Goal: Task Accomplishment & Management: Manage account settings

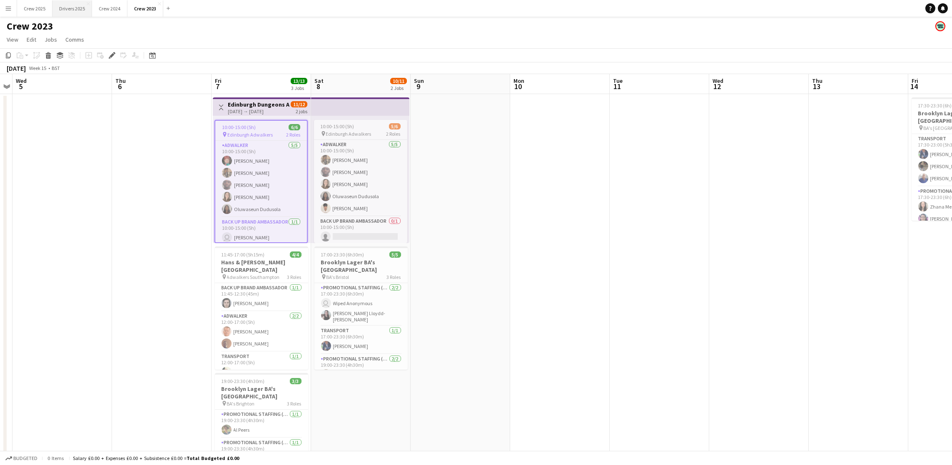
click at [72, 8] on button "Drivers 2025 Close" at bounding box center [72, 8] width 40 height 16
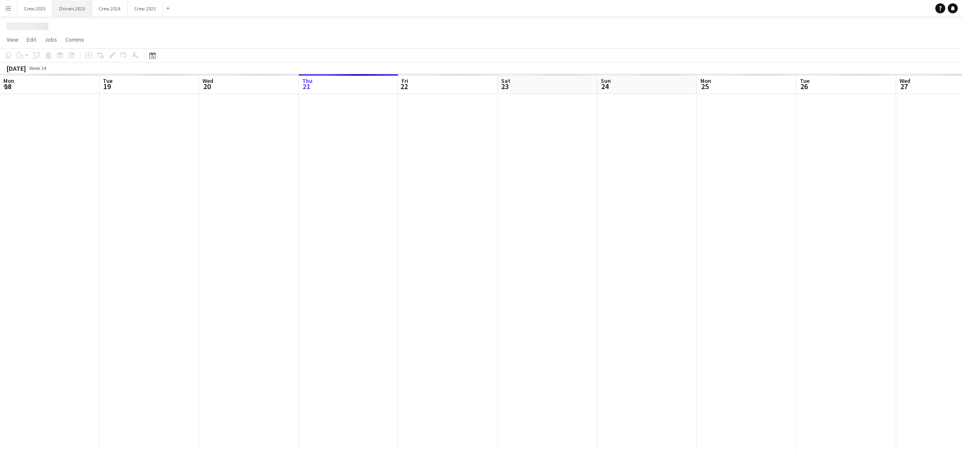
scroll to position [0, 199]
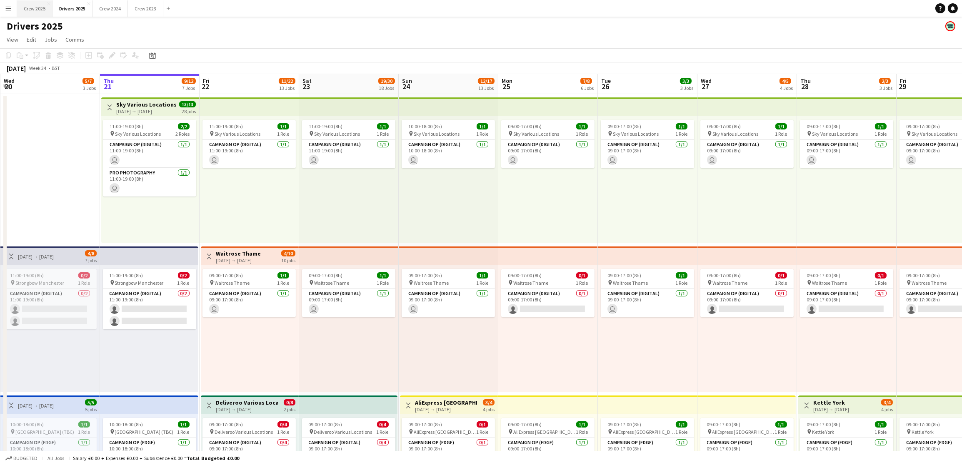
click at [33, 7] on button "Crew 2025 Close" at bounding box center [34, 8] width 35 height 16
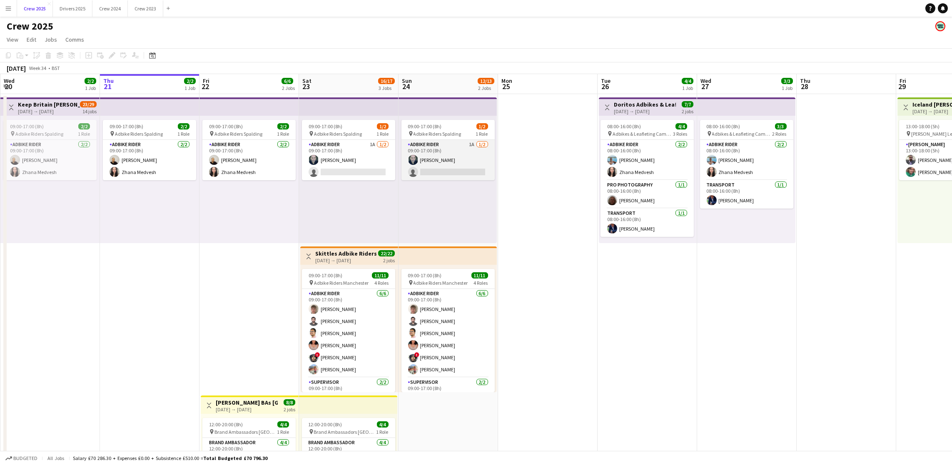
scroll to position [92, 0]
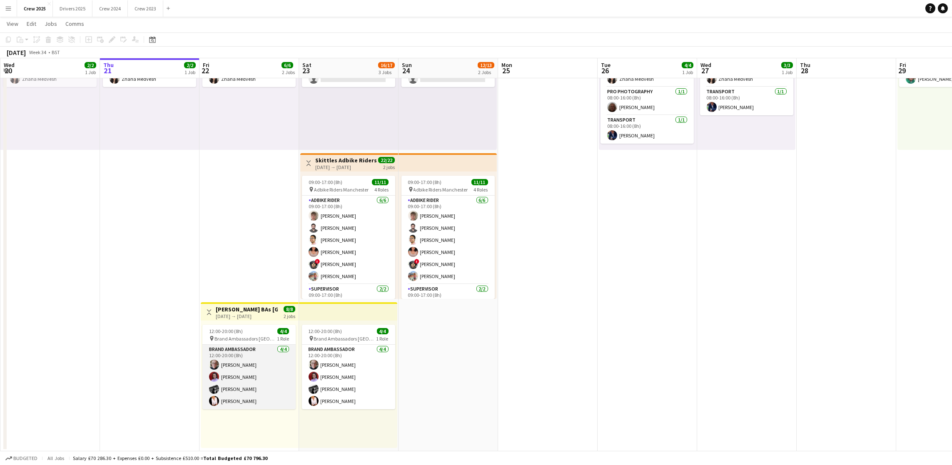
click at [238, 344] on app-card-role "Brand Ambassador 4/4 12:00-20:00 (8h) Alasdair McCrone Rachel Adshead-Grant Fio…" at bounding box center [248, 377] width 93 height 65
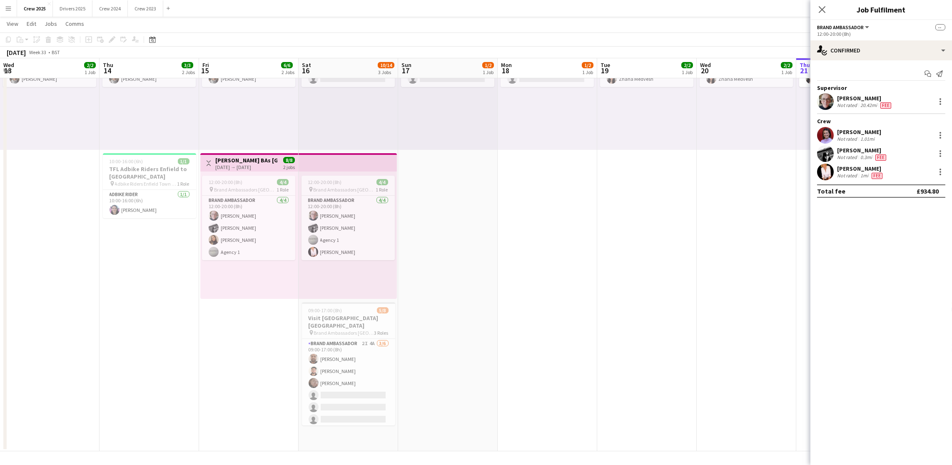
scroll to position [0, 199]
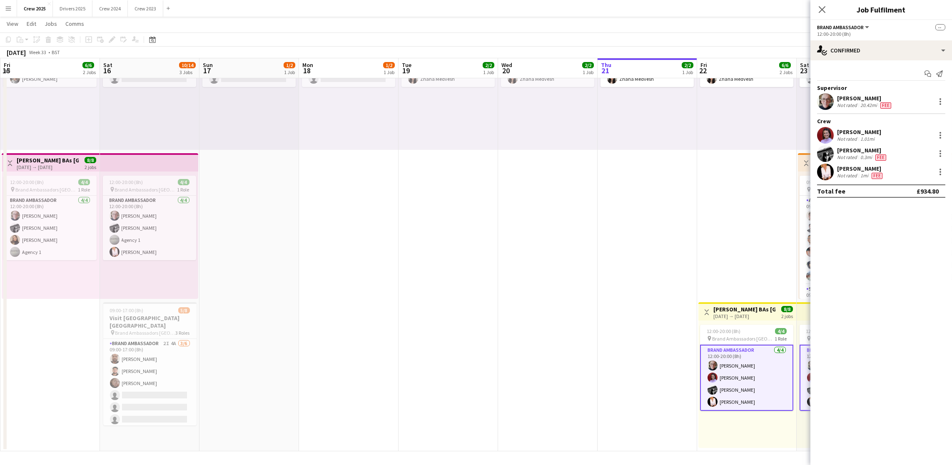
drag, startPoint x: 146, startPoint y: 372, endPoint x: 864, endPoint y: 267, distance: 725.9
click at [712, 267] on body "Menu Boards Boards Boards All jobs Status Workforce Workforce My Workforce Recr…" at bounding box center [476, 187] width 952 height 558
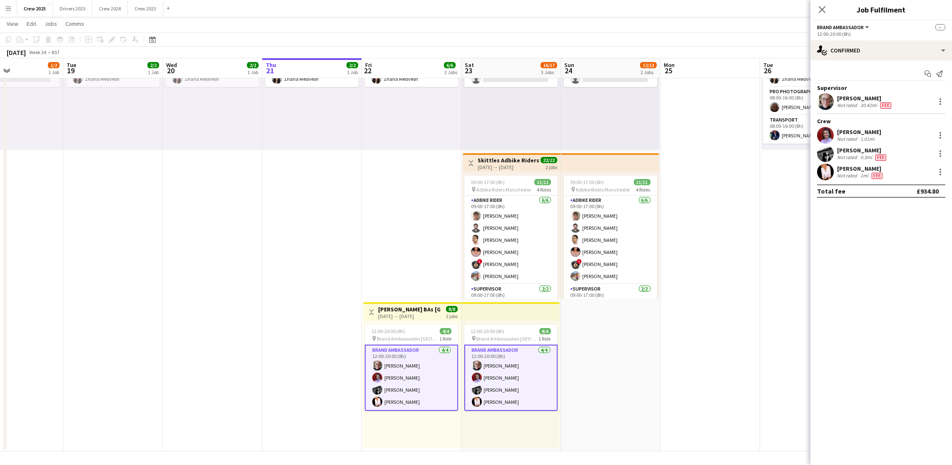
scroll to position [0, 369]
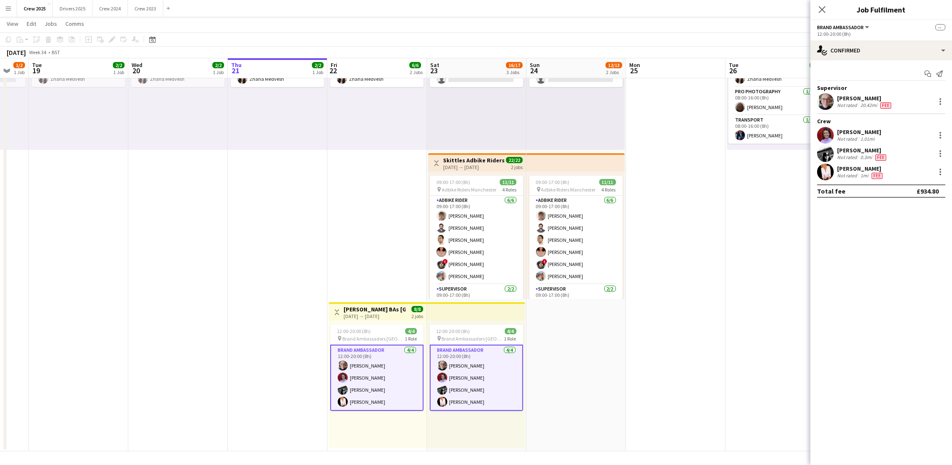
drag, startPoint x: 531, startPoint y: 328, endPoint x: 55, endPoint y: 325, distance: 475.6
click at [55, 325] on app-calendar-viewport "Fri 15 6/6 2 Jobs Sat 16 10/14 3 Jobs Sun 17 1/2 1 Job Mon 18 1/2 1 Job Tue 19 …" at bounding box center [476, 195] width 952 height 511
click at [385, 344] on app-card-role "Brand Ambassador 4/4 12:00-20:00 (8h) Alasdair McCrone Rachel Adshead-Grant Fio…" at bounding box center [376, 378] width 93 height 66
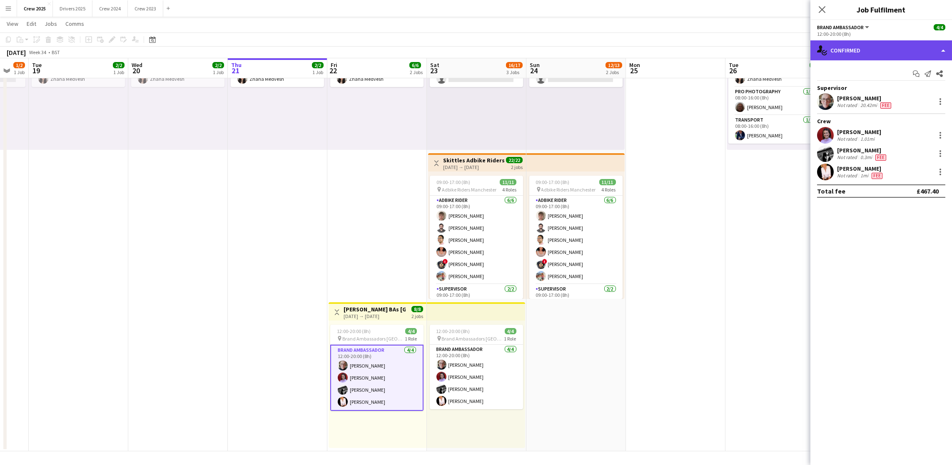
click at [712, 52] on div "single-neutral-actions-check-2 Confirmed" at bounding box center [881, 50] width 142 height 20
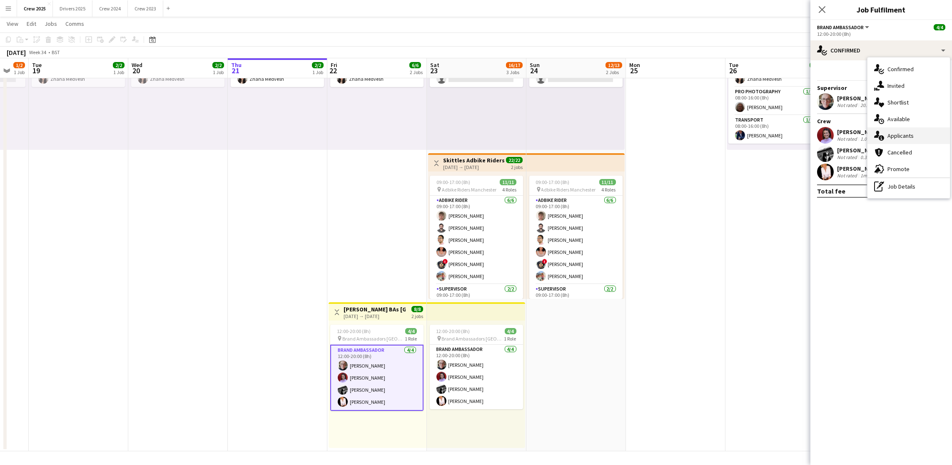
click at [712, 133] on div "single-neutral-actions-information Applicants" at bounding box center [908, 135] width 82 height 17
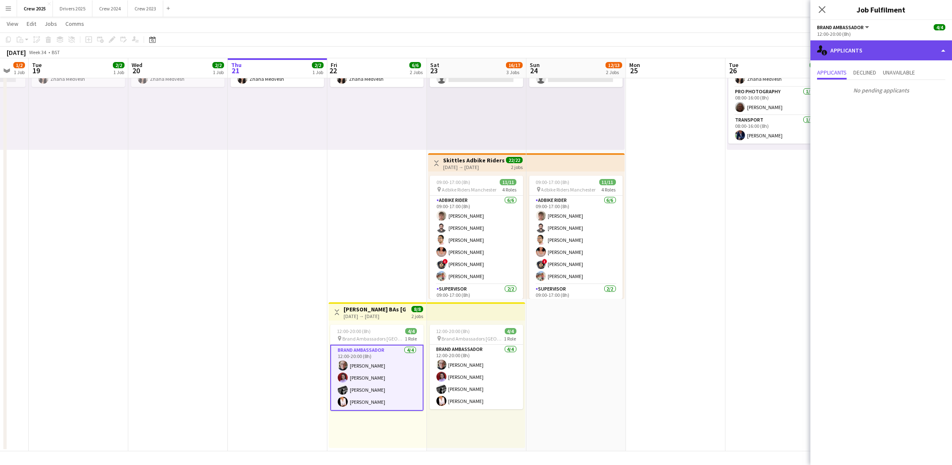
click at [712, 57] on div "single-neutral-actions-information Applicants" at bounding box center [881, 50] width 142 height 20
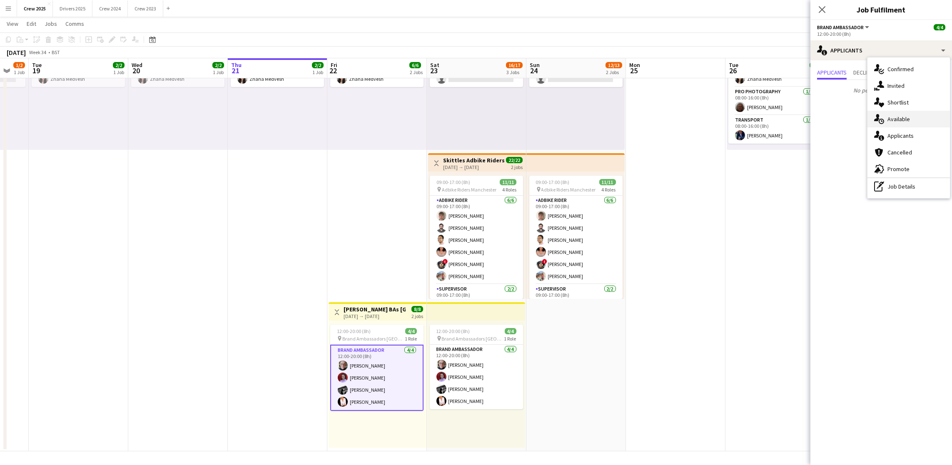
click at [712, 116] on div "single-neutral-actions-upload Available" at bounding box center [908, 119] width 82 height 17
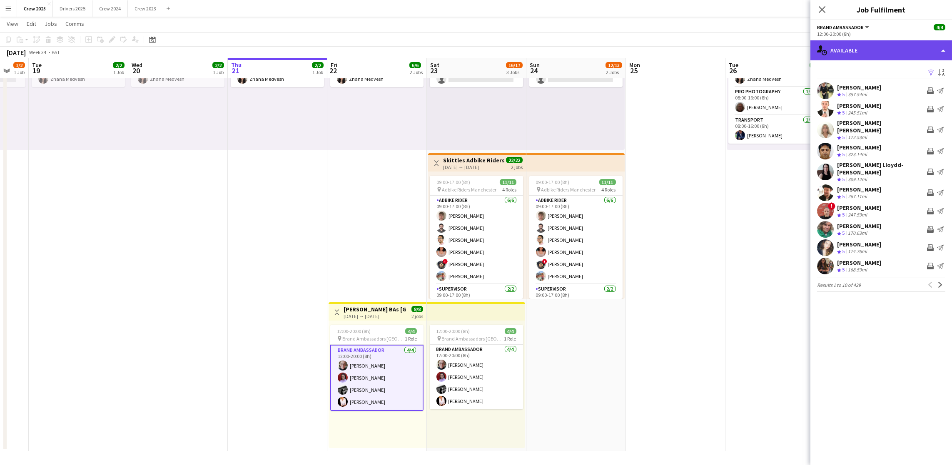
click at [712, 57] on div "single-neutral-actions-upload Available" at bounding box center [881, 50] width 142 height 20
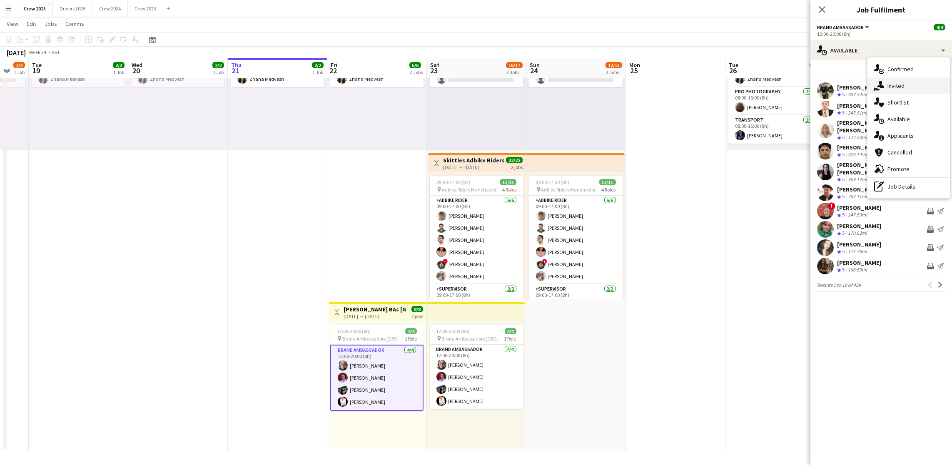
click at [712, 86] on div "single-neutral-actions-share-1 Invited" at bounding box center [908, 85] width 82 height 17
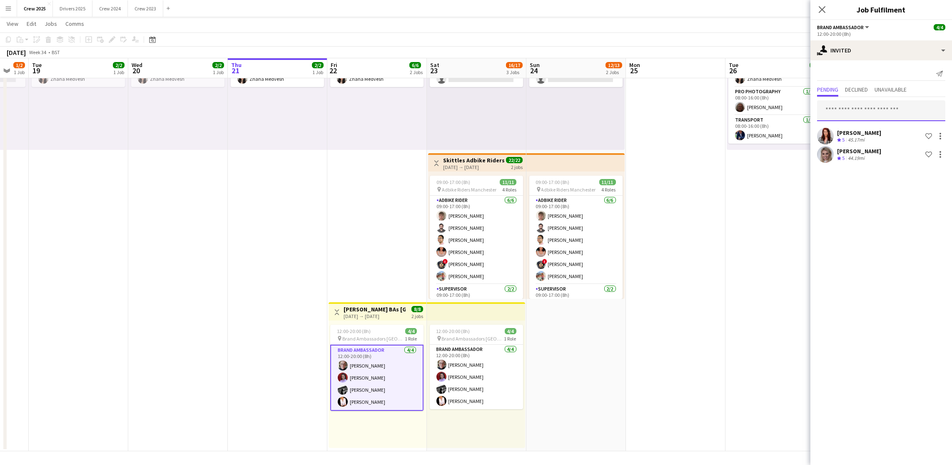
click at [712, 109] on input "text" at bounding box center [881, 110] width 128 height 21
drag, startPoint x: 868, startPoint y: 120, endPoint x: 854, endPoint y: 121, distance: 13.8
click at [712, 121] on body "Menu Boards Boards Boards All jobs Status Workforce Workforce My Workforce Recr…" at bounding box center [476, 187] width 952 height 558
click at [712, 112] on input "*****" at bounding box center [881, 110] width 128 height 21
type input "****"
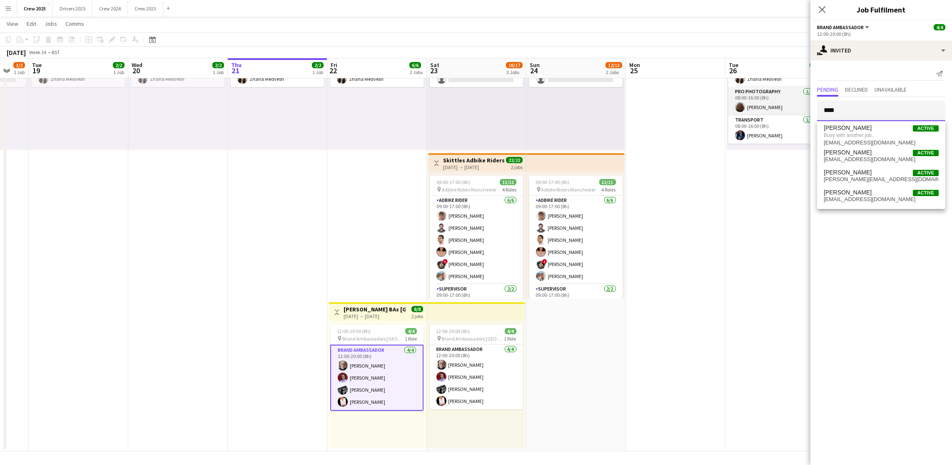
drag, startPoint x: 871, startPoint y: 113, endPoint x: 785, endPoint y: 112, distance: 85.8
click at [712, 112] on body "Menu Boards Boards Boards All jobs Status Workforce Workforce My Workforce Recr…" at bounding box center [476, 187] width 952 height 558
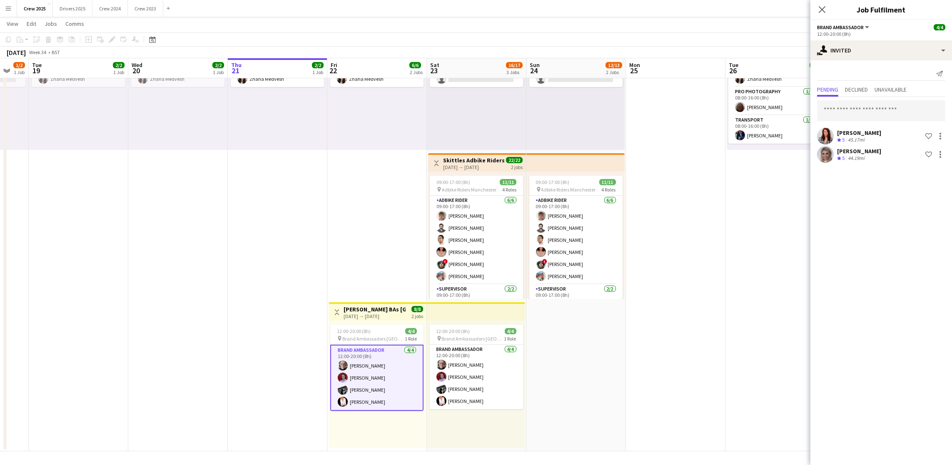
click at [379, 344] on app-card-role "Brand Ambassador 4/4 12:00-20:00 (8h) Alasdair McCrone Rachel Adshead-Grant Fio…" at bounding box center [376, 378] width 93 height 66
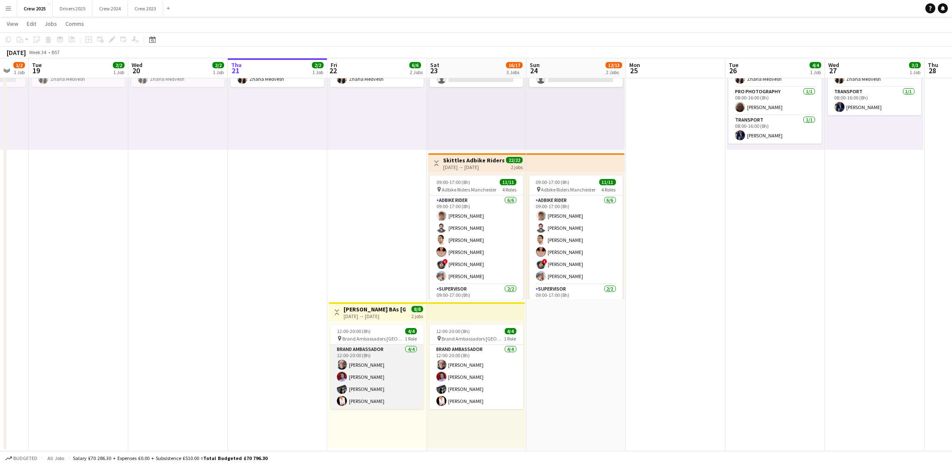
click at [379, 344] on app-card-role "Brand Ambassador 4/4 12:00-20:00 (8h) Alasdair McCrone Rachel Adshead-Grant Fio…" at bounding box center [376, 377] width 93 height 65
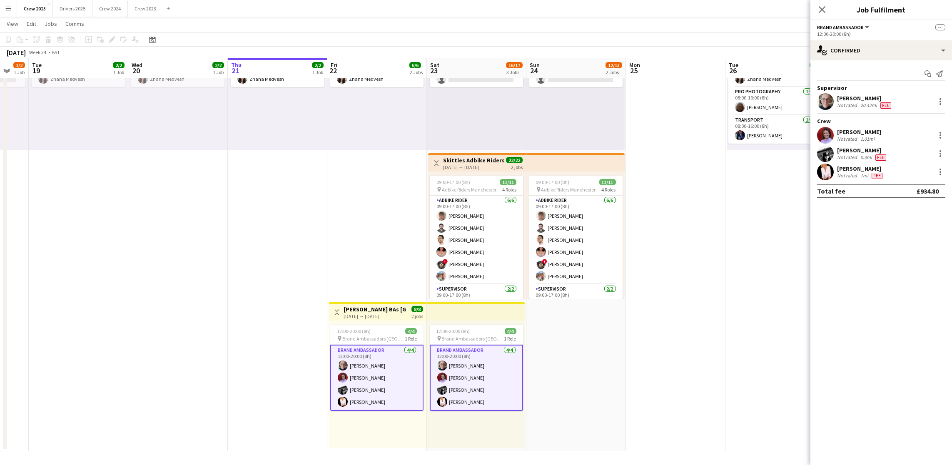
click at [364, 344] on app-card-role "Brand Ambassador 4/4 12:00-20:00 (8h) Alasdair McCrone Rachel Adshead-Grant Fio…" at bounding box center [376, 378] width 93 height 66
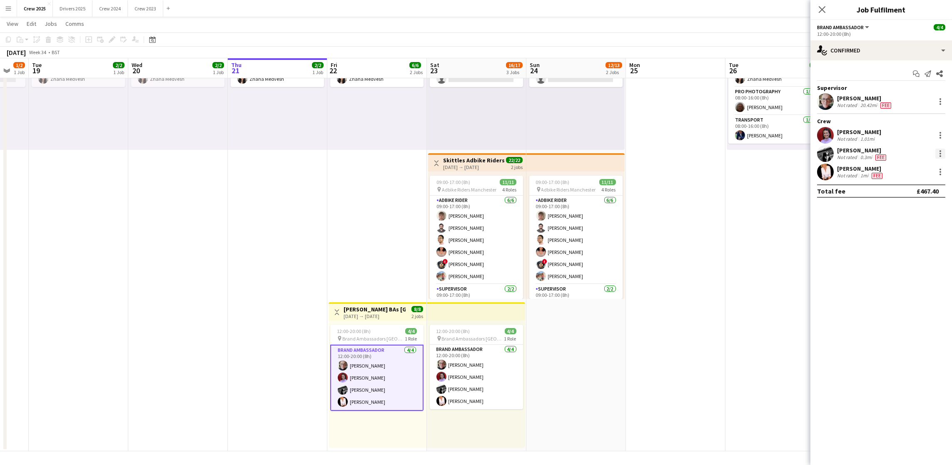
click at [712, 154] on div at bounding box center [940, 154] width 10 height 10
click at [712, 231] on span "Remove" at bounding box center [913, 228] width 52 height 7
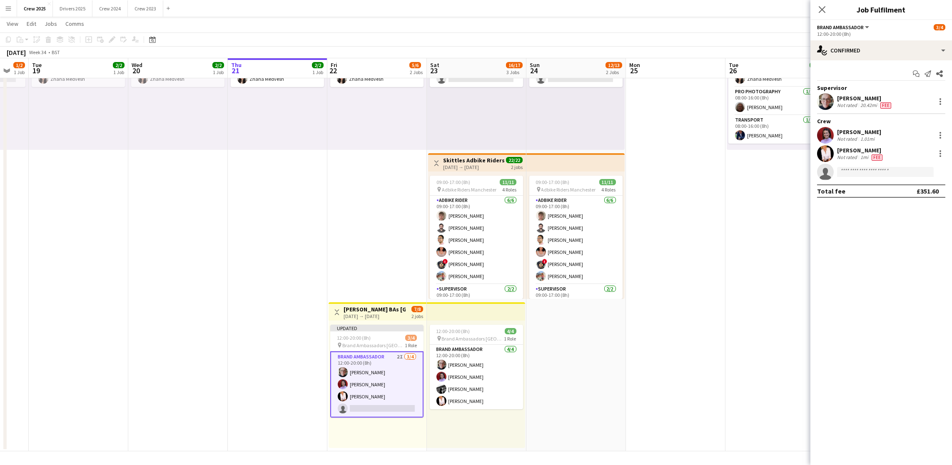
click at [712, 288] on app-date-cell "Toggle View Doritos Adbikes & Leafleting Camden 26-08-2025 → 27-08-2025 7/7 2 j…" at bounding box center [775, 226] width 100 height 451
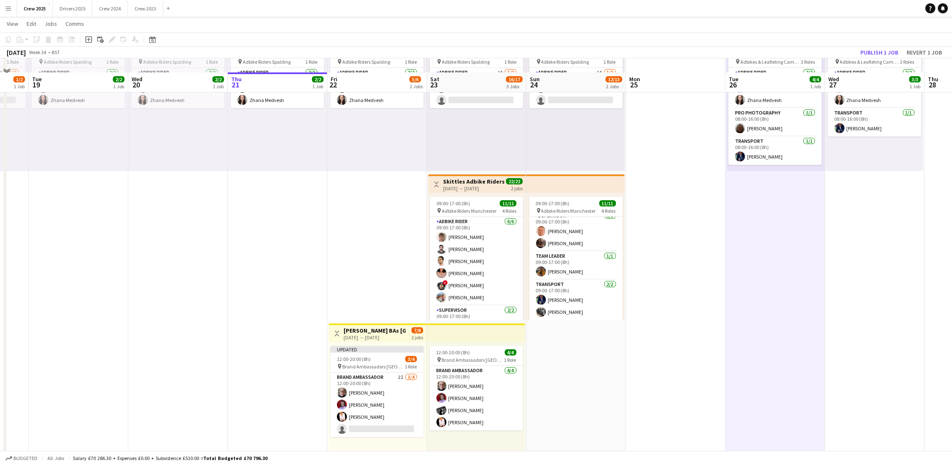
scroll to position [92, 0]
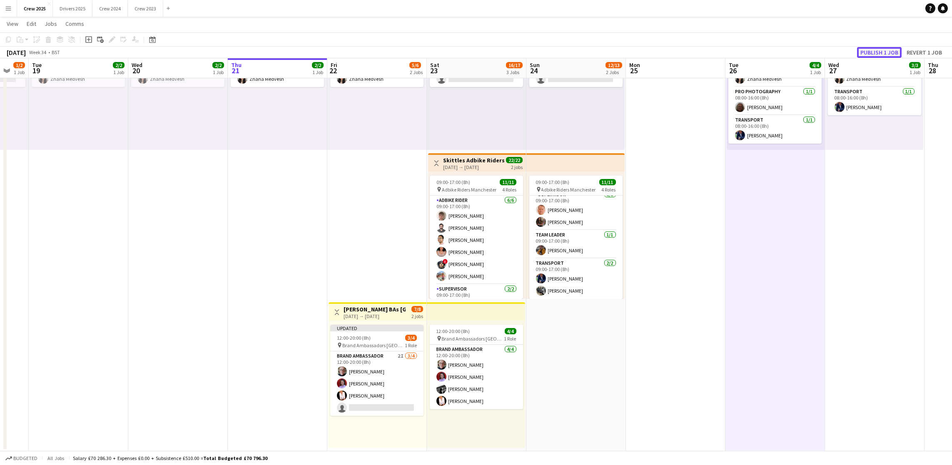
drag, startPoint x: 882, startPoint y: 53, endPoint x: 880, endPoint y: 60, distance: 6.9
click at [712, 53] on button "Publish 1 job" at bounding box center [879, 52] width 45 height 11
click at [71, 10] on button "Drivers 2025 Close" at bounding box center [73, 8] width 40 height 16
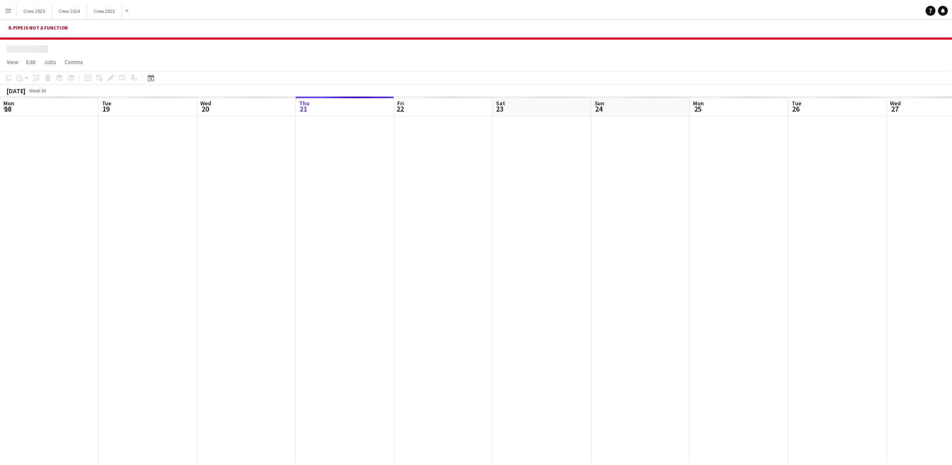
scroll to position [0, 199]
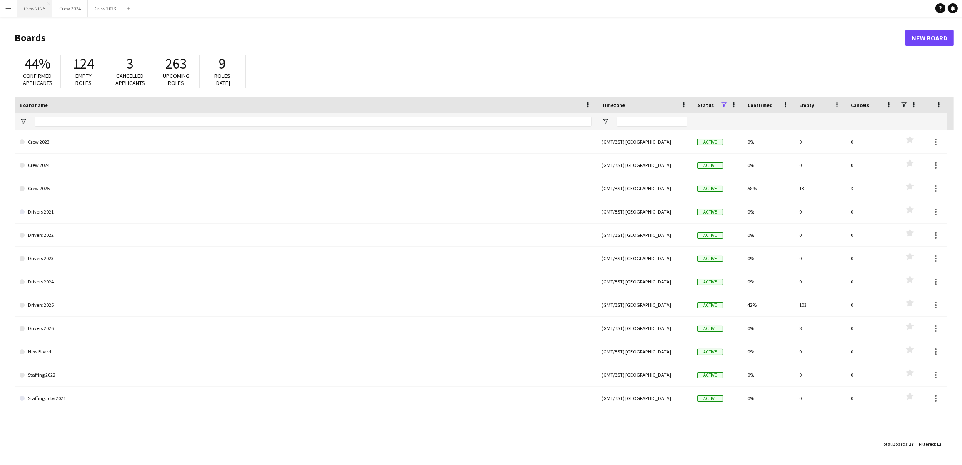
click at [39, 8] on button "Crew 2025 Close" at bounding box center [34, 8] width 35 height 16
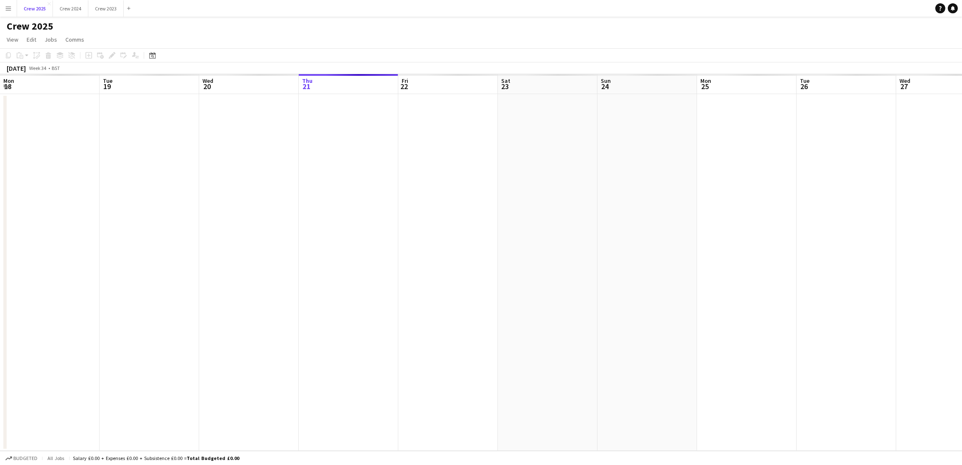
scroll to position [0, 199]
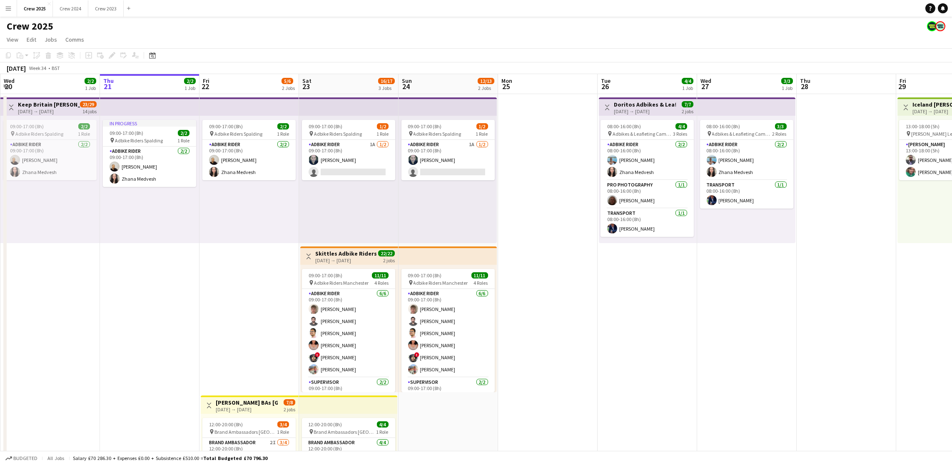
click at [750, 311] on app-date-cell "08:00-16:00 (8h) 3/3 pin Adbikes & Leafleting Camden 2 Roles Adbike Rider [DATE…" at bounding box center [747, 319] width 100 height 451
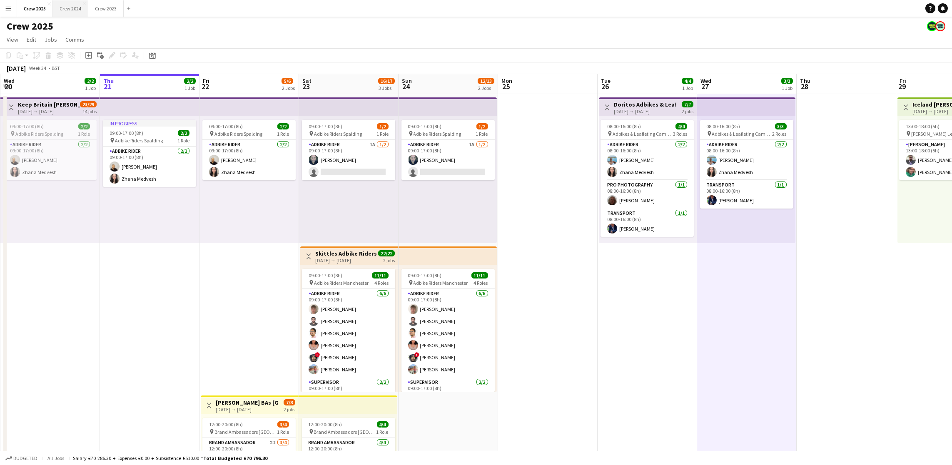
click at [82, 13] on button "Crew 2024 Close" at bounding box center [70, 8] width 35 height 16
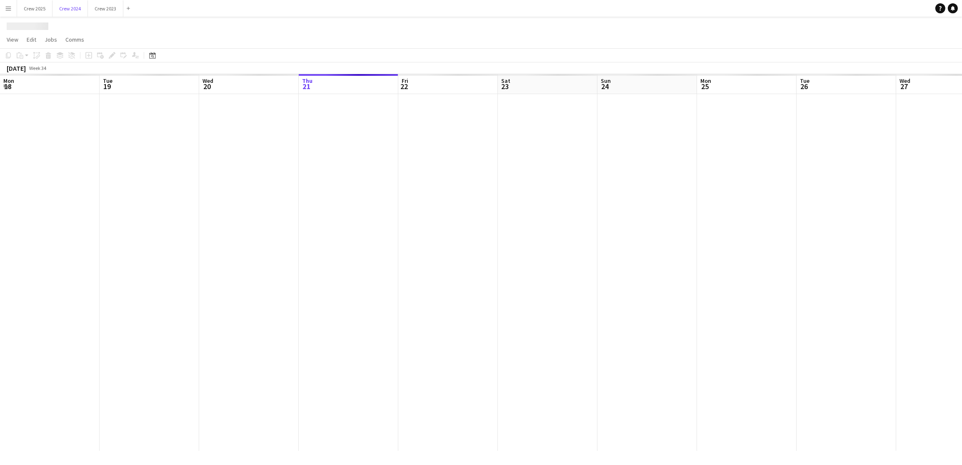
scroll to position [0, 199]
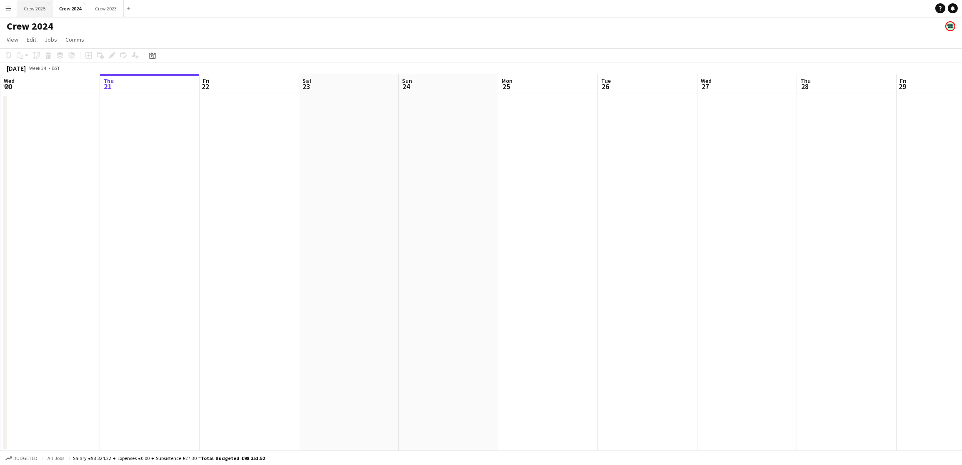
click at [40, 10] on button "Crew 2025 Close" at bounding box center [34, 8] width 35 height 16
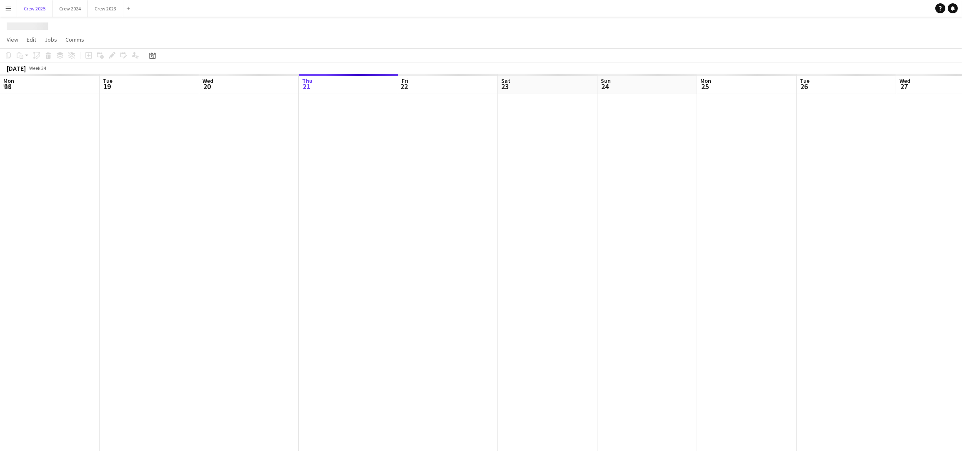
scroll to position [0, 199]
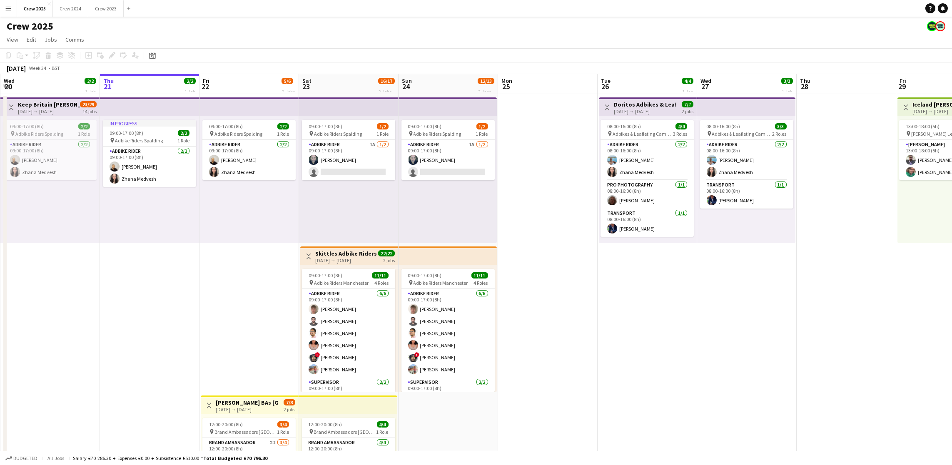
click at [8, 7] on app-icon "Menu" at bounding box center [8, 8] width 7 height 7
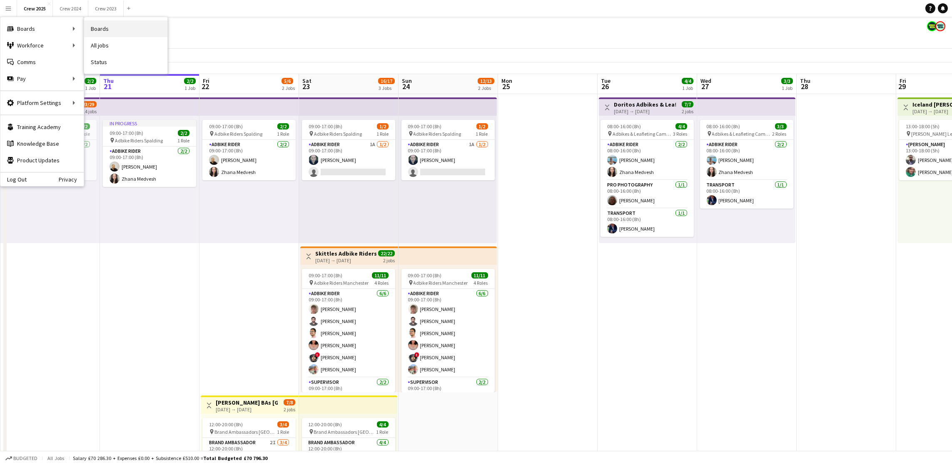
click at [140, 30] on link "Boards" at bounding box center [125, 28] width 83 height 17
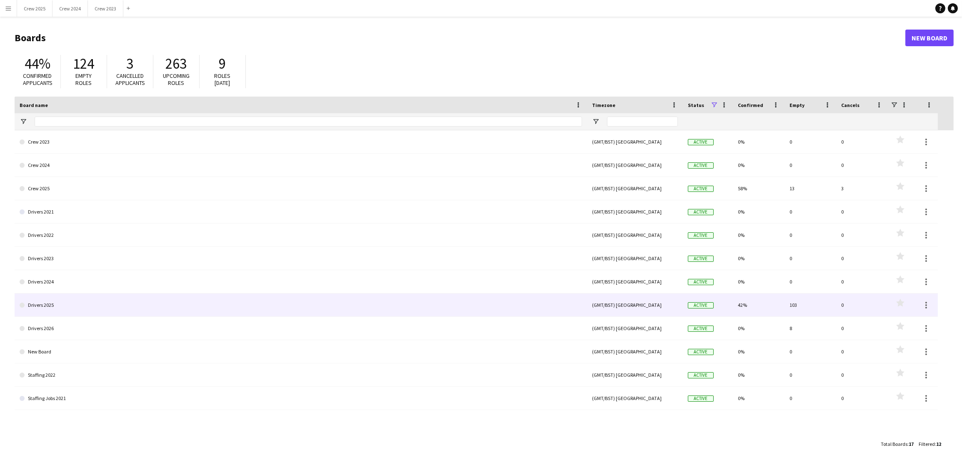
click at [52, 304] on link "Drivers 2025" at bounding box center [301, 305] width 562 height 23
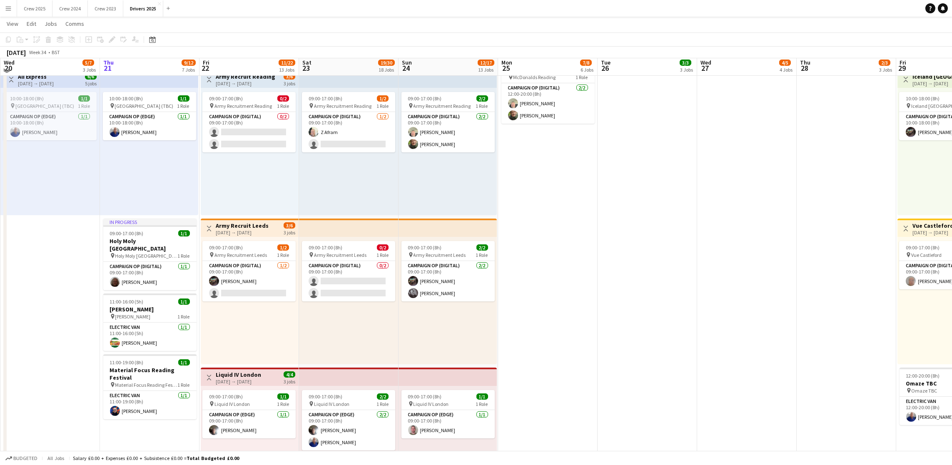
scroll to position [625, 0]
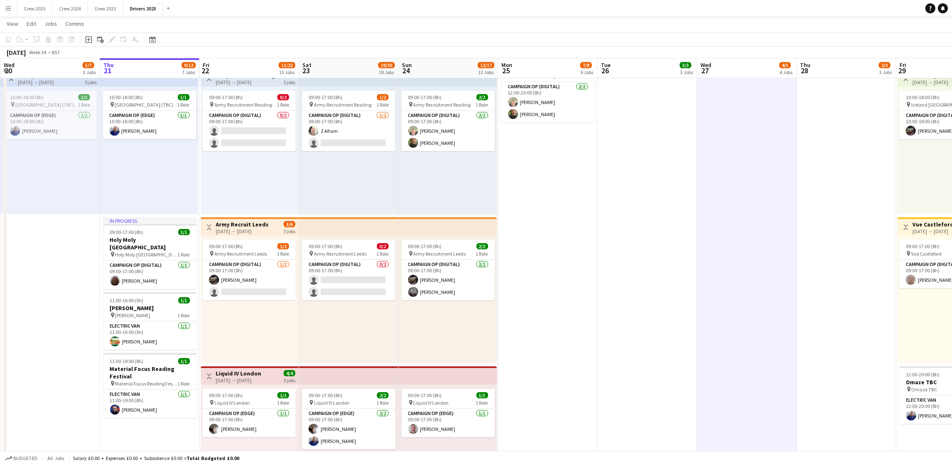
click at [93, 40] on div "Add job Add linked Job Edit Edit linked Job Applicants" at bounding box center [109, 40] width 64 height 10
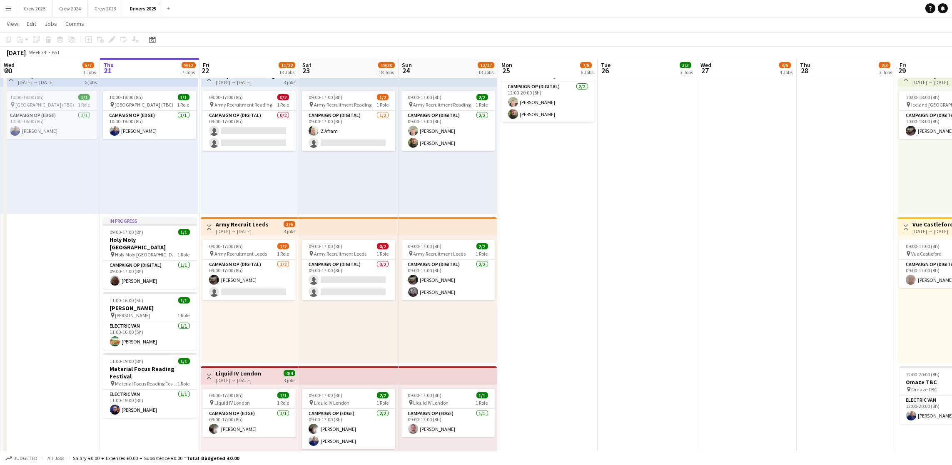
drag, startPoint x: 719, startPoint y: 172, endPoint x: 708, endPoint y: 171, distance: 11.3
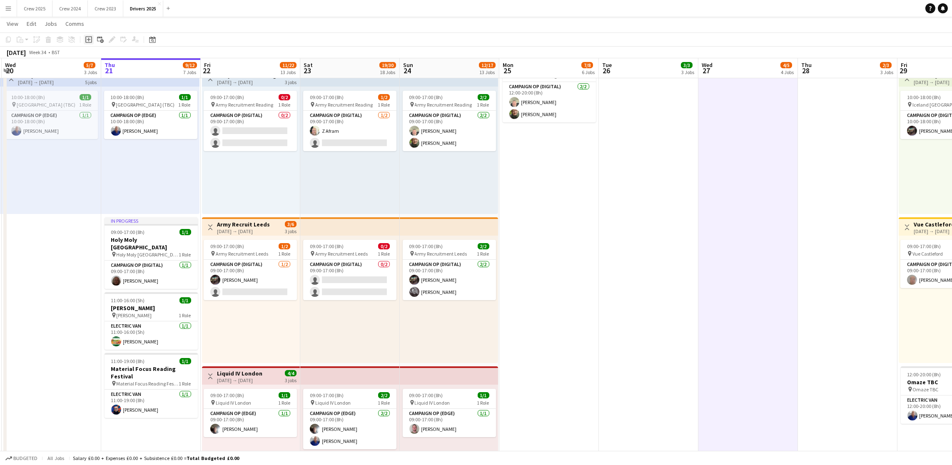
click at [85, 38] on icon "Add job" at bounding box center [88, 39] width 7 height 7
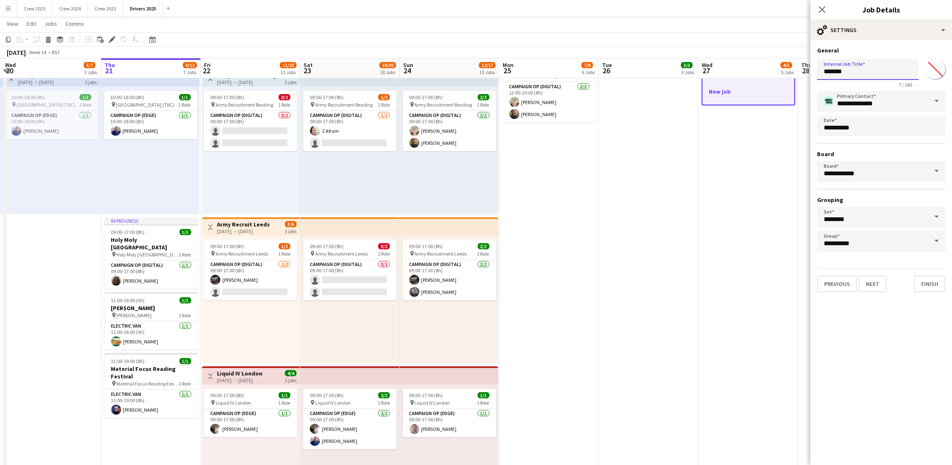
drag, startPoint x: 862, startPoint y: 67, endPoint x: 583, endPoint y: 24, distance: 283.2
type input "**********"
drag, startPoint x: 898, startPoint y: 70, endPoint x: 751, endPoint y: 66, distance: 147.0
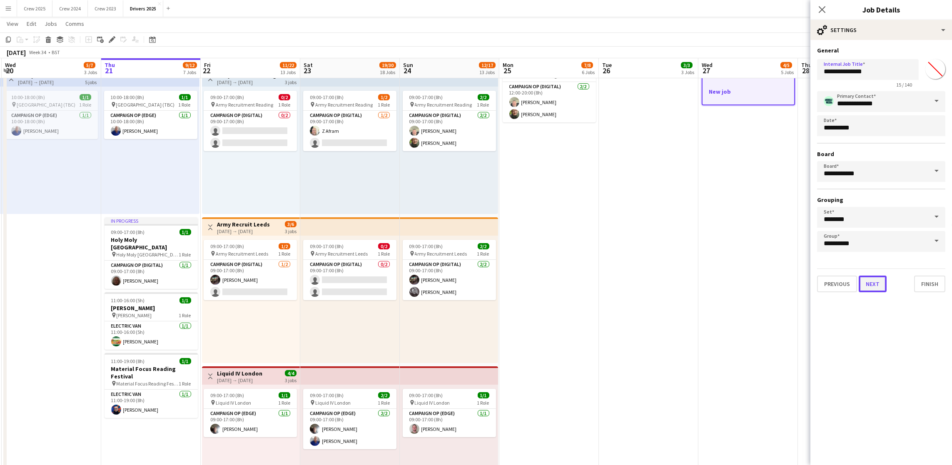
click at [864, 280] on button "Next" at bounding box center [873, 284] width 28 height 17
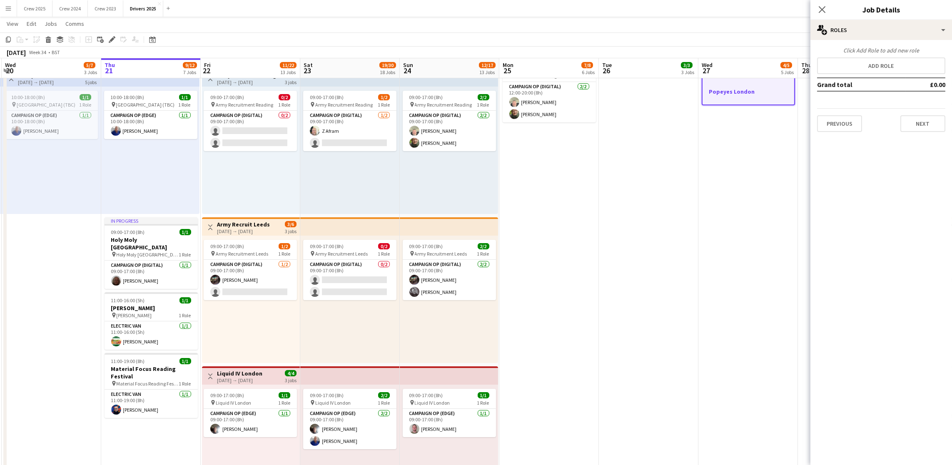
click at [892, 76] on div "Click Add Role to add new role Add role Grand total £0.00 Previous Next" at bounding box center [881, 89] width 142 height 85
click at [892, 66] on button "Add role" at bounding box center [881, 65] width 128 height 17
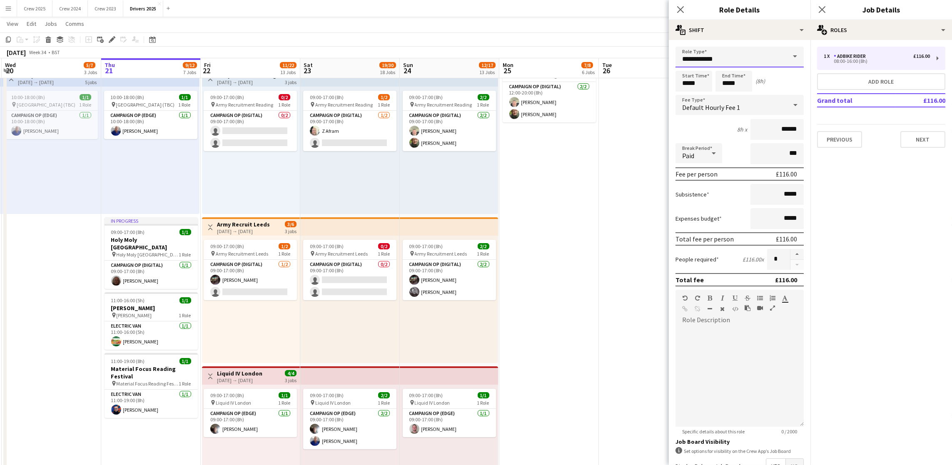
click at [769, 55] on input "**********" at bounding box center [739, 57] width 128 height 21
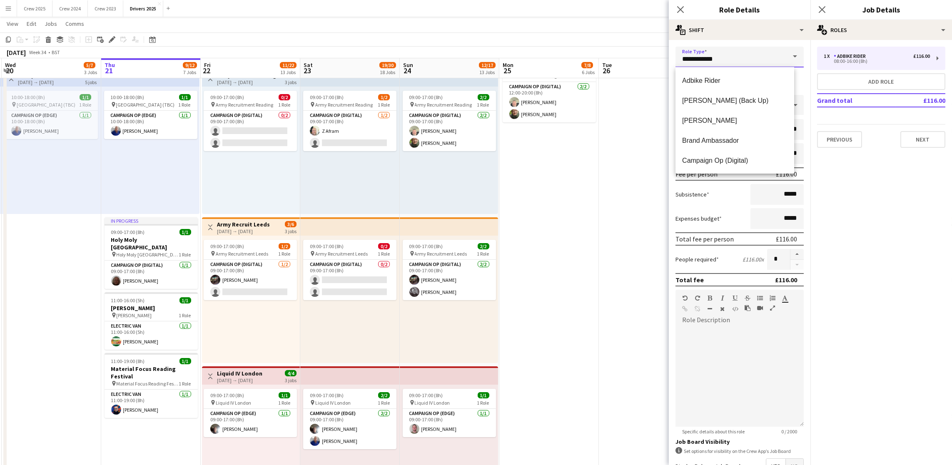
scroll to position [25, 0]
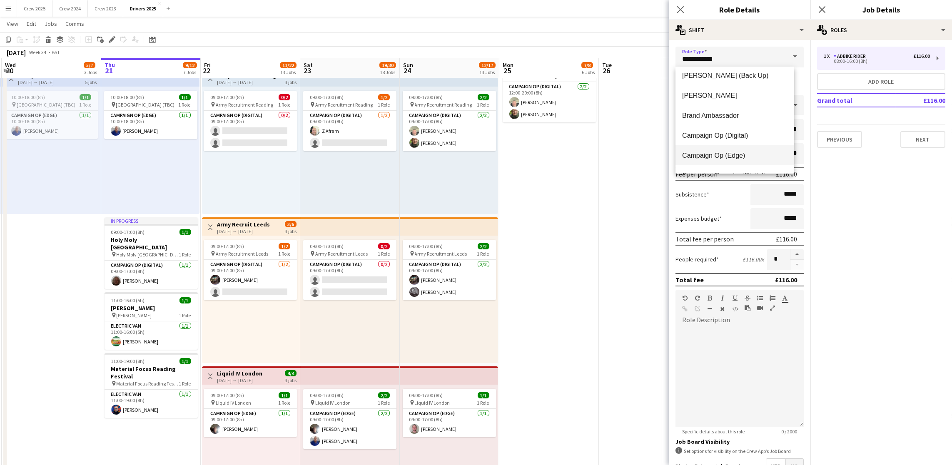
click at [741, 156] on span "Campaign Op (Edge)" at bounding box center [734, 156] width 105 height 8
type input "**********"
type input "*****"
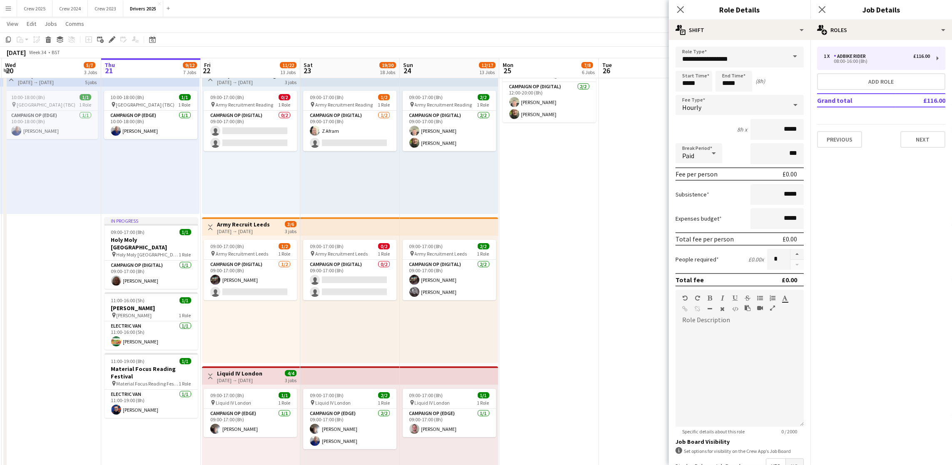
click at [786, 51] on span at bounding box center [794, 57] width 17 height 20
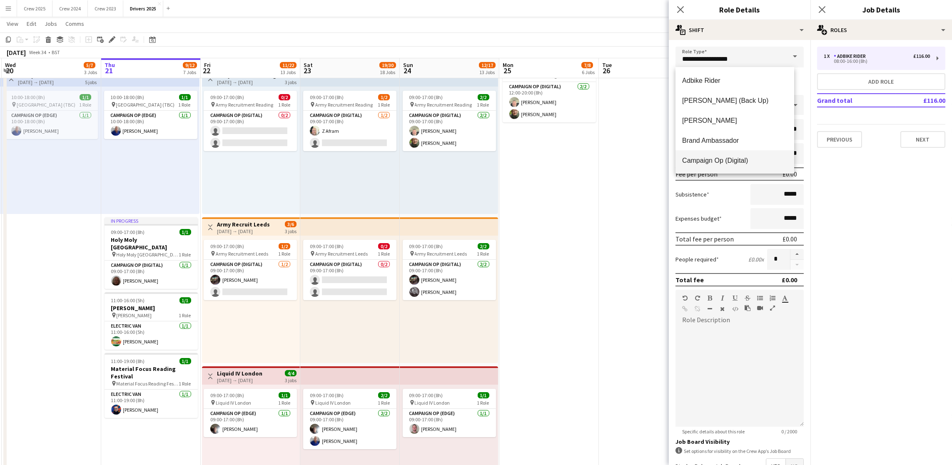
click at [732, 158] on span "Campaign Op (Digital)" at bounding box center [734, 161] width 105 height 8
type input "**********"
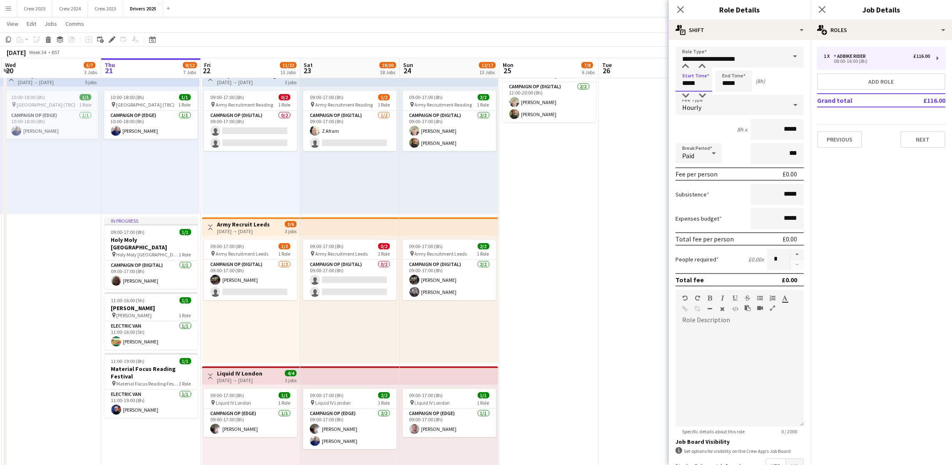
drag, startPoint x: 701, startPoint y: 84, endPoint x: 585, endPoint y: 56, distance: 118.8
type input "*****"
click at [704, 104] on div "Hourly" at bounding box center [731, 105] width 112 height 20
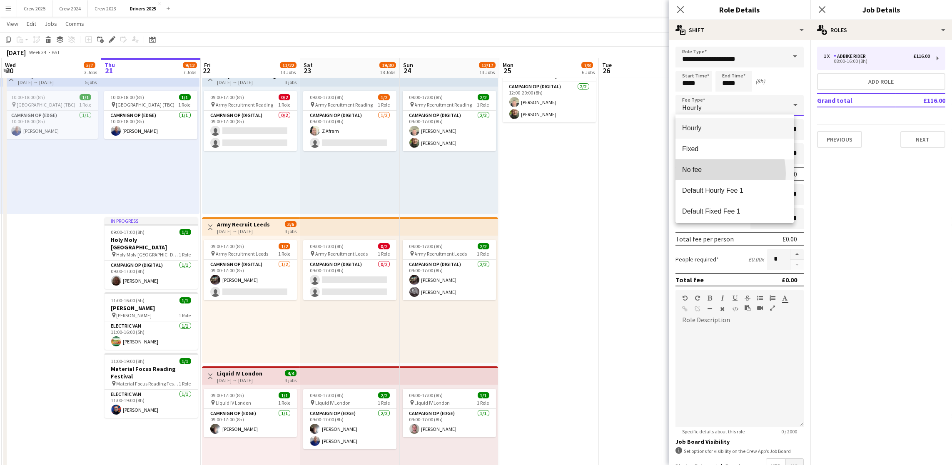
click at [712, 174] on span "No fee" at bounding box center [734, 170] width 105 height 8
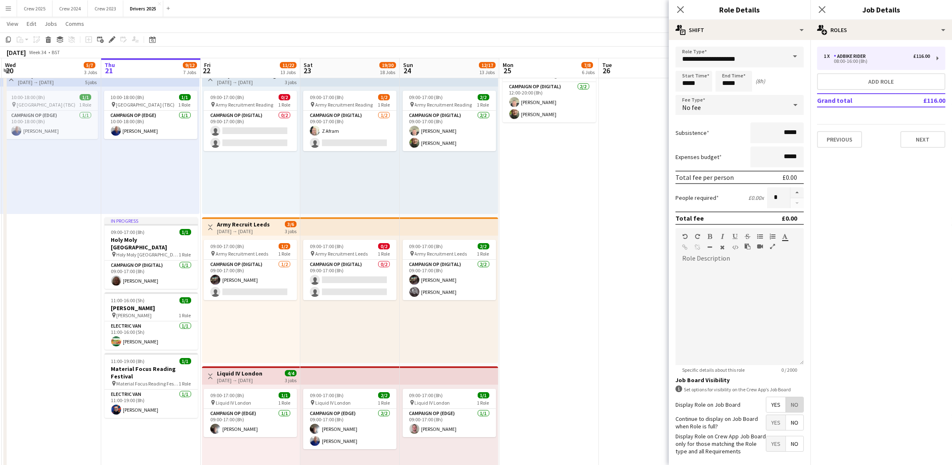
click at [791, 412] on span "No" at bounding box center [794, 404] width 17 height 15
click at [927, 140] on button "Next" at bounding box center [922, 139] width 45 height 17
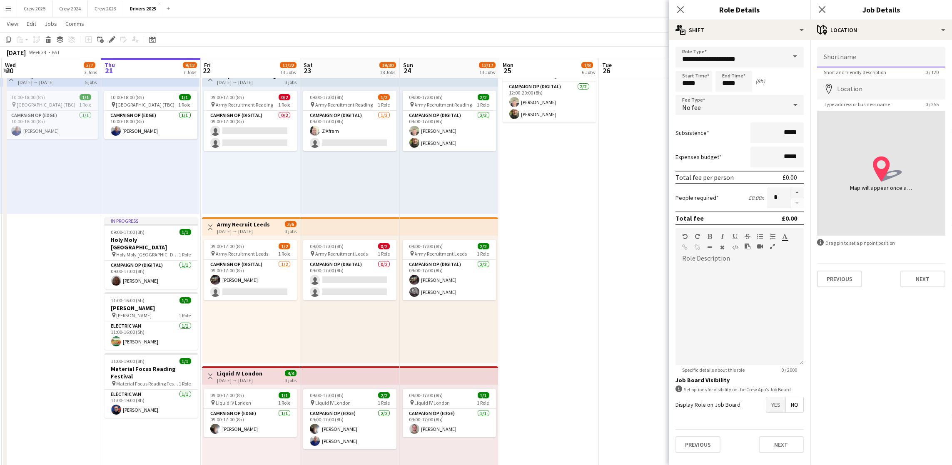
click at [860, 59] on input "Shortname" at bounding box center [881, 57] width 128 height 21
paste input "**********"
type input "**********"
click at [860, 87] on input "Location" at bounding box center [881, 89] width 128 height 21
drag, startPoint x: 879, startPoint y: 94, endPoint x: 737, endPoint y: 95, distance: 142.0
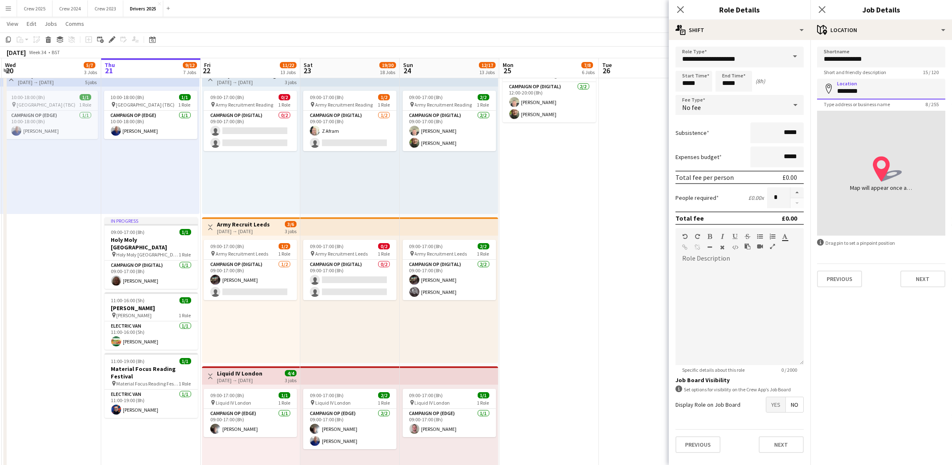
type input "*"
type input "**********"
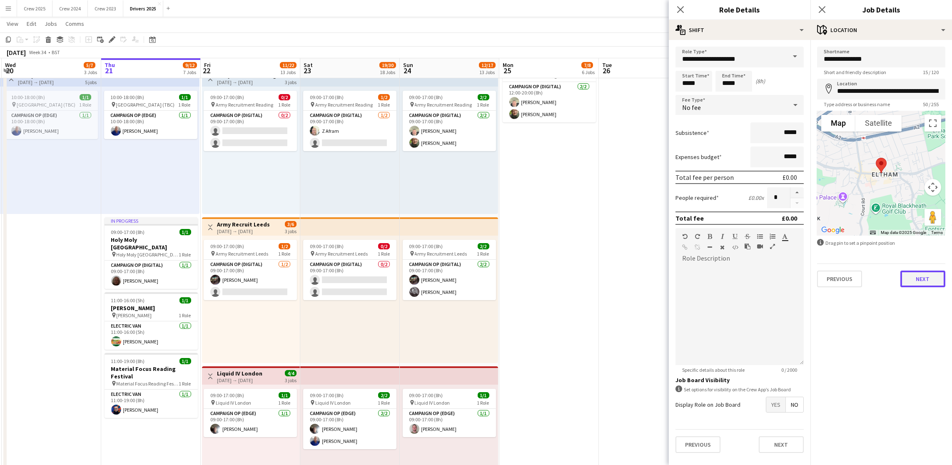
click at [920, 279] on button "Next" at bounding box center [922, 279] width 45 height 17
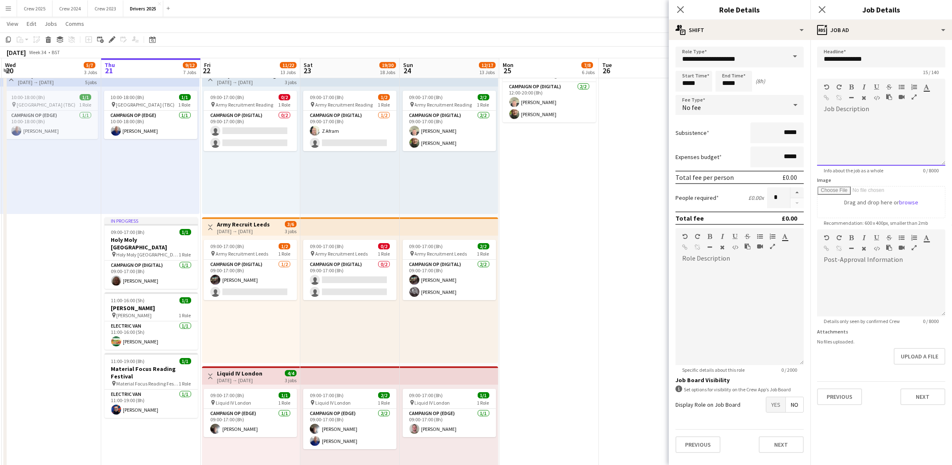
click at [864, 110] on div "default Heading 1 Heading 2 Heading 3 Heading 4 Heading 5 Heading 6 Heading 7 P…" at bounding box center [881, 94] width 128 height 31
paste div
drag, startPoint x: 125, startPoint y: 209, endPoint x: 636, endPoint y: 212, distance: 511.4
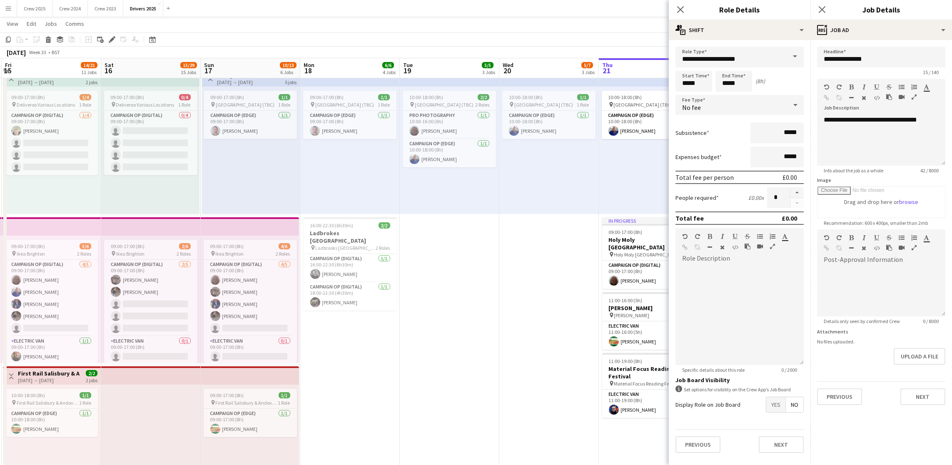
scroll to position [0, 184]
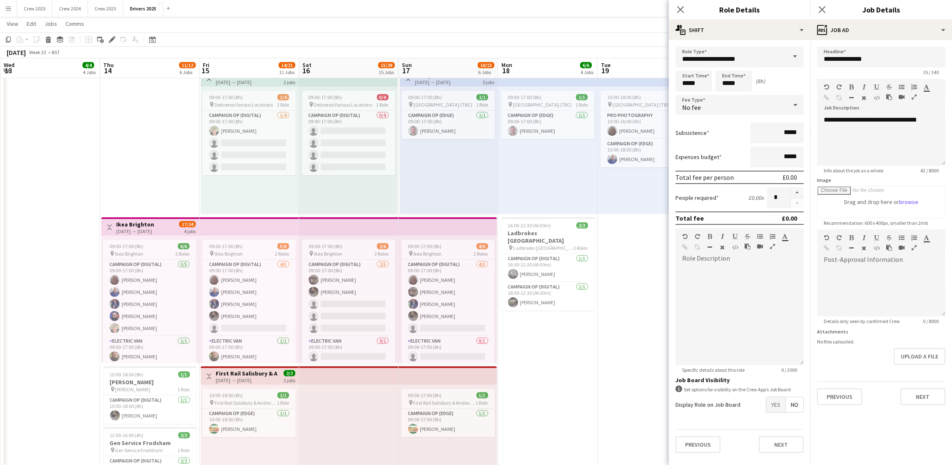
drag, startPoint x: 225, startPoint y: 283, endPoint x: 938, endPoint y: 303, distance: 713.2
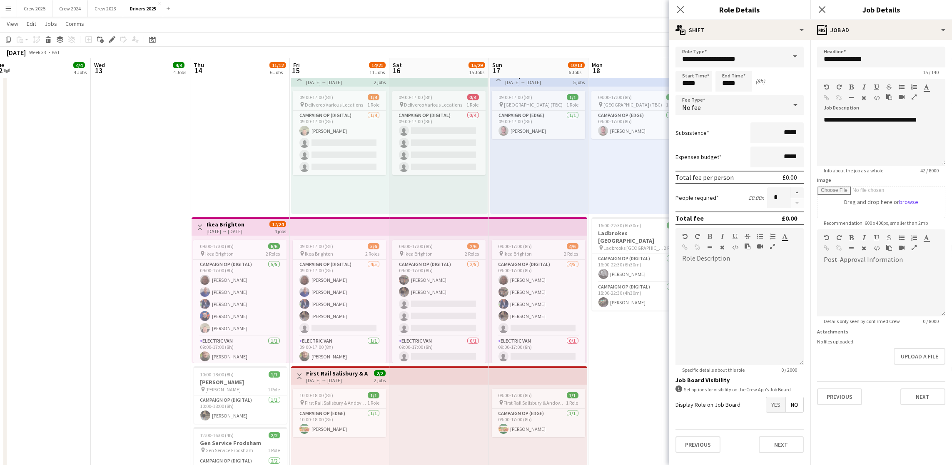
drag, startPoint x: 302, startPoint y: 299, endPoint x: 969, endPoint y: 326, distance: 667.2
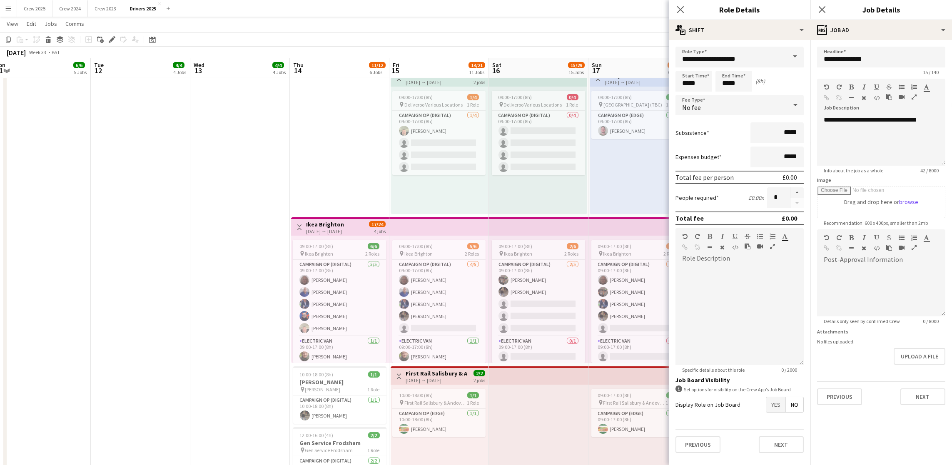
scroll to position [0, 230]
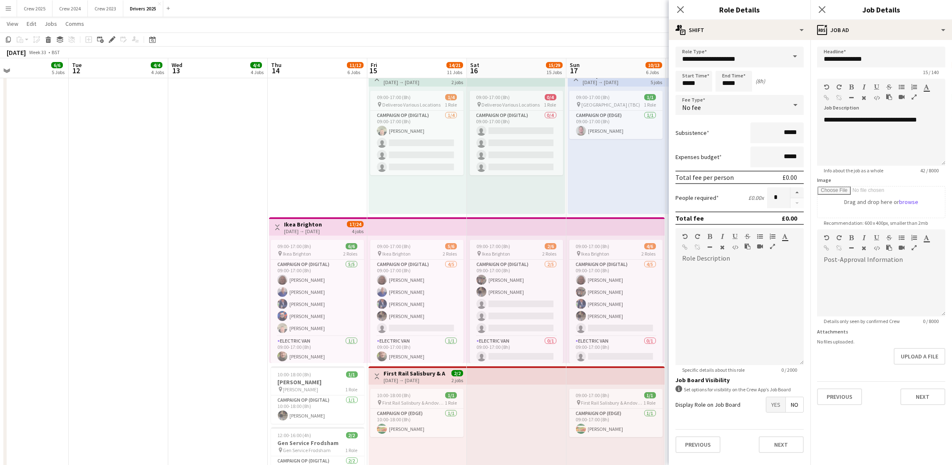
drag, startPoint x: 416, startPoint y: 261, endPoint x: 982, endPoint y: 294, distance: 566.9
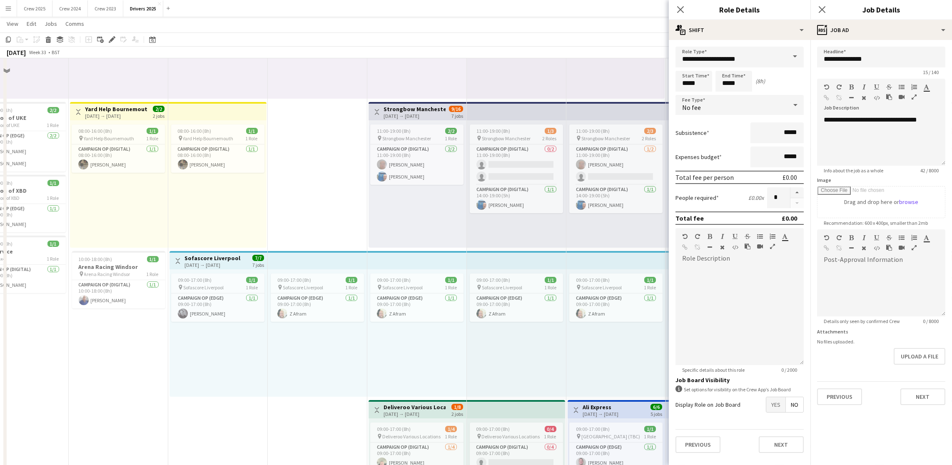
scroll to position [0, 0]
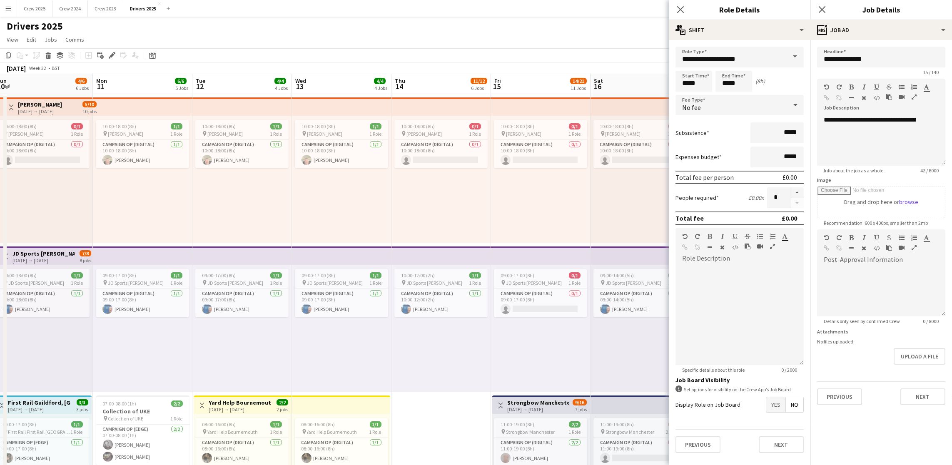
drag, startPoint x: 230, startPoint y: 225, endPoint x: 610, endPoint y: 242, distance: 381.0
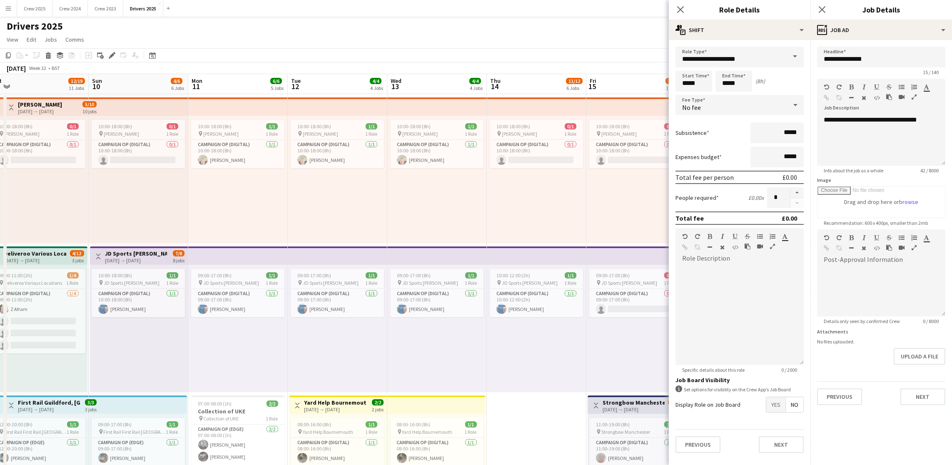
drag, startPoint x: 221, startPoint y: 242, endPoint x: 1165, endPoint y: 246, distance: 944.4
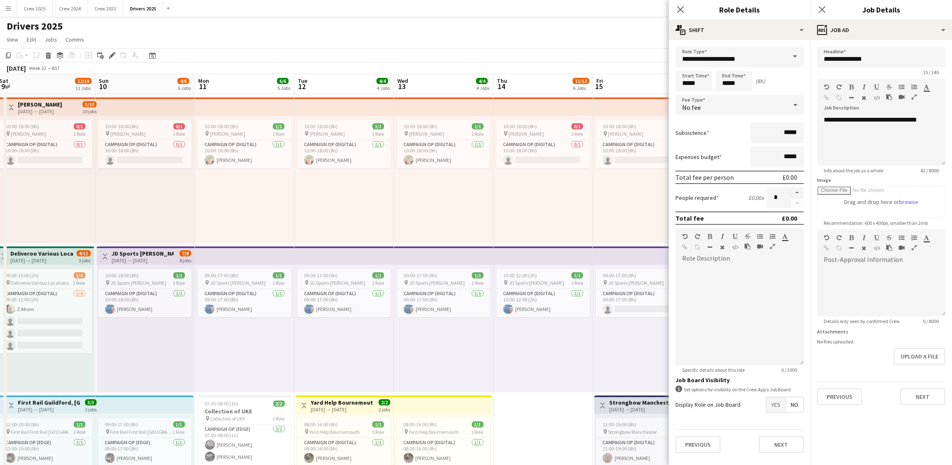
drag, startPoint x: 401, startPoint y: 236, endPoint x: 1178, endPoint y: 234, distance: 776.2
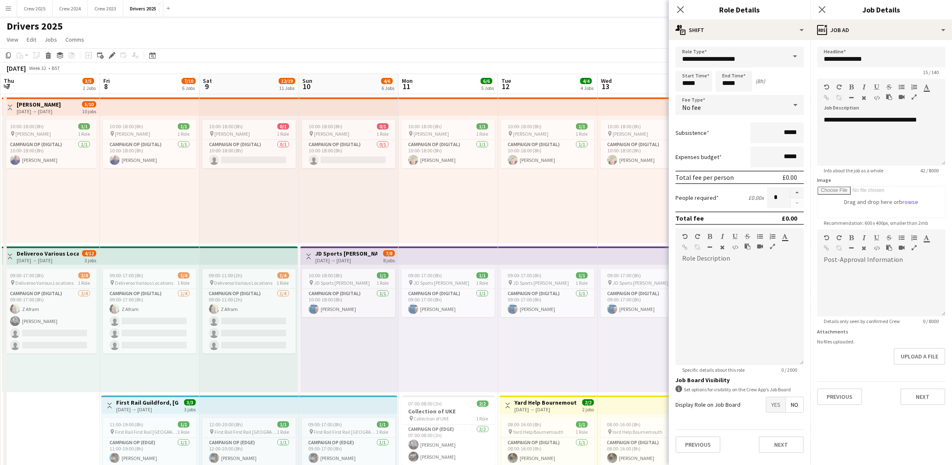
drag, startPoint x: 347, startPoint y: 223, endPoint x: 1384, endPoint y: 204, distance: 1037.1
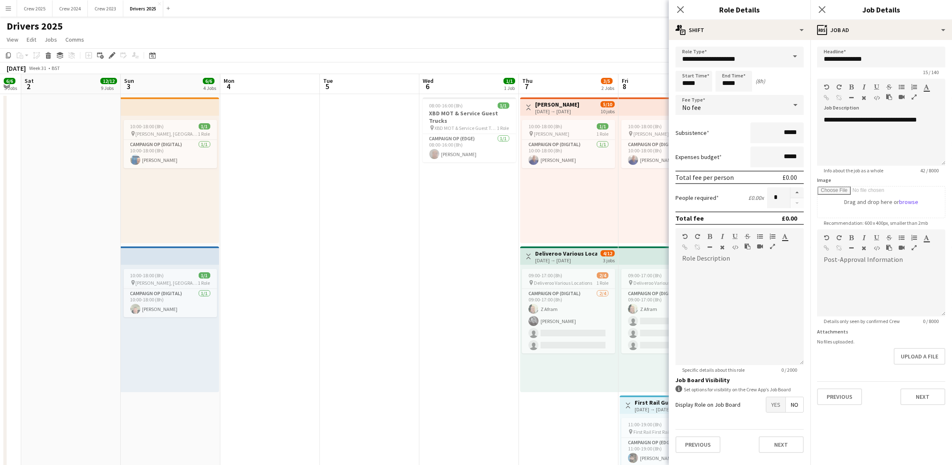
drag, startPoint x: 143, startPoint y: 236, endPoint x: 767, endPoint y: 226, distance: 624.3
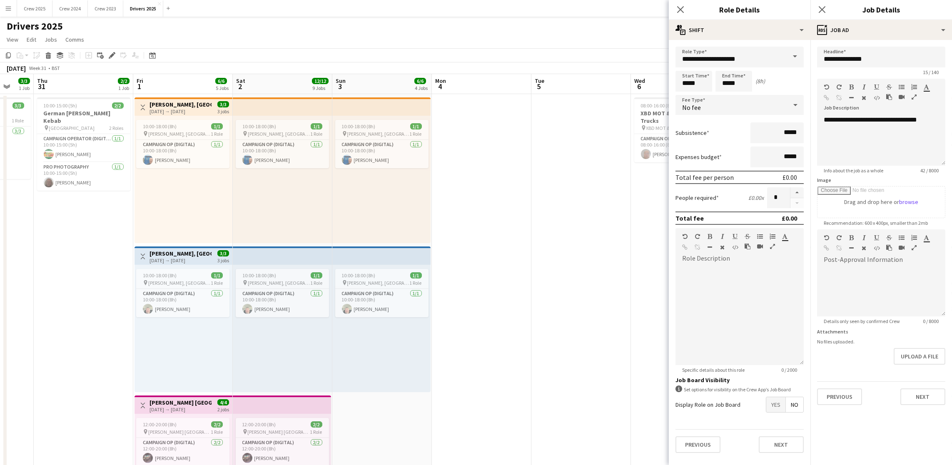
drag, startPoint x: 463, startPoint y: 246, endPoint x: 893, endPoint y: 244, distance: 429.7
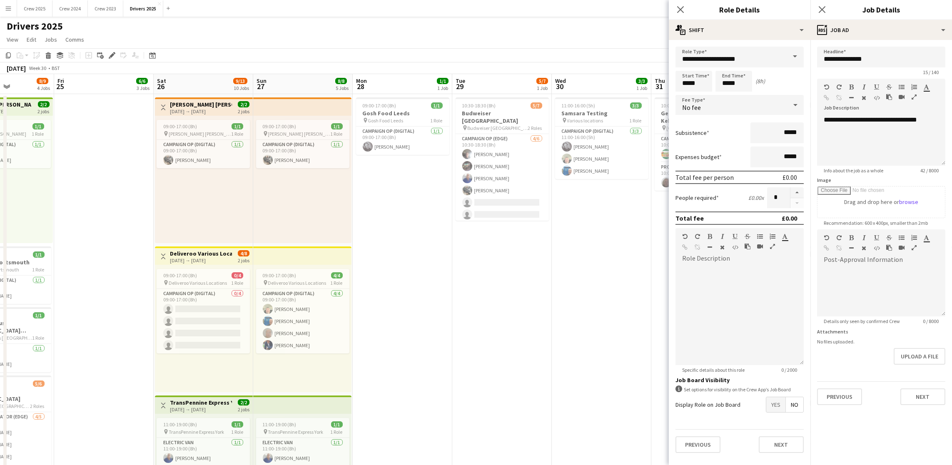
drag, startPoint x: 229, startPoint y: 247, endPoint x: 833, endPoint y: 254, distance: 604.3
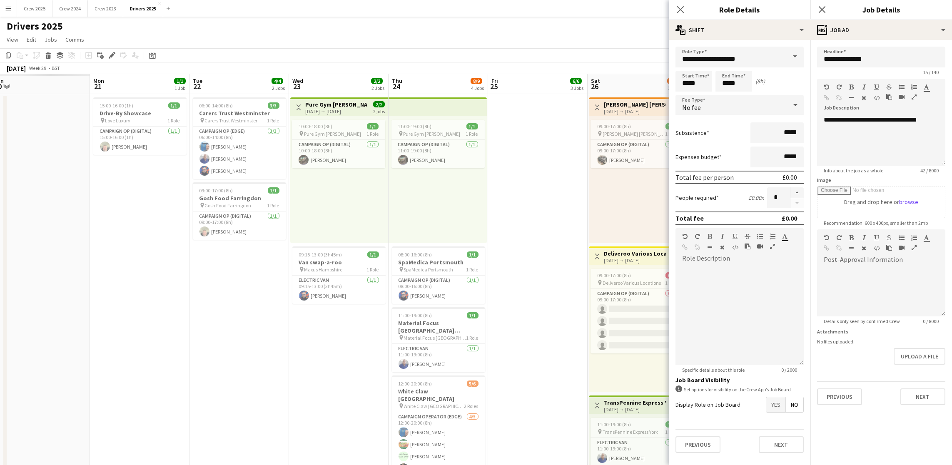
drag, startPoint x: 227, startPoint y: 249, endPoint x: 842, endPoint y: 255, distance: 614.7
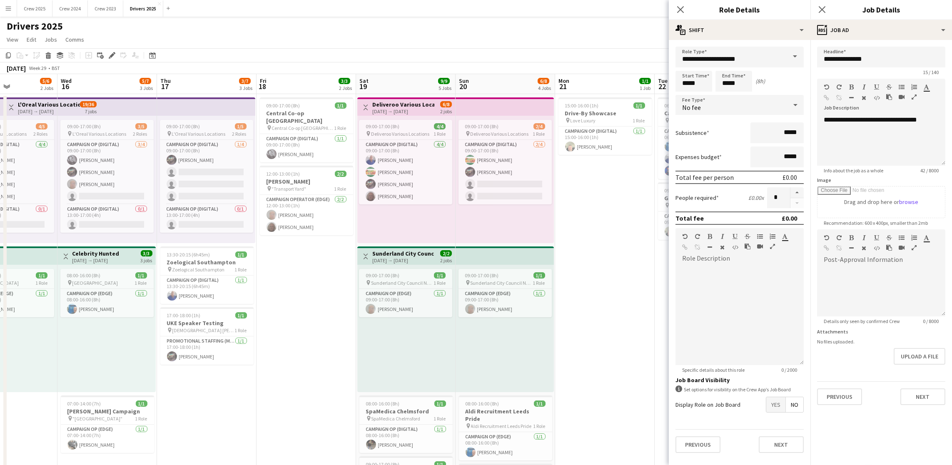
drag, startPoint x: 193, startPoint y: 246, endPoint x: 659, endPoint y: 262, distance: 465.9
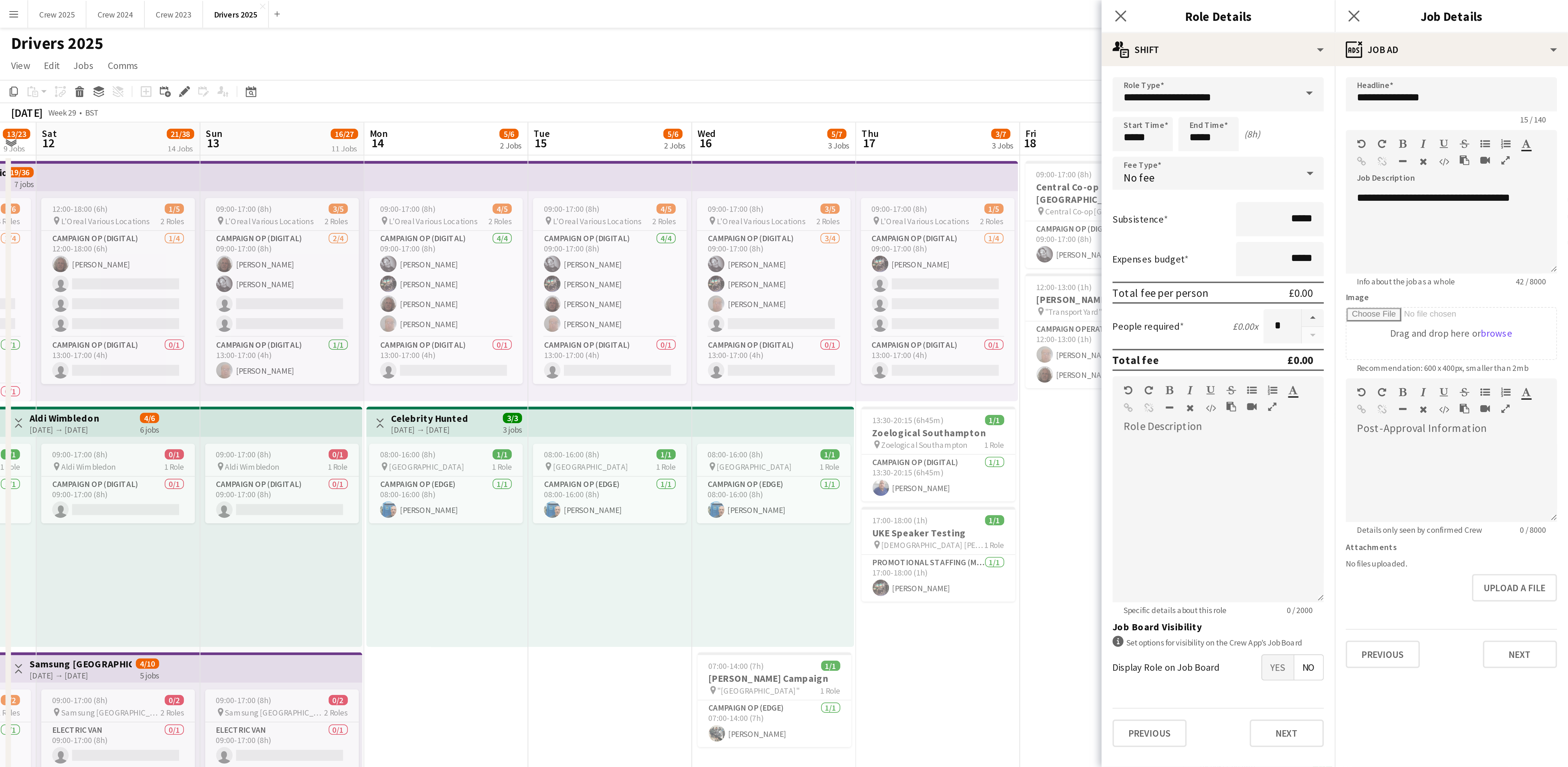
scroll to position [0, 107]
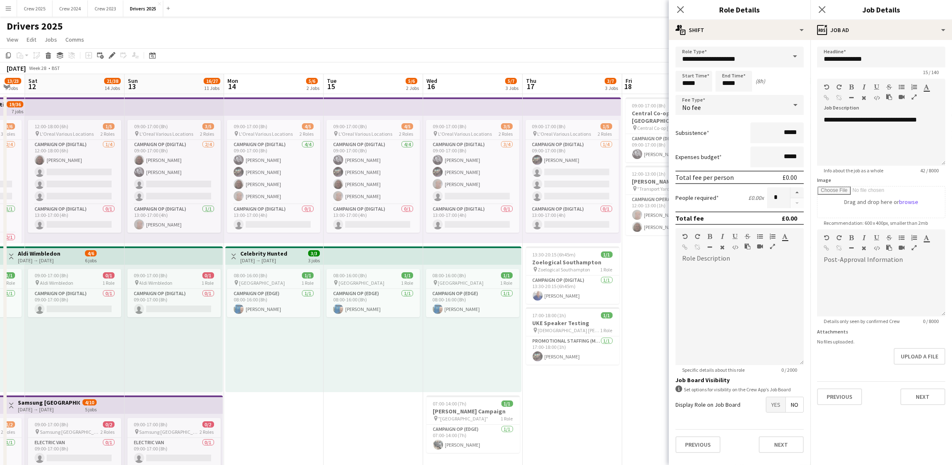
drag, startPoint x: 155, startPoint y: 250, endPoint x: 521, endPoint y: 263, distance: 366.2
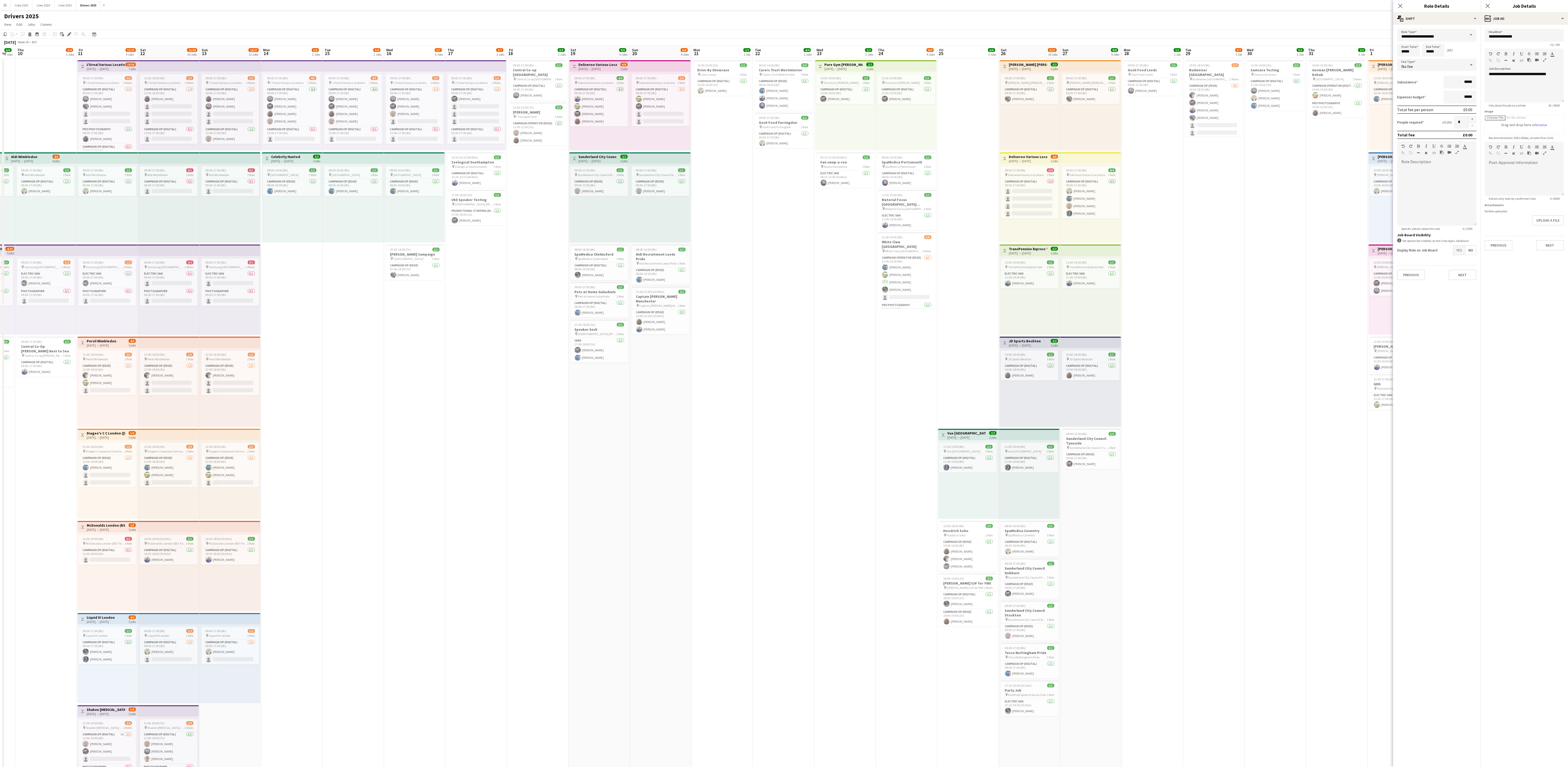
scroll to position [0, 122]
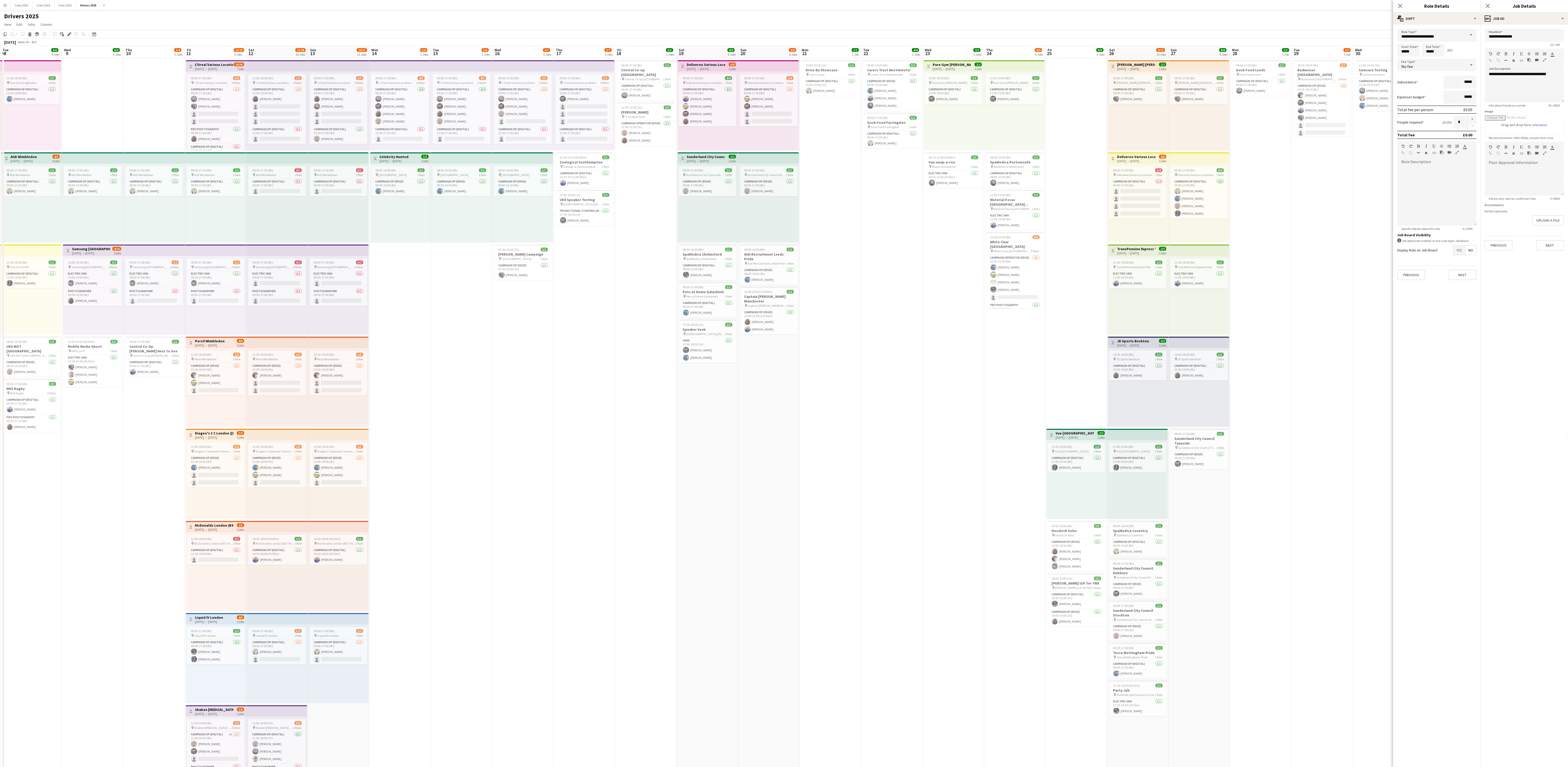
drag, startPoint x: 428, startPoint y: 495, endPoint x: 1543, endPoint y: 494, distance: 1115.0
click at [594, 287] on body "Menu Boards Boards Boards All jobs Status Workforce Workforce My Workforce Recr…" at bounding box center [784, 718] width 1568 height 1436
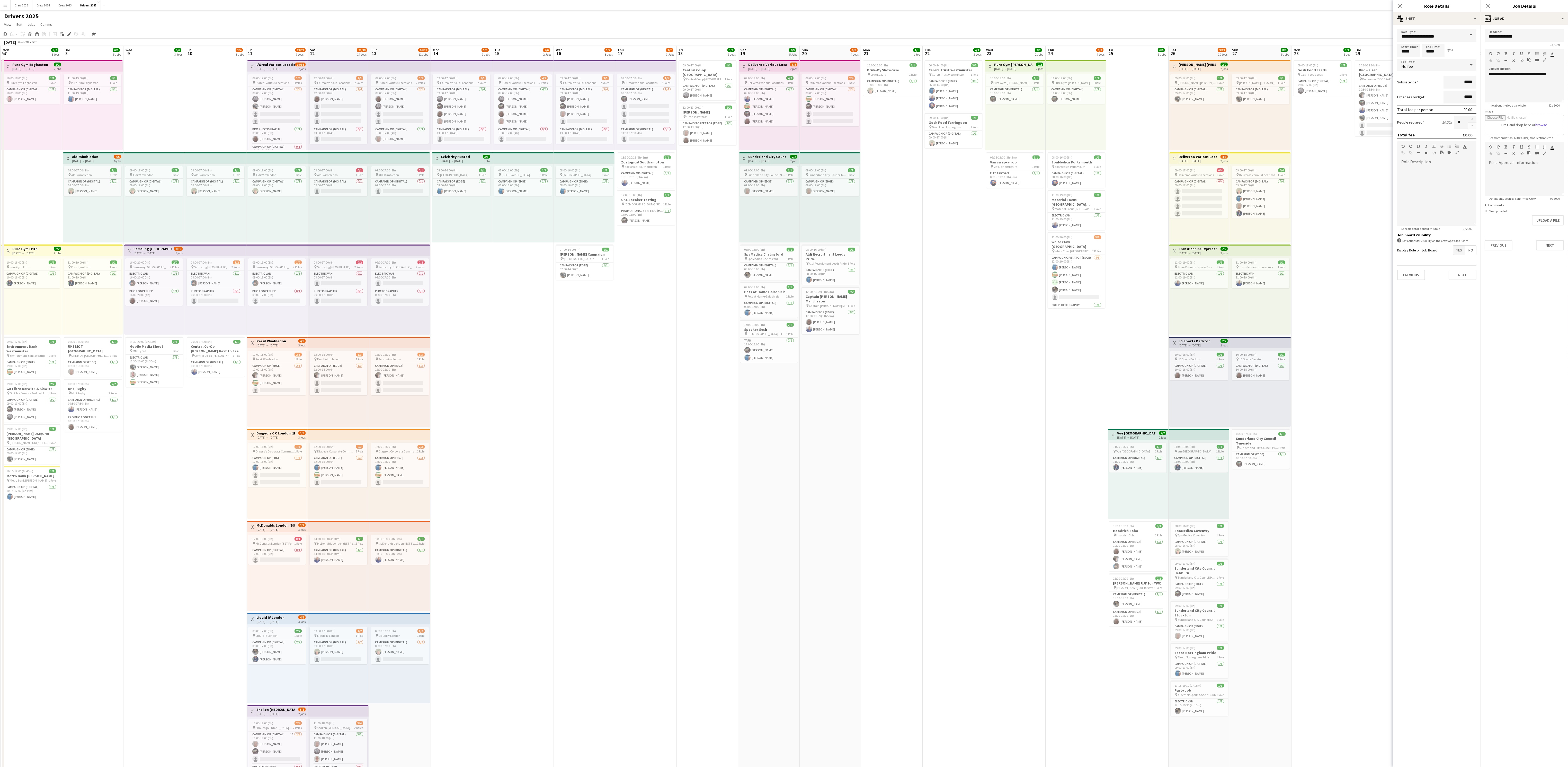
scroll to position [0, 157]
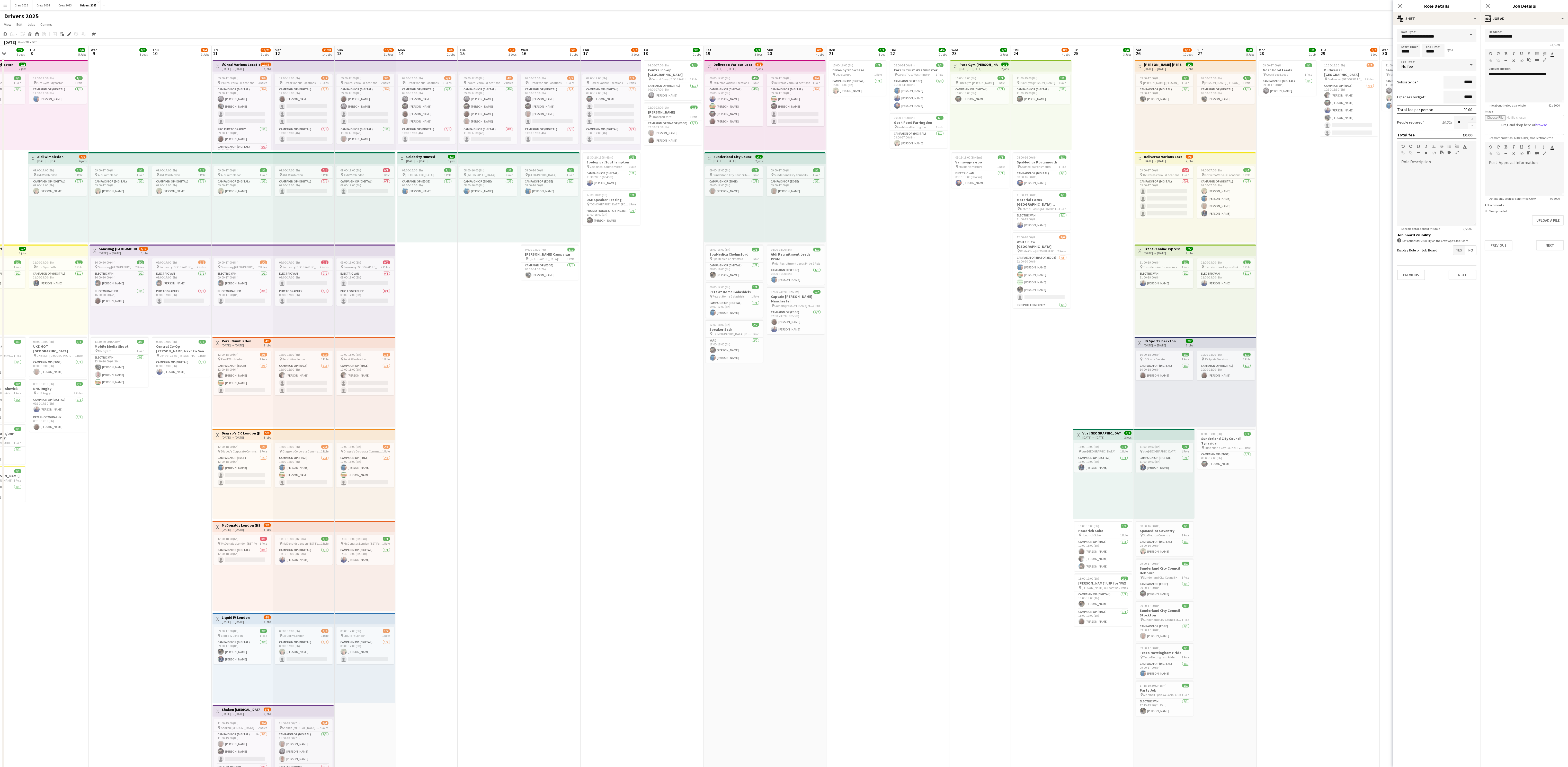
drag, startPoint x: 1426, startPoint y: 491, endPoint x: 1435, endPoint y: 491, distance: 9.0
click at [594, 287] on body "Menu Boards Boards Boards All jobs Status Workforce Workforce My Workforce Recr…" at bounding box center [784, 718] width 1568 height 1436
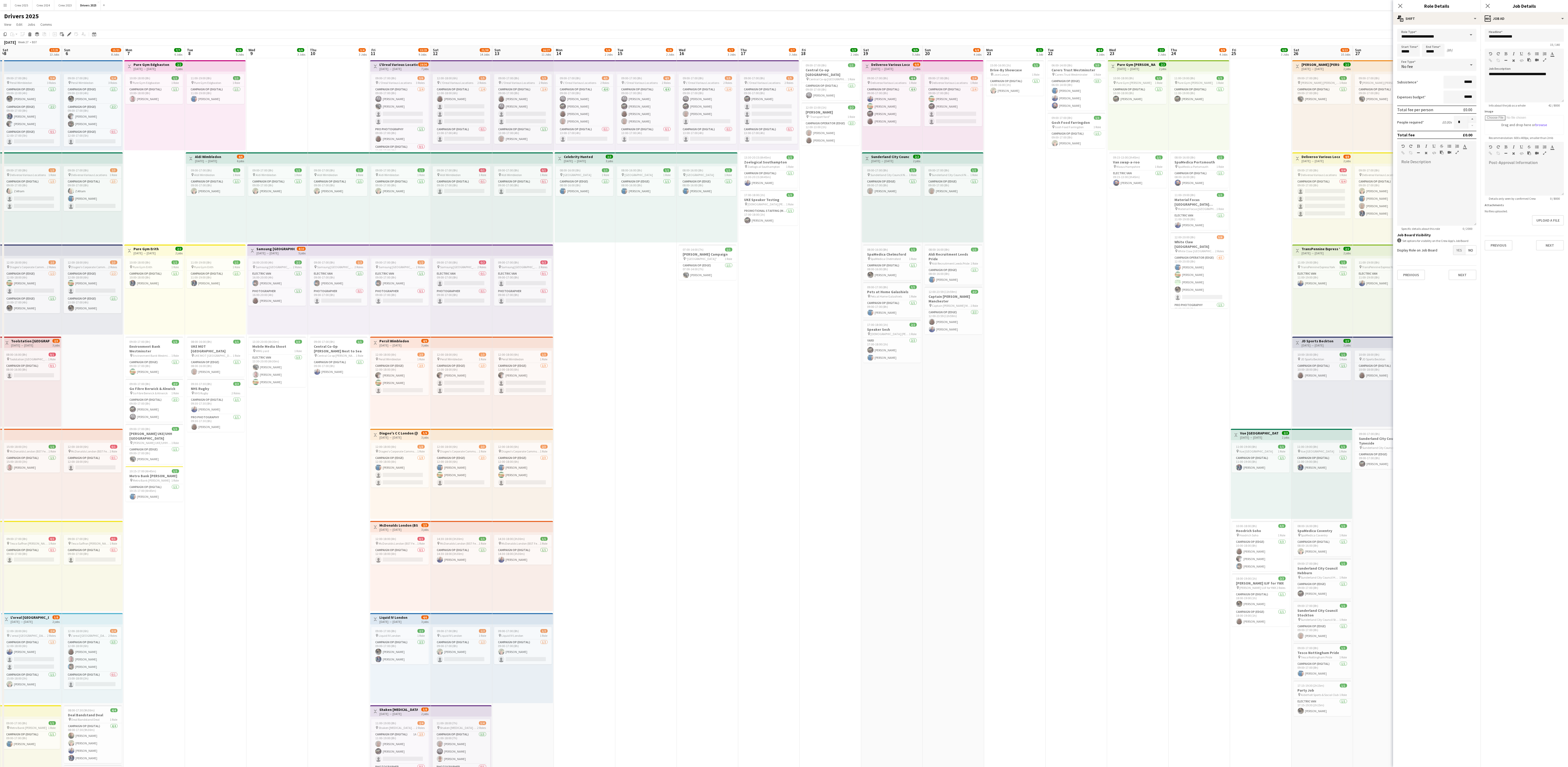
drag, startPoint x: 424, startPoint y: 487, endPoint x: 1472, endPoint y: 476, distance: 1048.1
click at [594, 287] on body "Menu Boards Boards Boards All jobs Status Workforce Workforce My Workforce Recr…" at bounding box center [784, 718] width 1568 height 1436
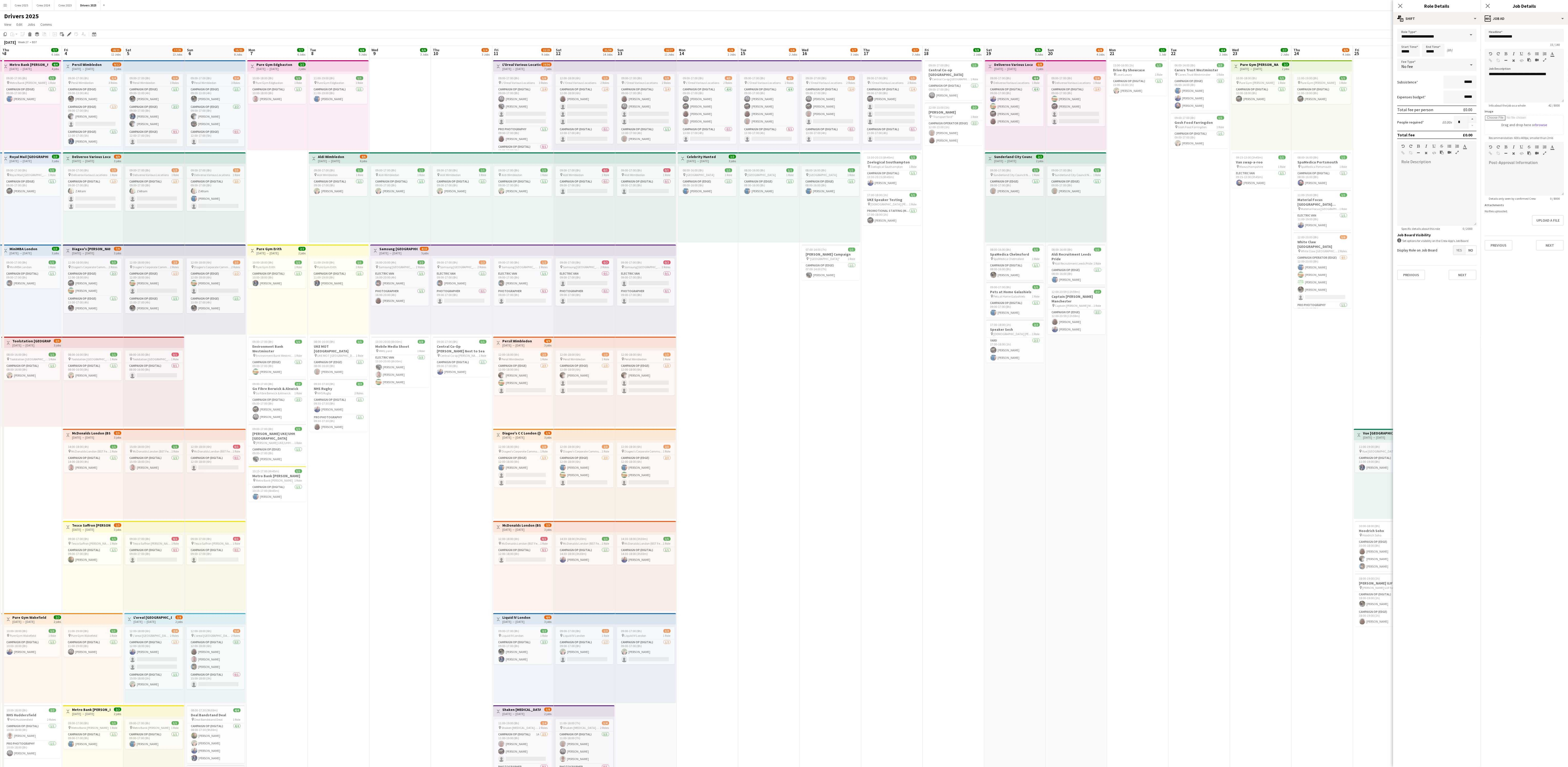
scroll to position [0, 122]
drag, startPoint x: 780, startPoint y: 523, endPoint x: 1405, endPoint y: 518, distance: 625.0
click at [594, 287] on body "Menu Boards Boards Boards All jobs Status Workforce Workforce My Workforce Recr…" at bounding box center [784, 718] width 1568 height 1436
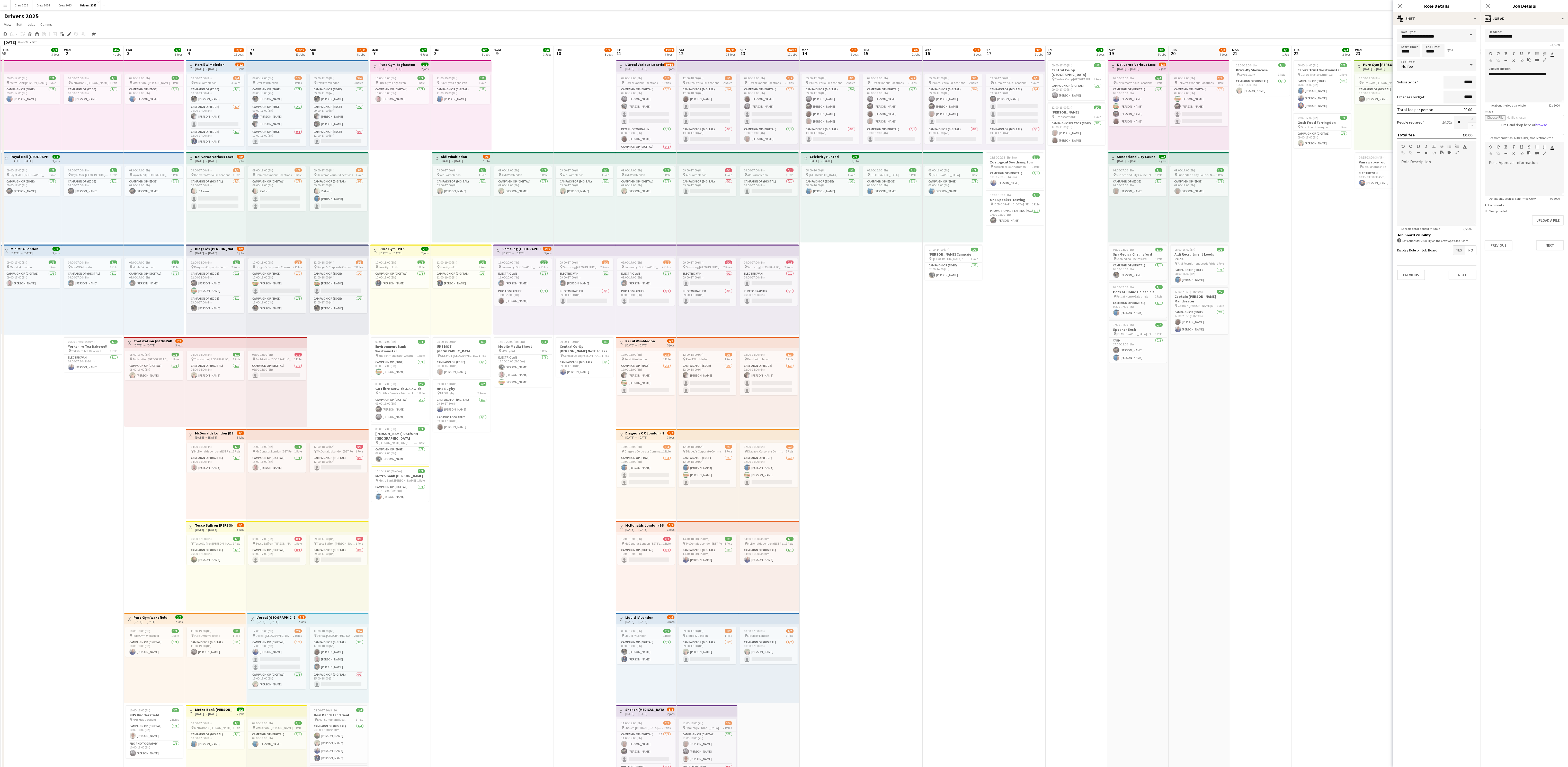
click at [594, 287] on app-date-cell "09:00-17:00 (8h) 3/5 pin L'Oreal Various Locations 2 Roles Campaign Op (Digital…" at bounding box center [954, 743] width 62 height 1370
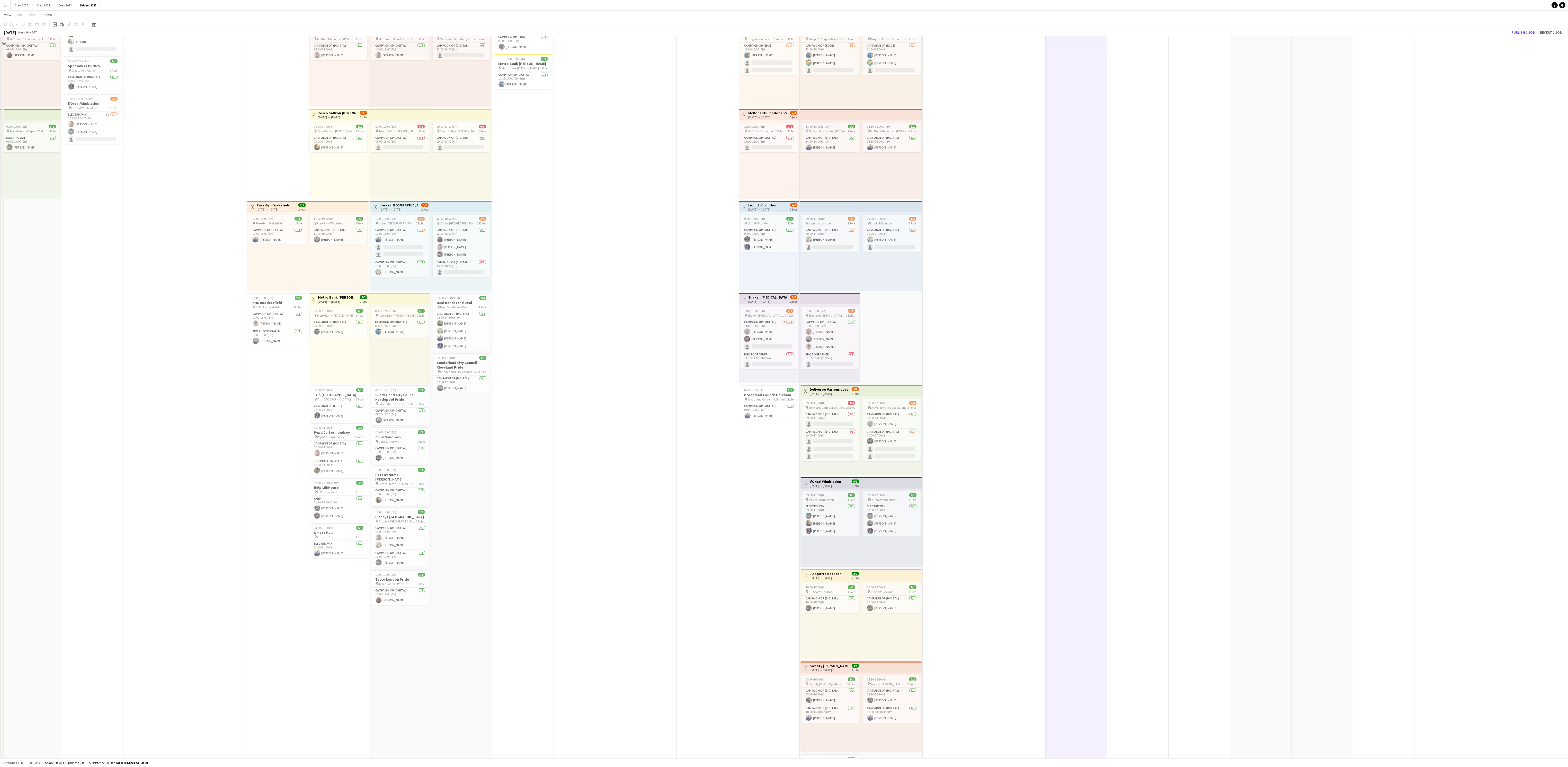
scroll to position [0, 0]
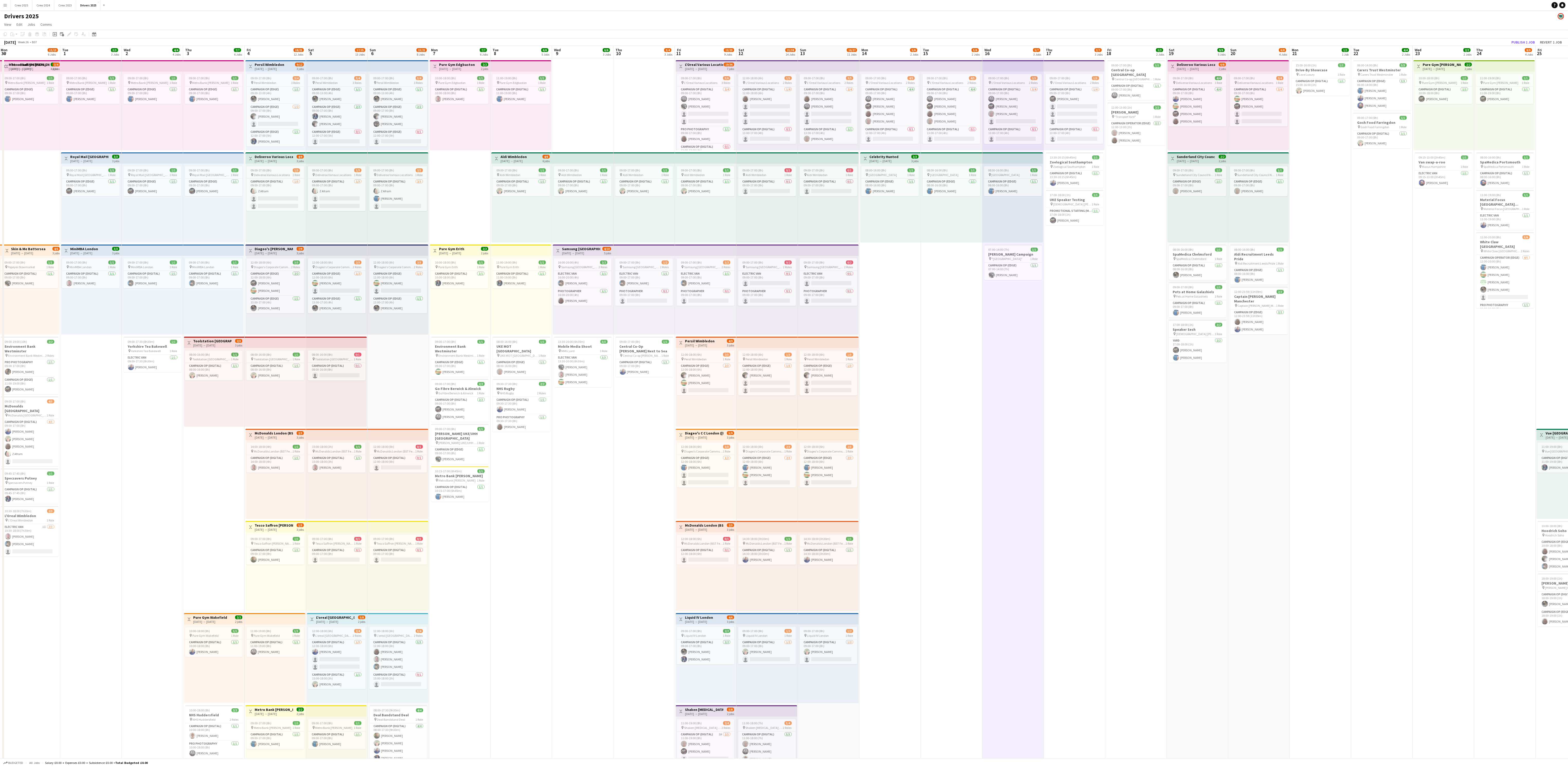
drag, startPoint x: 487, startPoint y: 410, endPoint x: 423, endPoint y: 460, distance: 81.2
click at [423, 287] on app-calendar-viewport "Wed 25 12/16 6 Jobs Thu 26 12/14 6 Jobs Fri 27 8/14 7 Jobs Sat 28 12/17 11 Jobs…" at bounding box center [784, 737] width 1568 height 1382
drag, startPoint x: 400, startPoint y: 451, endPoint x: 1627, endPoint y: 452, distance: 1227.0
click at [594, 287] on html "Menu Boards Boards Boards All jobs Status Workforce Workforce My Workforce Recr…" at bounding box center [784, 718] width 1568 height 1436
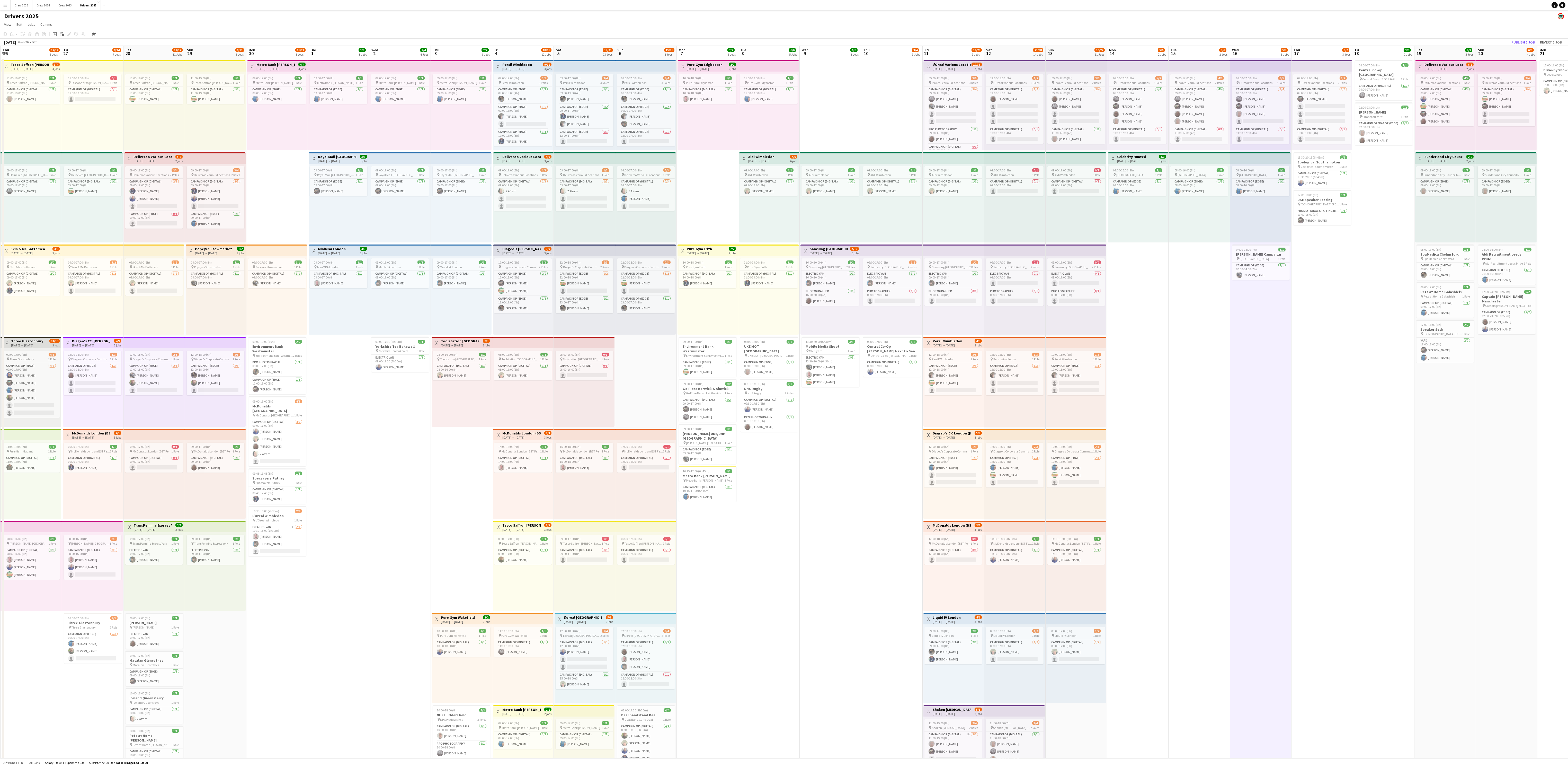
scroll to position [0, 120]
drag, startPoint x: 1665, startPoint y: 423, endPoint x: 1993, endPoint y: 430, distance: 328.1
click at [594, 287] on html "Menu Boards Boards Boards All jobs Status Workforce Workforce My Workforce Recr…" at bounding box center [784, 718] width 1568 height 1436
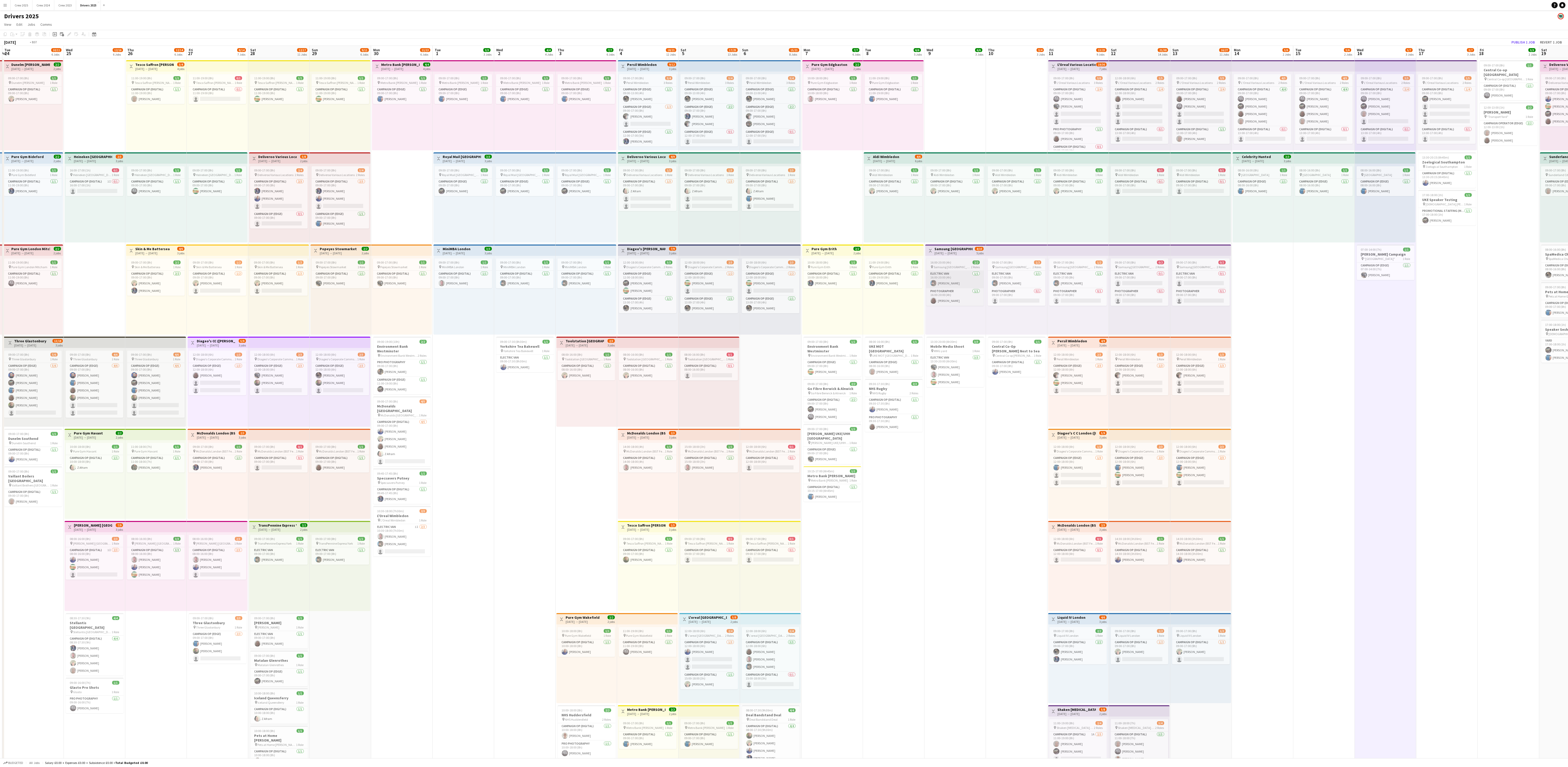
drag, startPoint x: 1423, startPoint y: 444, endPoint x: 1212, endPoint y: 279, distance: 267.9
click at [594, 287] on app-calendar-viewport "Sun 22 6/7 4 Jobs Mon 23 6/6 5 Jobs Tue 24 10/11 6 Jobs Wed 25 12/16 6 Jobs Thu…" at bounding box center [784, 737] width 1568 height 1382
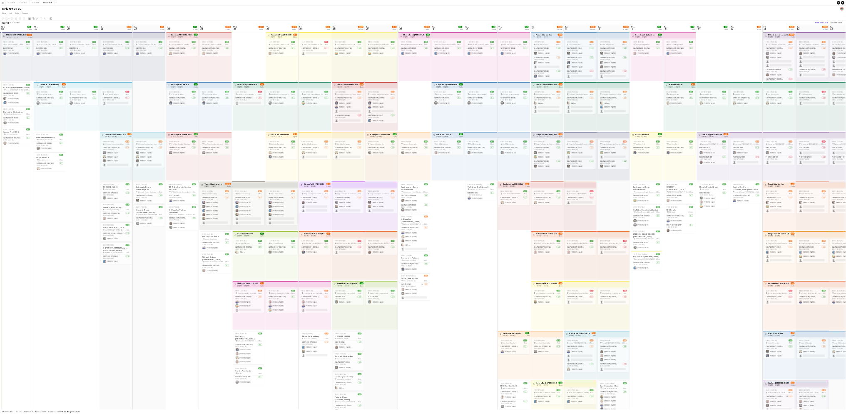
scroll to position [0, 198]
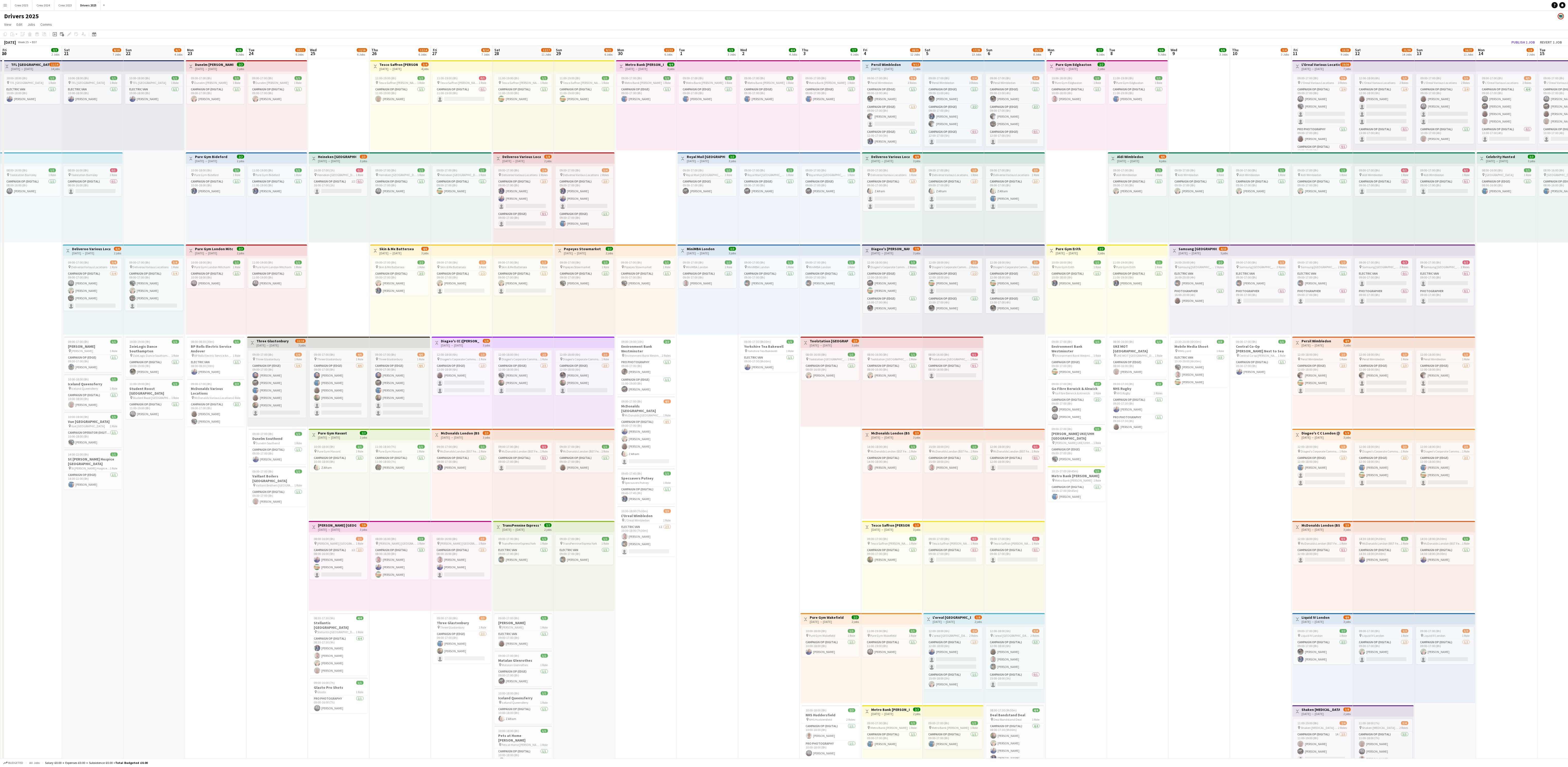
click at [574, 256] on div "09:00-17:00 (8h) 1/1 pin Popeyes Stowmarket 1 Role Campaign Op (Digital) [DATE]…" at bounding box center [585, 295] width 61 height 78
click at [589, 247] on h3 "Popeyes Stowmarket" at bounding box center [583, 248] width 37 height 4
drag, startPoint x: 68, startPoint y: 36, endPoint x: 1185, endPoint y: 284, distance: 1144.2
click at [68, 35] on icon "Edit" at bounding box center [69, 34] width 4 height 4
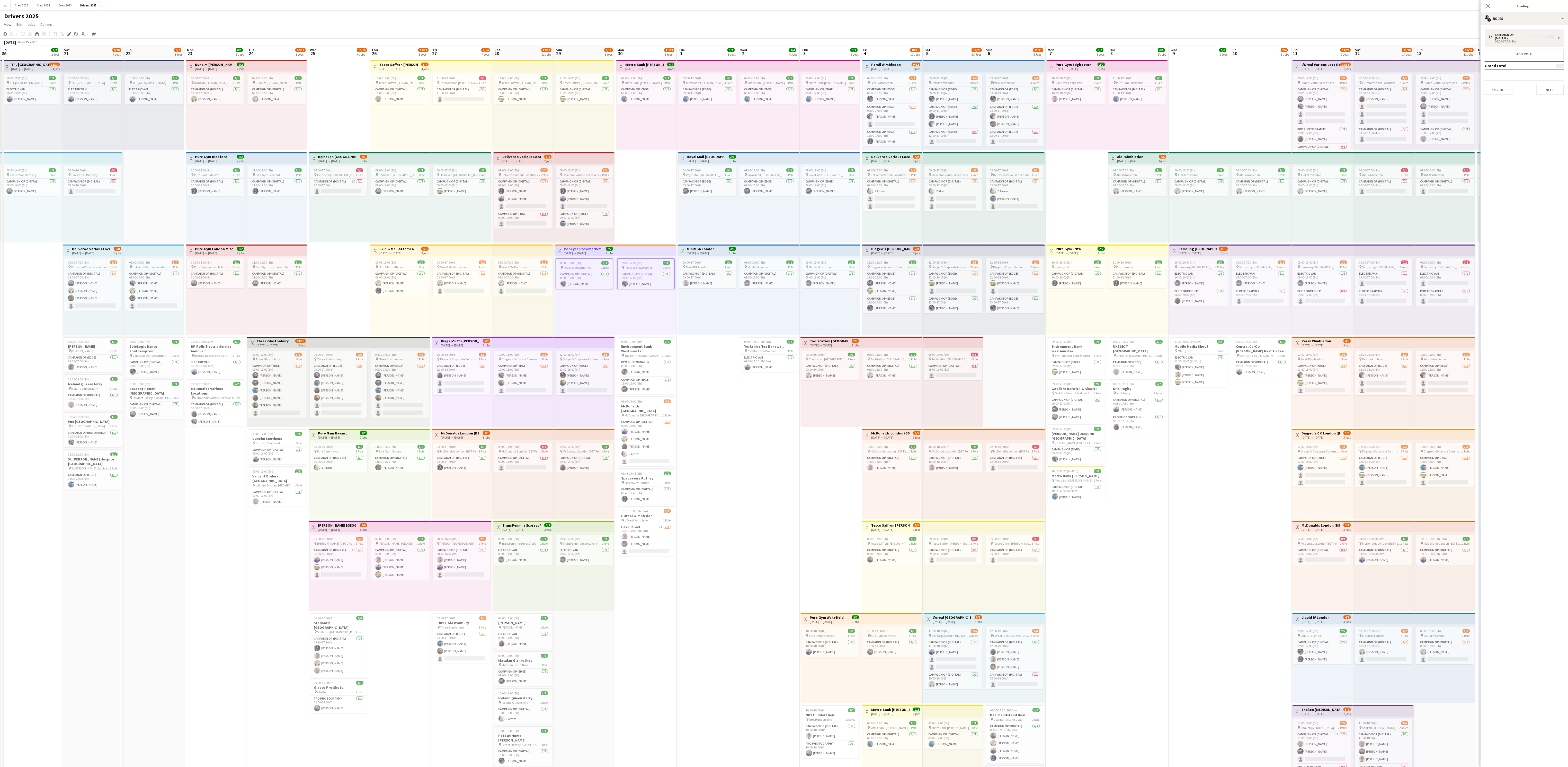
type input "**********"
click at [594, 79] on div "Previous Next" at bounding box center [1525, 84] width 79 height 15
click at [594, 85] on button "Next" at bounding box center [1550, 86] width 28 height 11
click at [594, 182] on div "**********" at bounding box center [1525, 103] width 88 height 157
click at [594, 173] on button "Next" at bounding box center [1550, 172] width 28 height 11
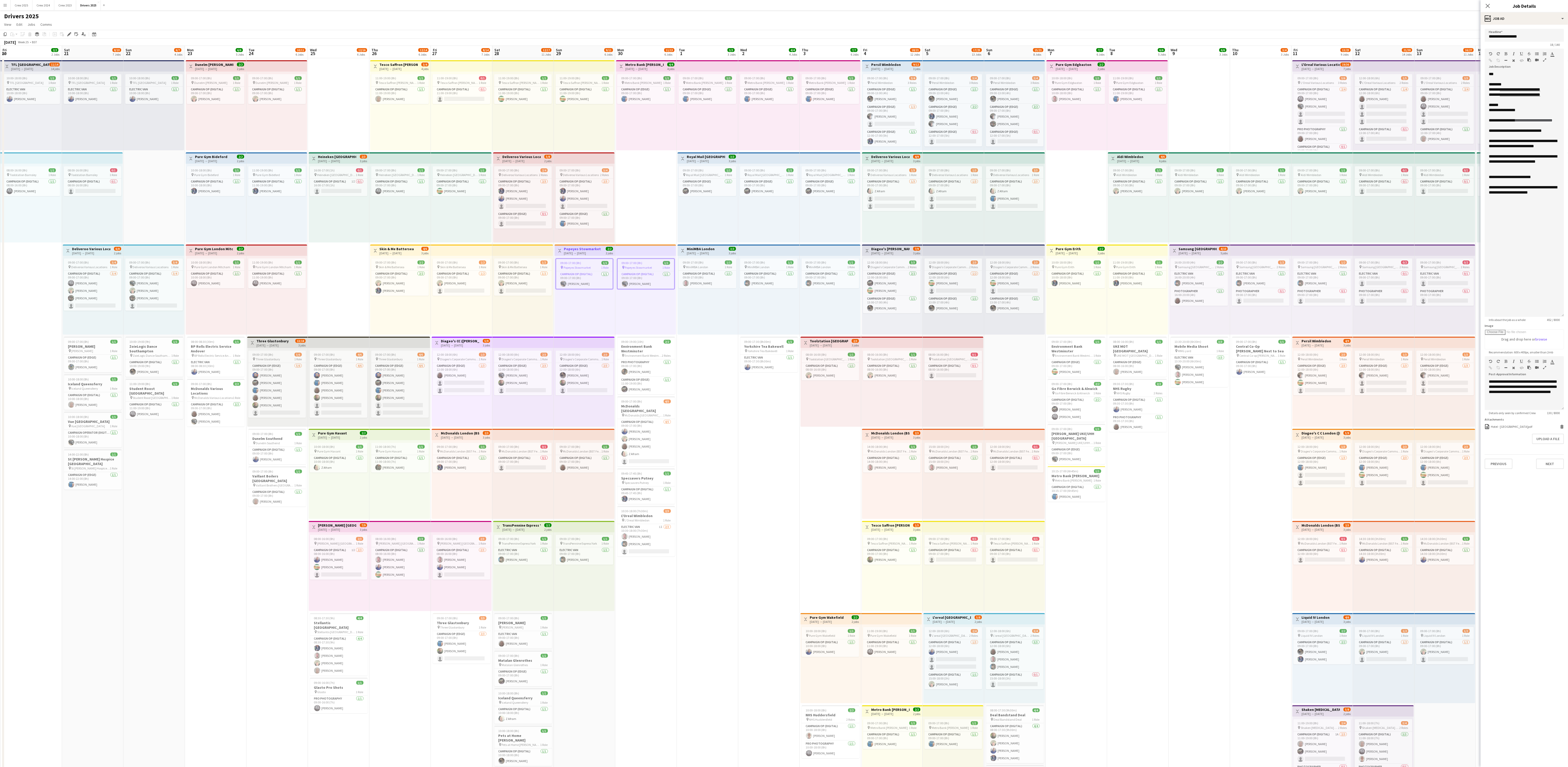
drag, startPoint x: 1557, startPoint y: 106, endPoint x: 1544, endPoint y: 316, distance: 210.4
click at [594, 287] on div "**********" at bounding box center [1525, 194] width 79 height 245
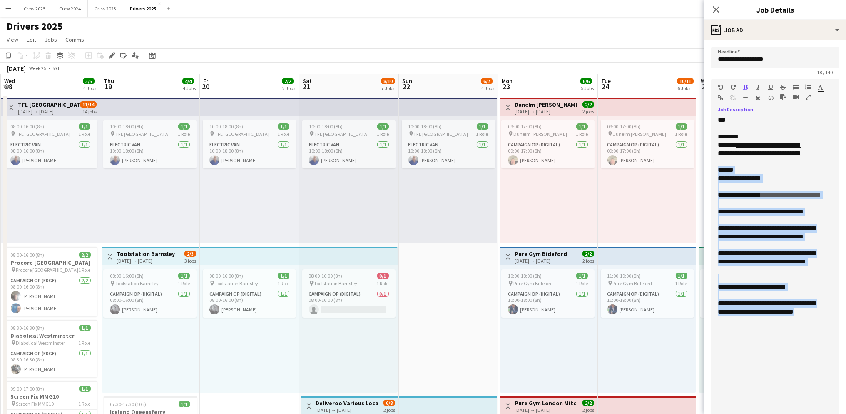
drag, startPoint x: 759, startPoint y: 327, endPoint x: 707, endPoint y: 171, distance: 164.6
click at [707, 171] on form "**********" at bounding box center [776, 403] width 142 height 712
copy div "**********"
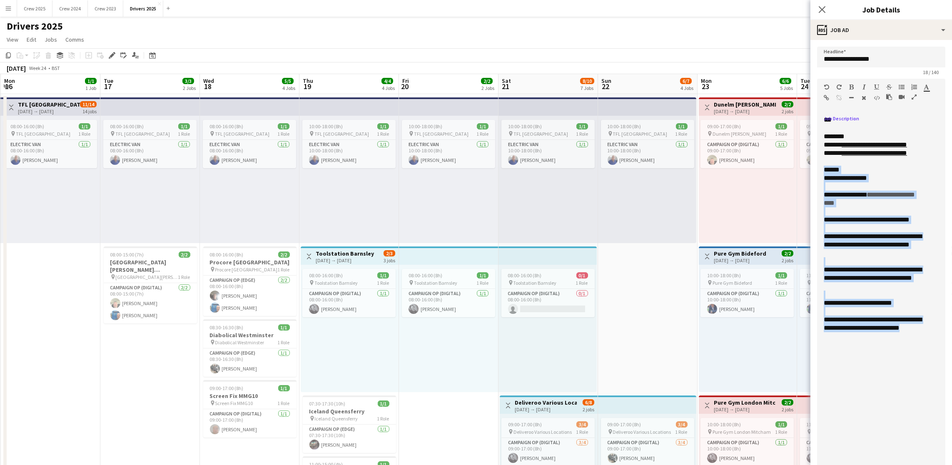
scroll to position [0, 199]
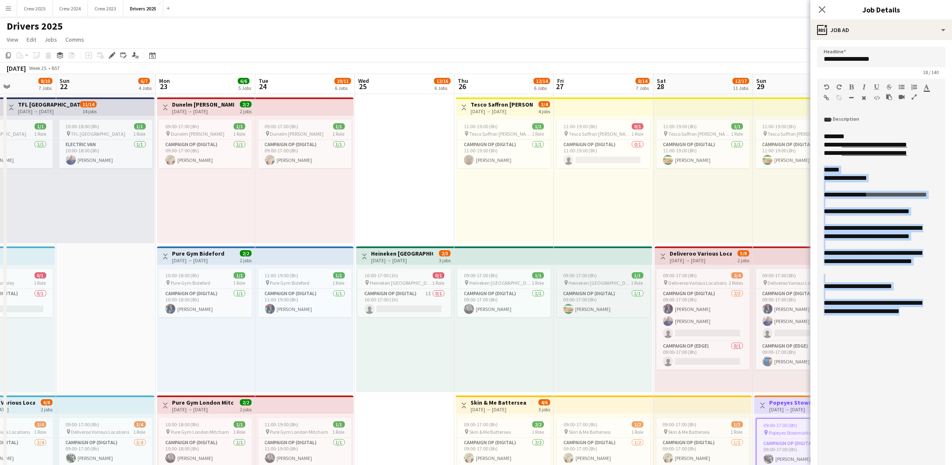
drag, startPoint x: 715, startPoint y: 217, endPoint x: 531, endPoint y: 269, distance: 190.9
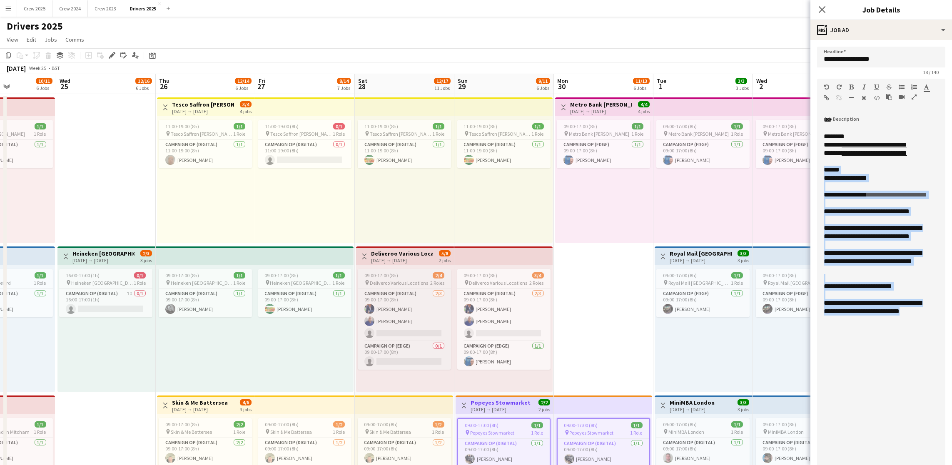
scroll to position [0, 316]
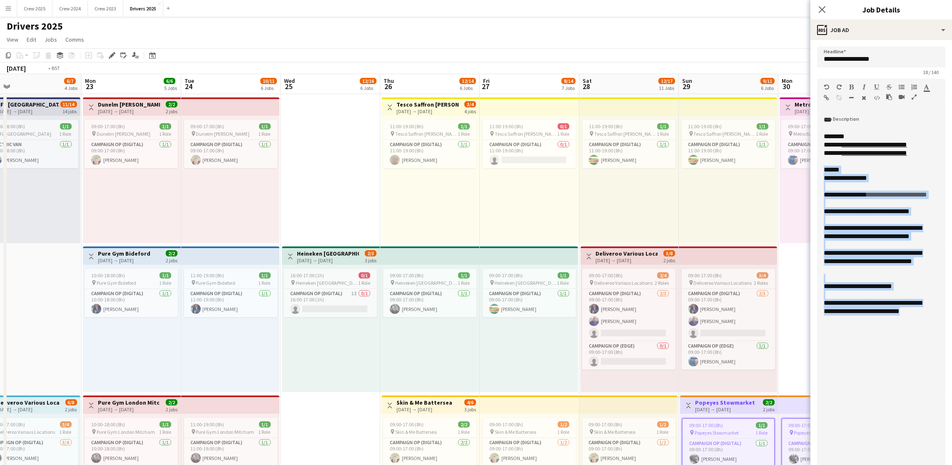
drag, startPoint x: 776, startPoint y: 207, endPoint x: 0, endPoint y: 174, distance: 776.4
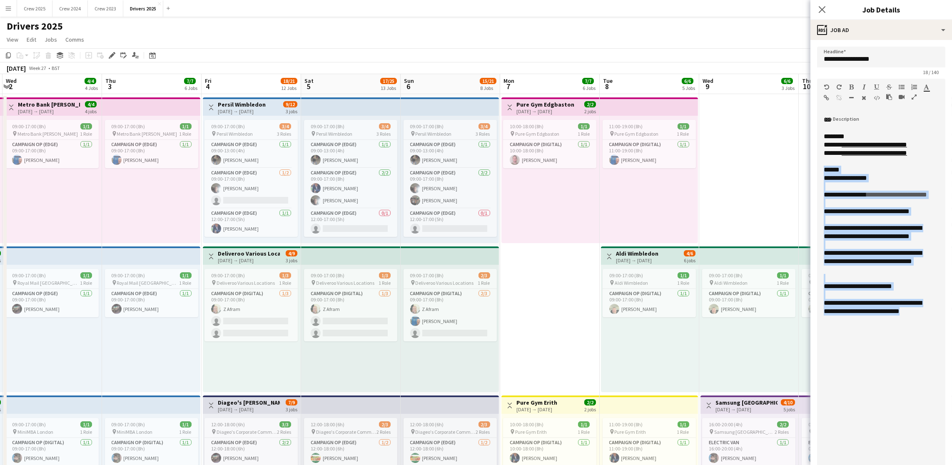
drag, startPoint x: 688, startPoint y: 193, endPoint x: 241, endPoint y: 180, distance: 447.0
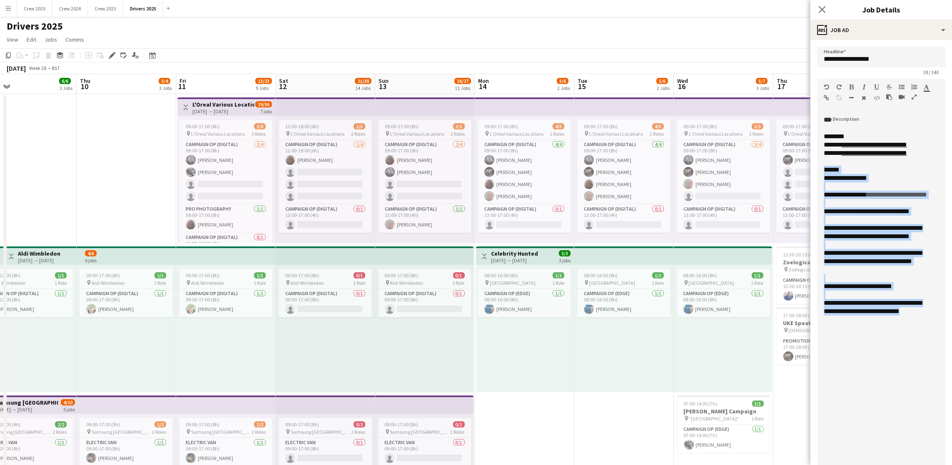
drag, startPoint x: 630, startPoint y: 194, endPoint x: 42, endPoint y: 160, distance: 589.0
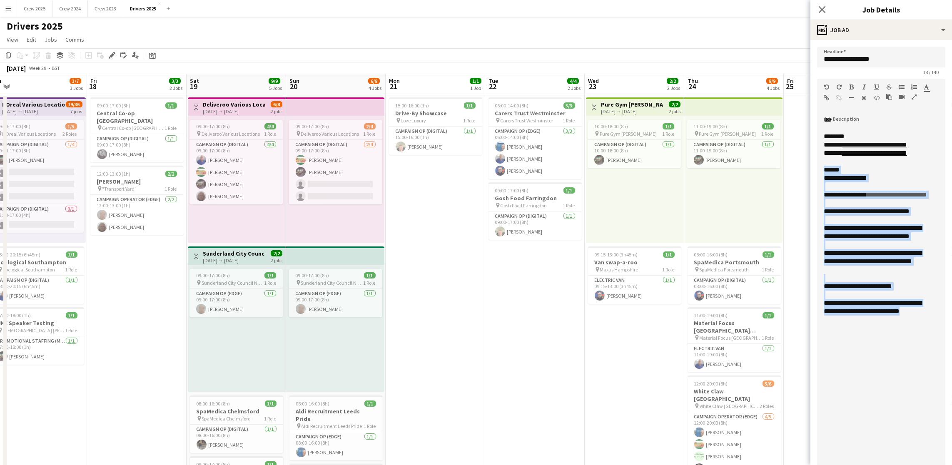
drag, startPoint x: 546, startPoint y: 224, endPoint x: 0, endPoint y: 180, distance: 547.7
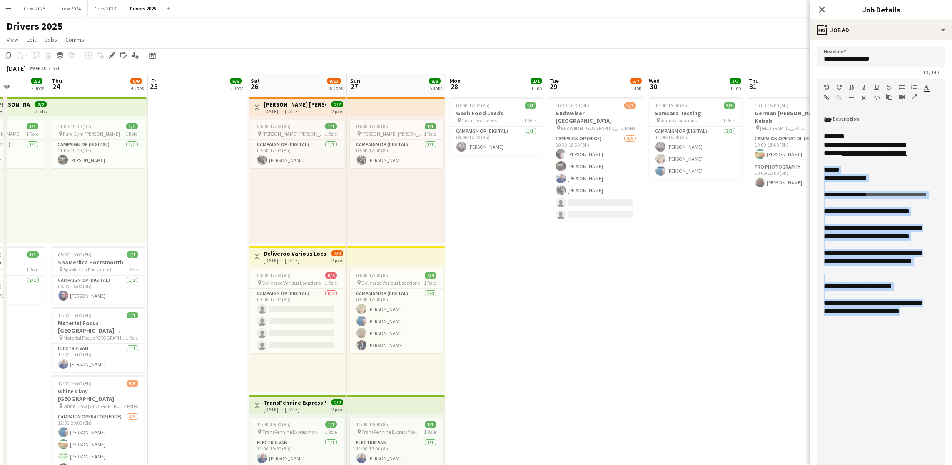
drag, startPoint x: 661, startPoint y: 227, endPoint x: 73, endPoint y: 201, distance: 588.5
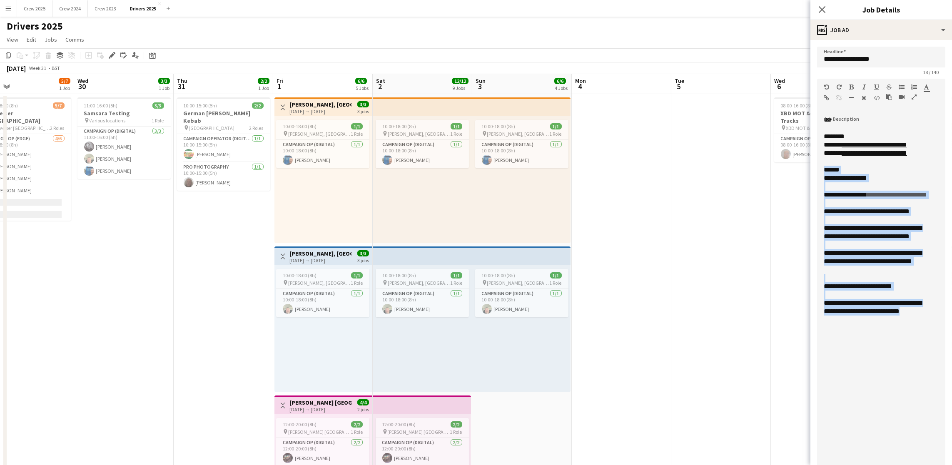
scroll to position [0, 289]
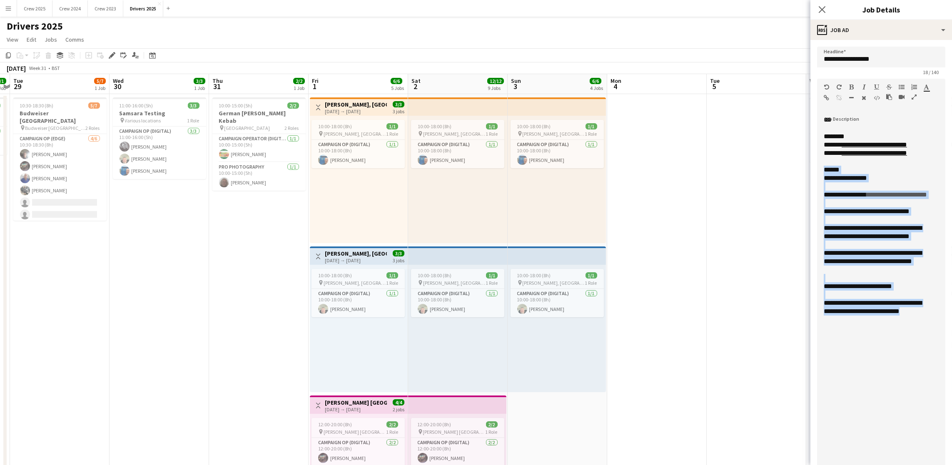
drag, startPoint x: 713, startPoint y: 249, endPoint x: 177, endPoint y: 226, distance: 536.8
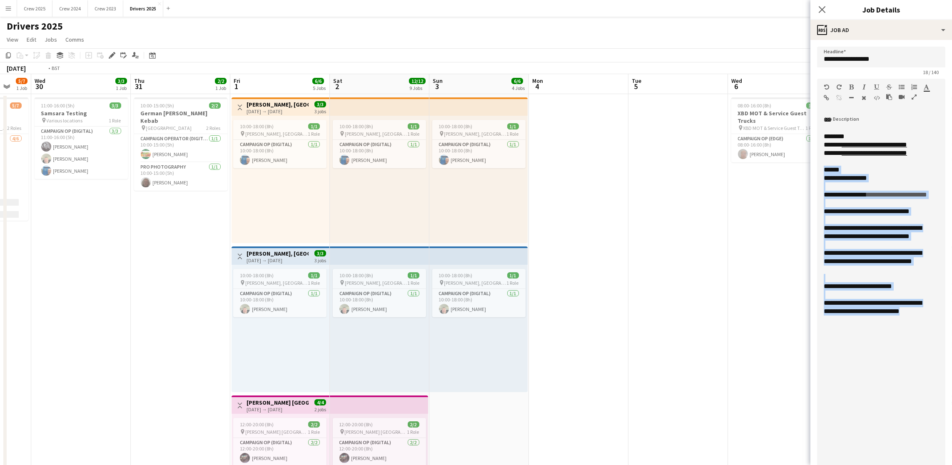
drag, startPoint x: 711, startPoint y: 211, endPoint x: 86, endPoint y: 188, distance: 625.1
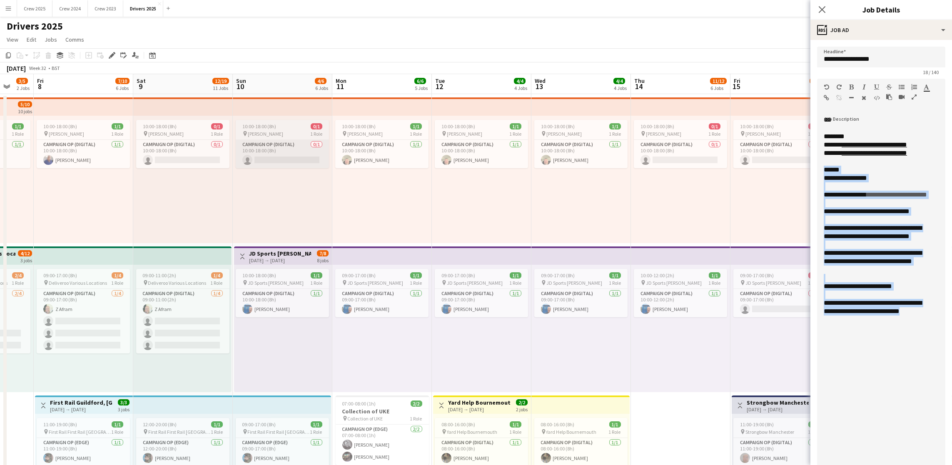
drag, startPoint x: 620, startPoint y: 174, endPoint x: 278, endPoint y: 150, distance: 343.2
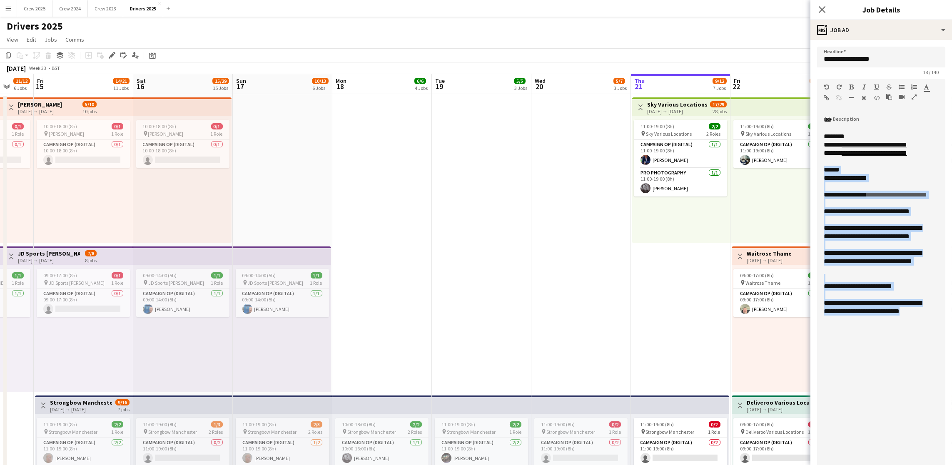
scroll to position [0, 286]
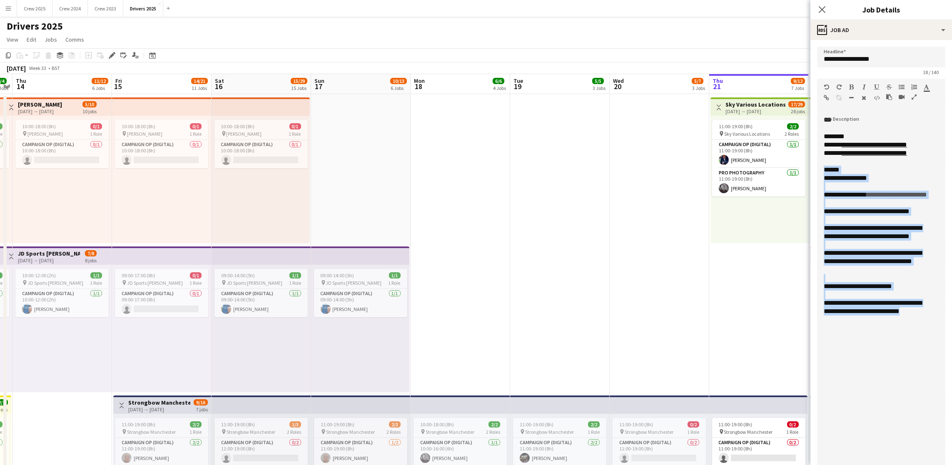
drag, startPoint x: 757, startPoint y: 189, endPoint x: 139, endPoint y: 179, distance: 618.4
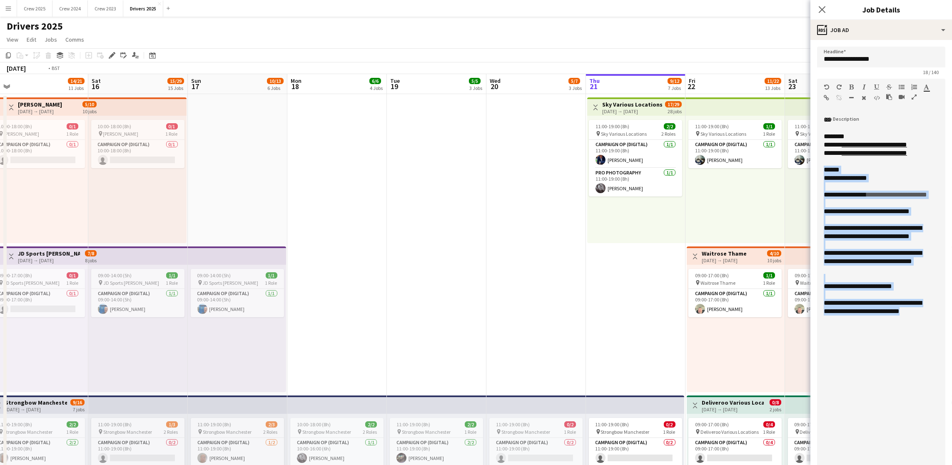
drag, startPoint x: 558, startPoint y: 226, endPoint x: 123, endPoint y: 193, distance: 436.8
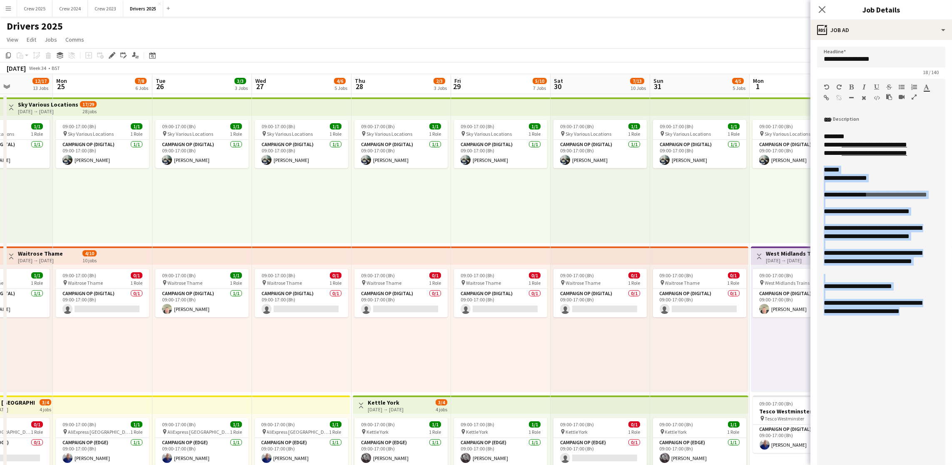
scroll to position [0, 369]
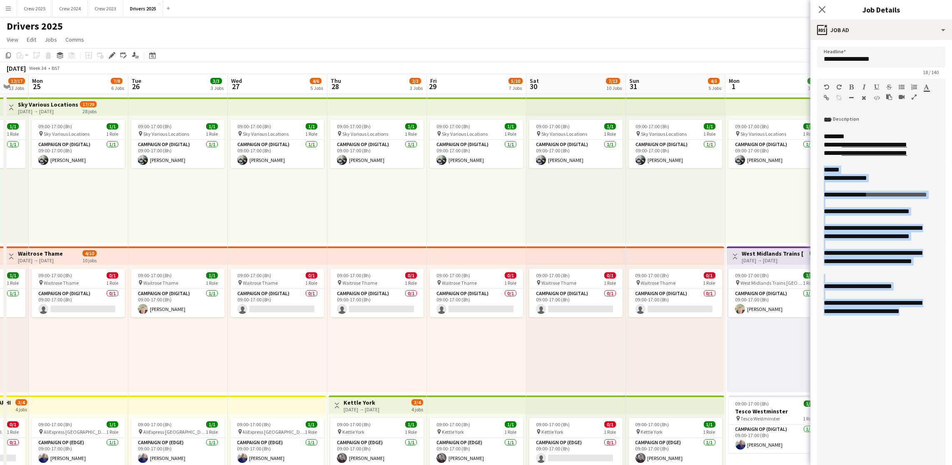
drag, startPoint x: 639, startPoint y: 189, endPoint x: 0, endPoint y: 202, distance: 638.9
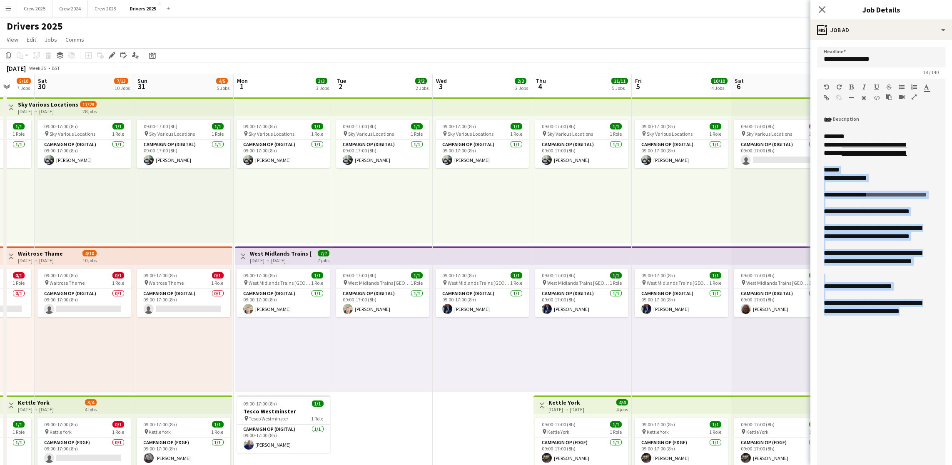
drag, startPoint x: 702, startPoint y: 220, endPoint x: 9, endPoint y: 239, distance: 693.6
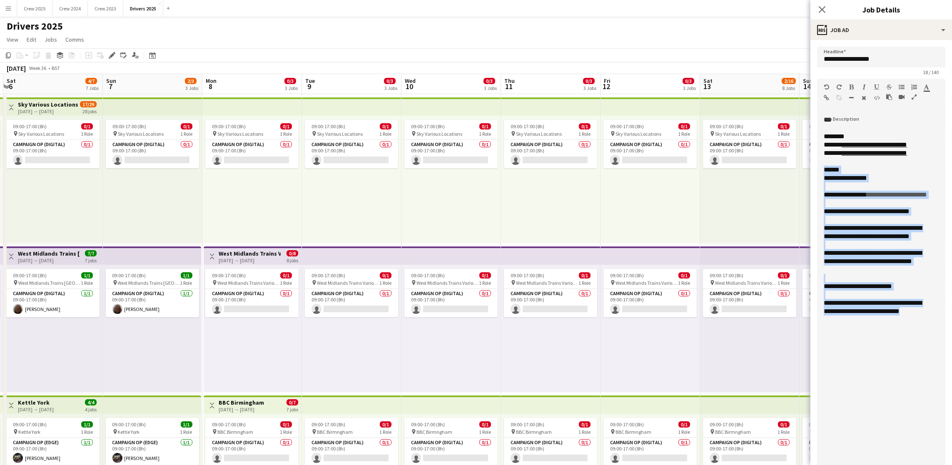
drag, startPoint x: 526, startPoint y: 239, endPoint x: 0, endPoint y: 226, distance: 526.5
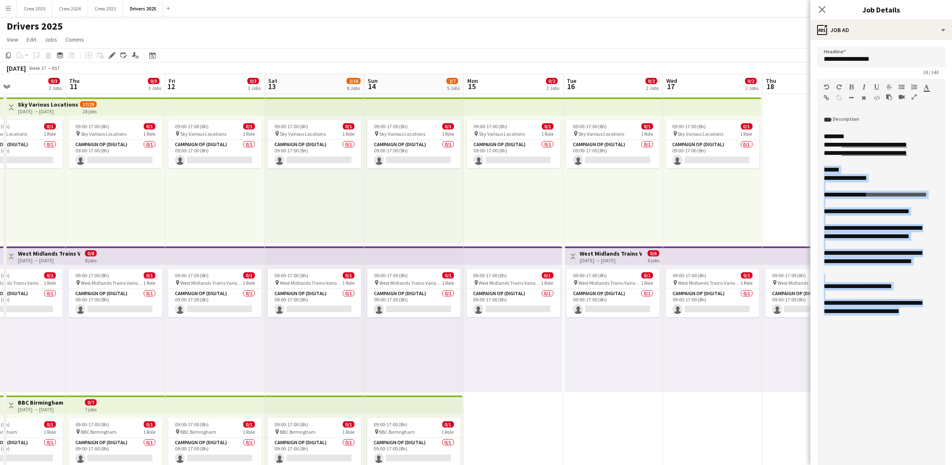
drag, startPoint x: 734, startPoint y: 236, endPoint x: 9, endPoint y: 208, distance: 725.5
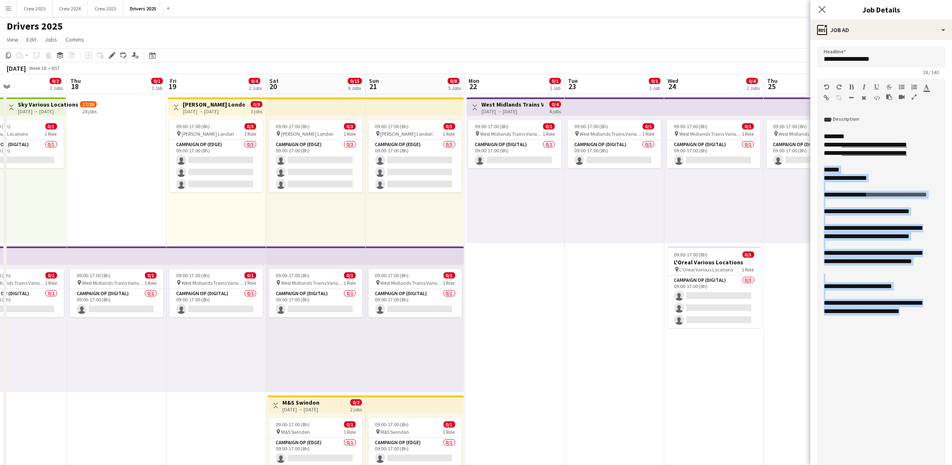
scroll to position [0, 362]
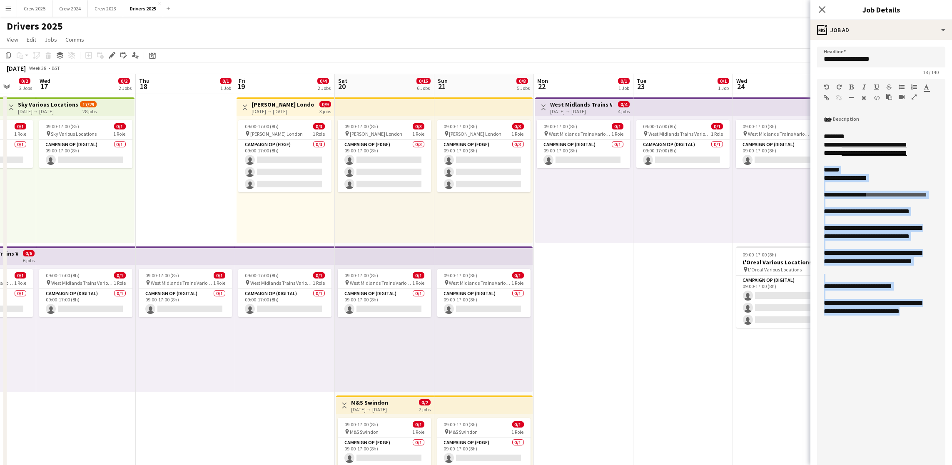
drag, startPoint x: 750, startPoint y: 212, endPoint x: 422, endPoint y: 221, distance: 327.8
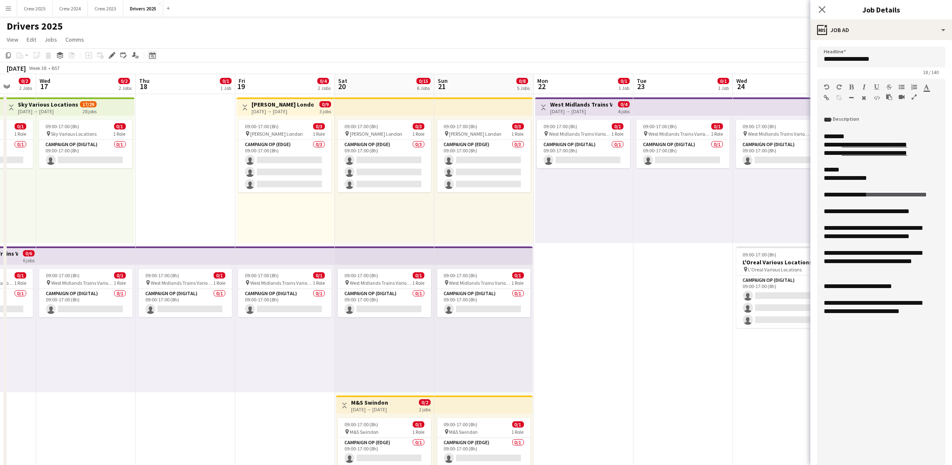
click at [157, 54] on div "Date picker [DATE] [DATE] [DATE] M [DATE] T [DATE] W [DATE] T [DATE] F [DATE] S…" at bounding box center [149, 55] width 19 height 10
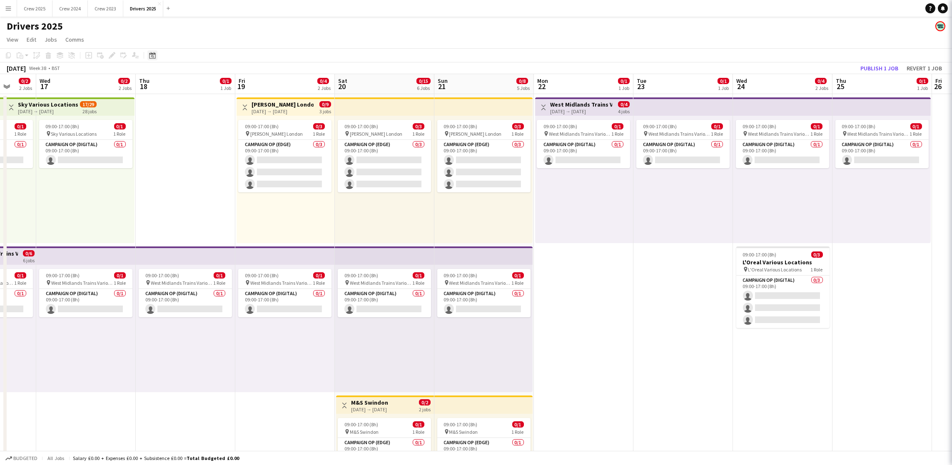
click at [154, 54] on icon at bounding box center [152, 55] width 6 height 7
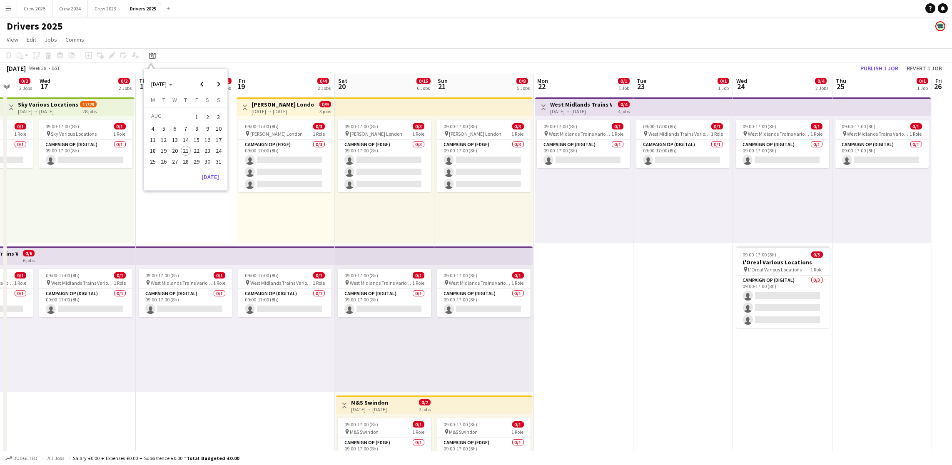
click at [183, 161] on span "28" at bounding box center [186, 162] width 10 height 10
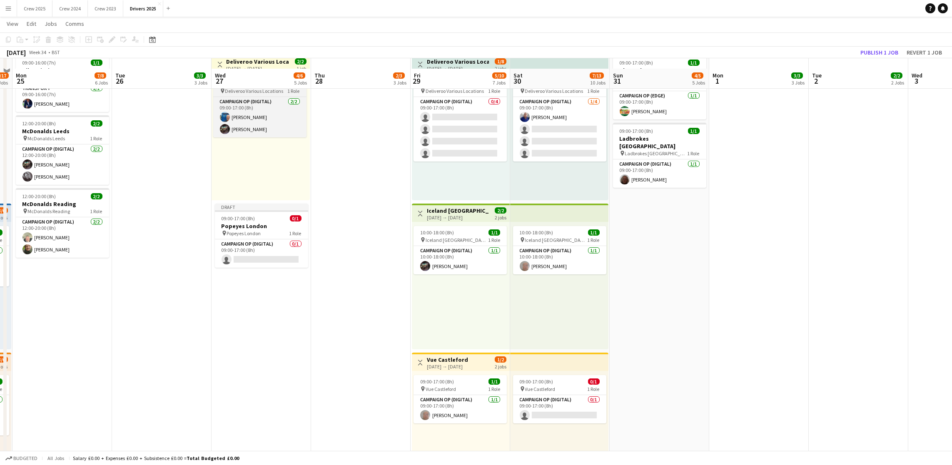
scroll to position [500, 0]
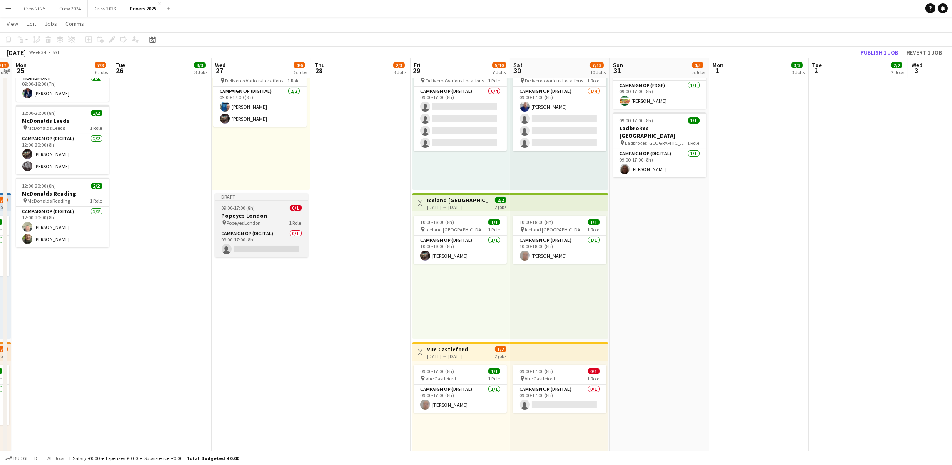
click at [251, 217] on h3 "Popeyes London" at bounding box center [261, 215] width 93 height 7
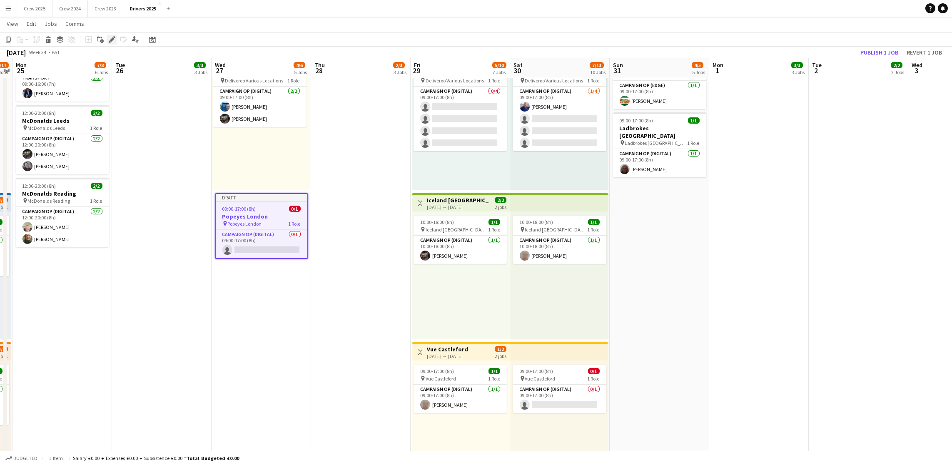
click at [111, 40] on icon at bounding box center [112, 39] width 5 height 5
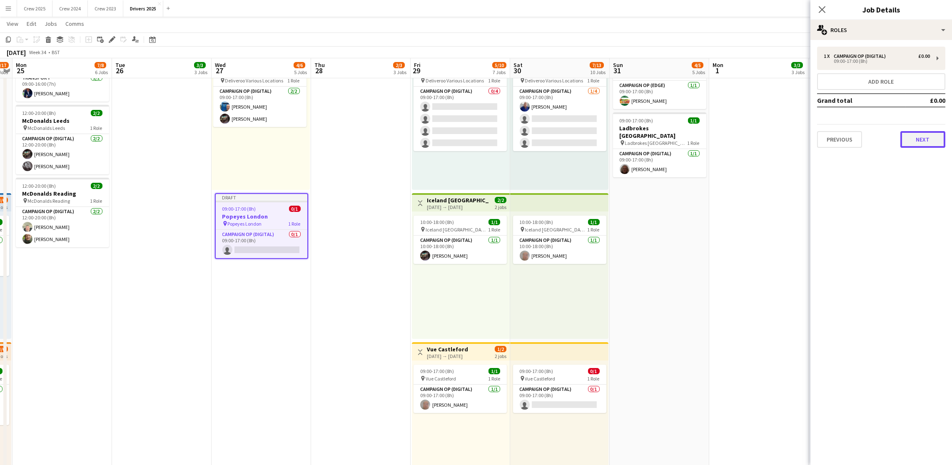
click at [922, 138] on button "Next" at bounding box center [922, 139] width 45 height 17
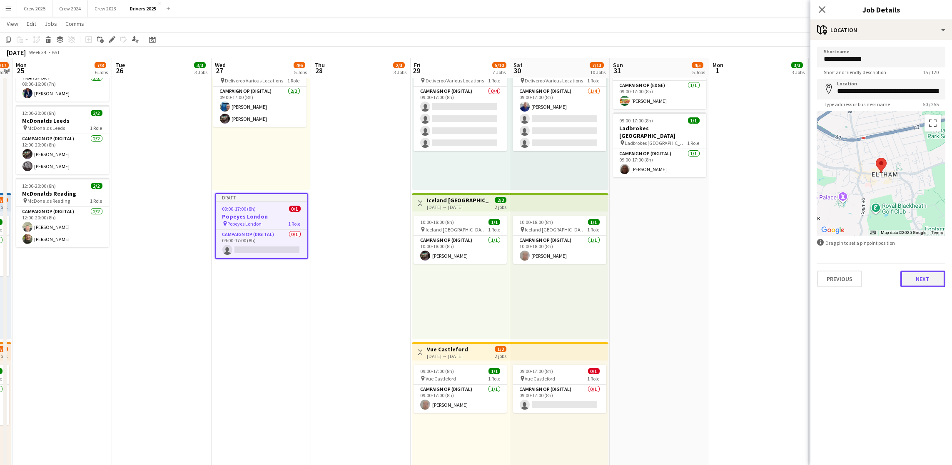
click at [916, 286] on button "Next" at bounding box center [922, 279] width 45 height 17
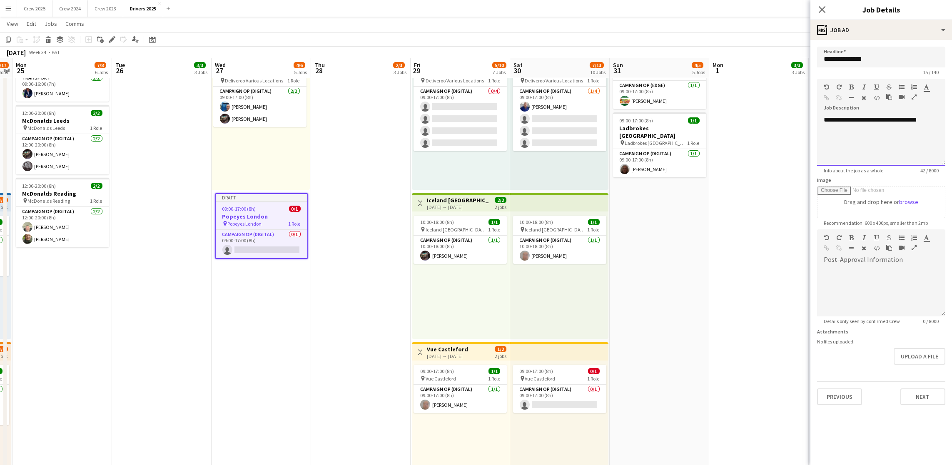
click at [934, 120] on div "**********" at bounding box center [881, 141] width 128 height 50
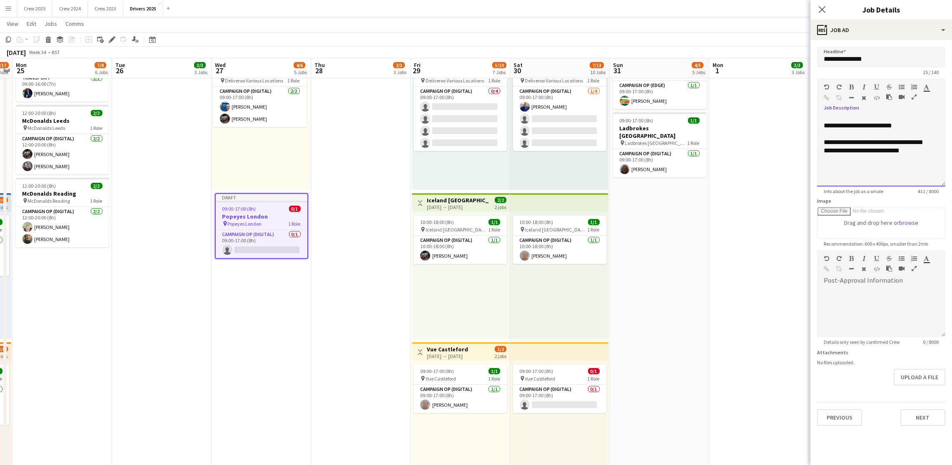
scroll to position [0, 0]
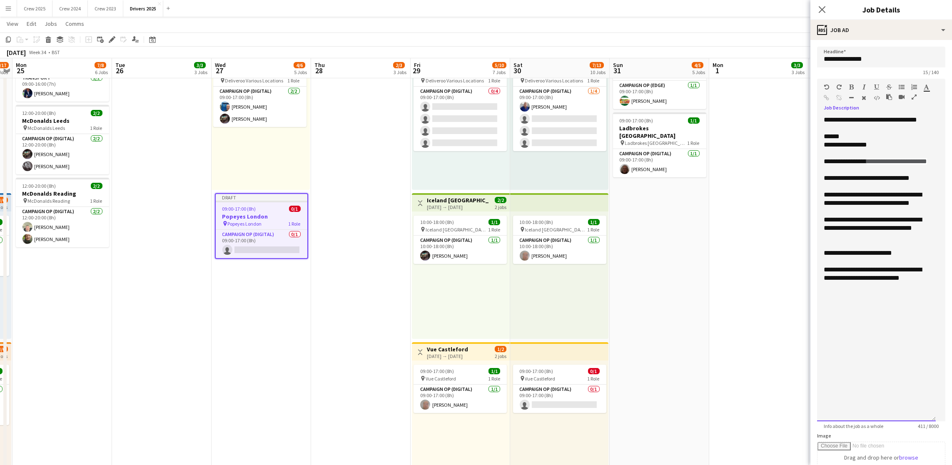
drag, startPoint x: 939, startPoint y: 162, endPoint x: 917, endPoint y: 420, distance: 259.5
click at [917, 420] on div "**********" at bounding box center [876, 269] width 119 height 306
drag, startPoint x: 836, startPoint y: 134, endPoint x: 818, endPoint y: 130, distance: 18.4
click at [818, 130] on div "**********" at bounding box center [876, 270] width 119 height 309
drag, startPoint x: 876, startPoint y: 193, endPoint x: 869, endPoint y: 177, distance: 17.7
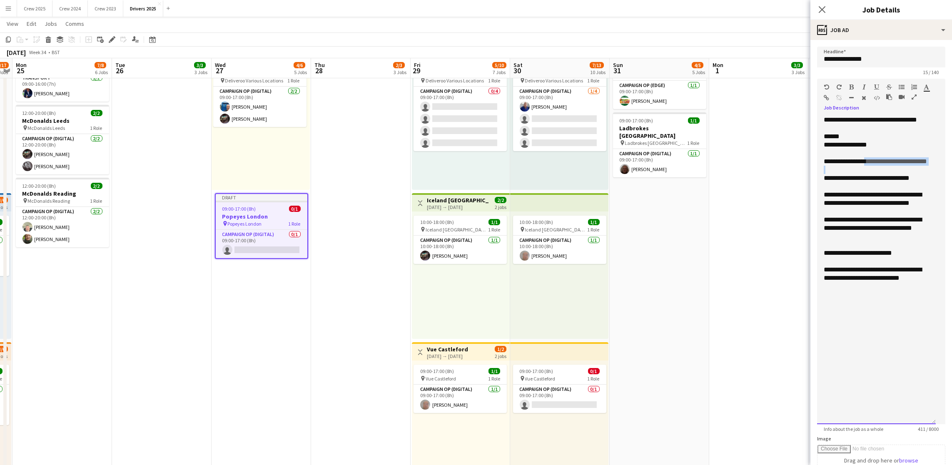
click at [869, 177] on div "**********" at bounding box center [876, 216] width 105 height 150
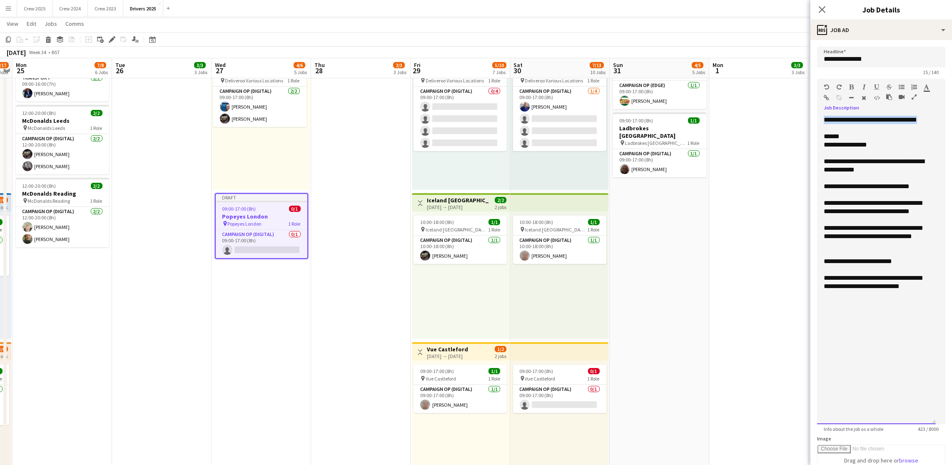
drag, startPoint x: 844, startPoint y: 138, endPoint x: 792, endPoint y: 97, distance: 66.1
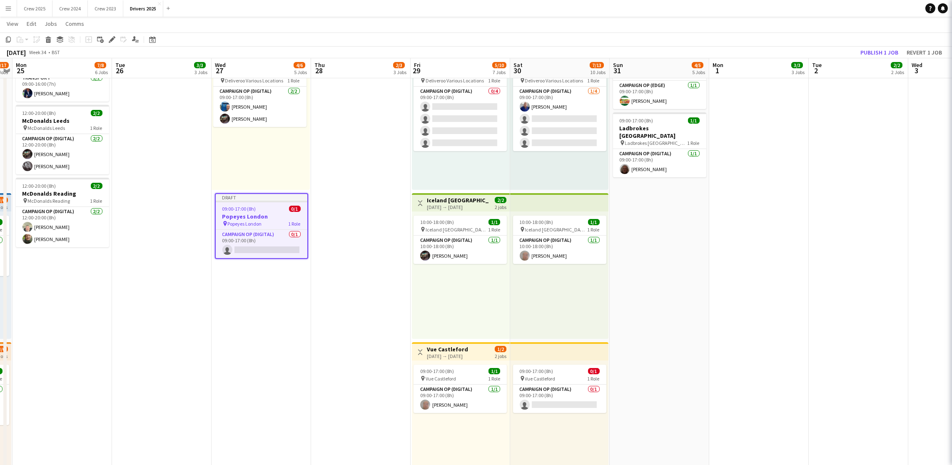
scroll to position [0, 286]
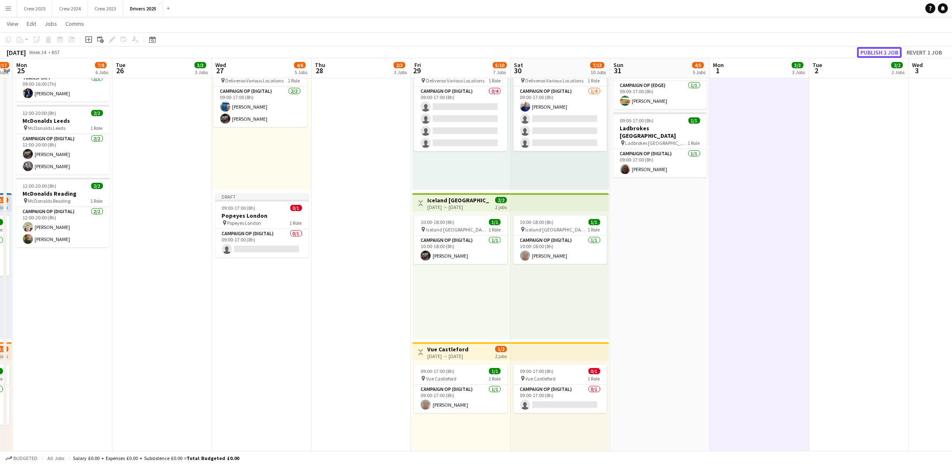
click at [879, 55] on button "Publish 1 job" at bounding box center [879, 52] width 45 height 11
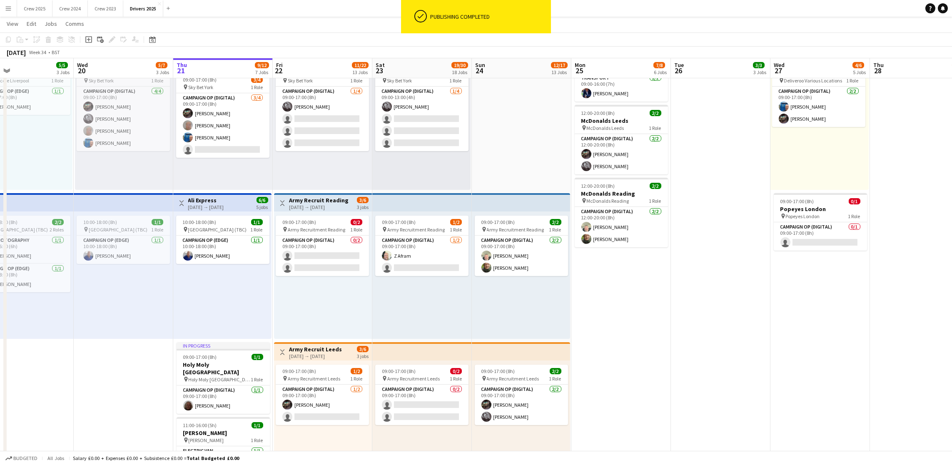
scroll to position [0, 222]
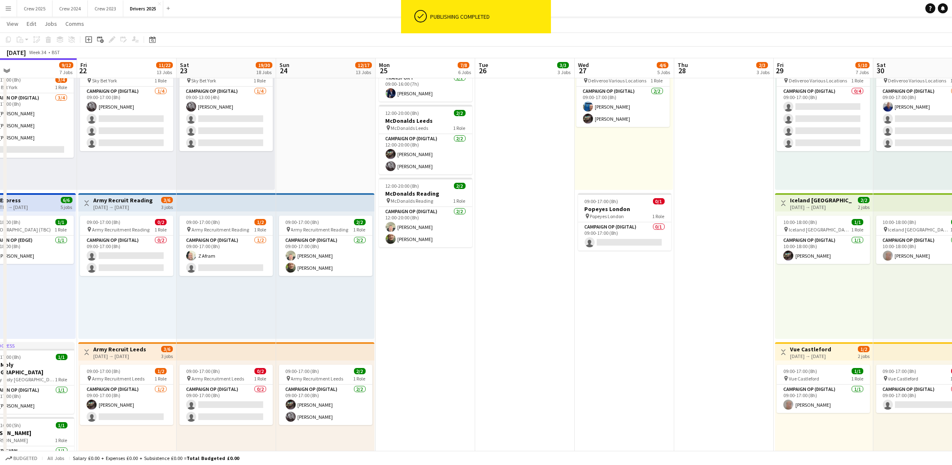
drag, startPoint x: 173, startPoint y: 340, endPoint x: 536, endPoint y: 338, distance: 363.1
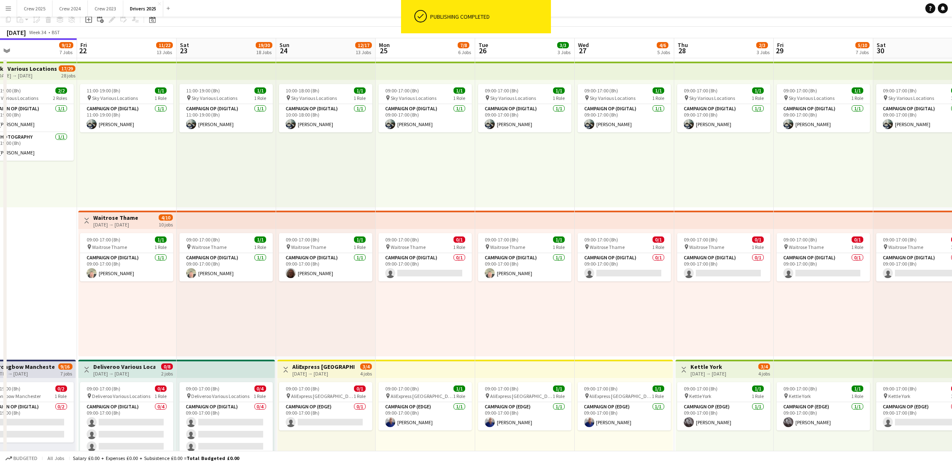
scroll to position [0, 0]
